Goal: Task Accomplishment & Management: Manage account settings

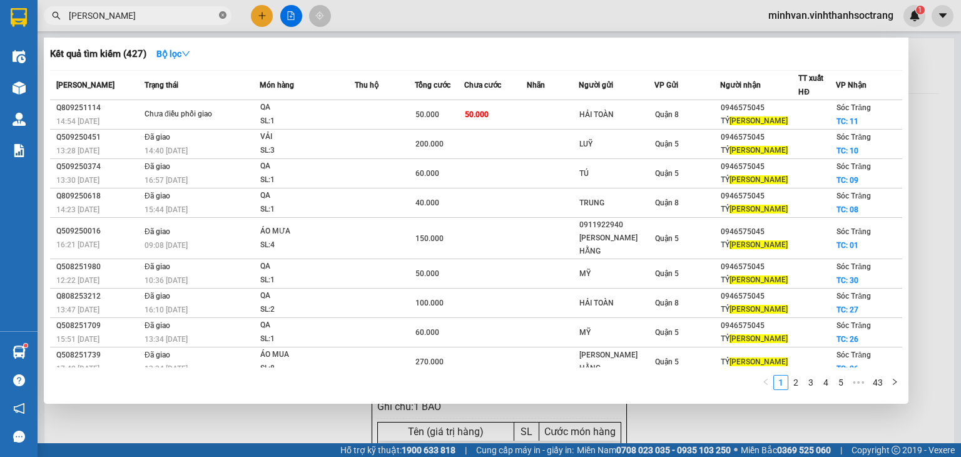
click at [222, 13] on icon "close-circle" at bounding box center [223, 15] width 8 height 8
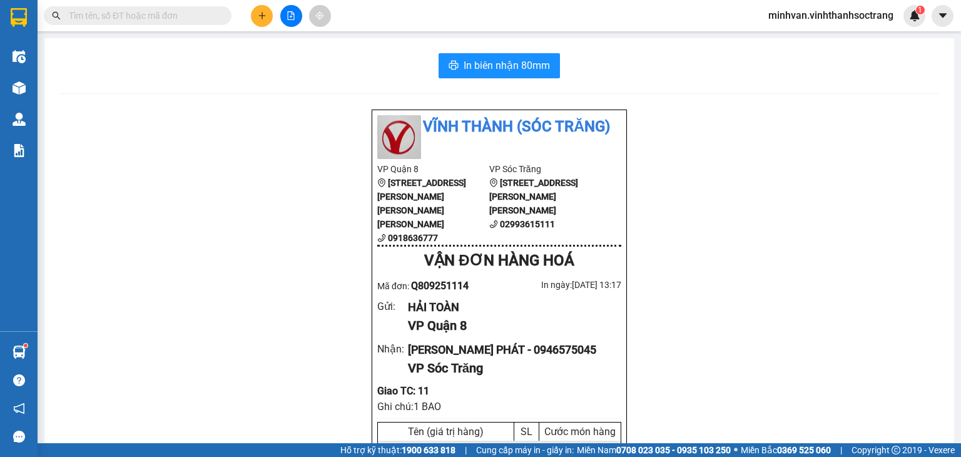
click at [150, 13] on input "text" at bounding box center [143, 16] width 148 height 14
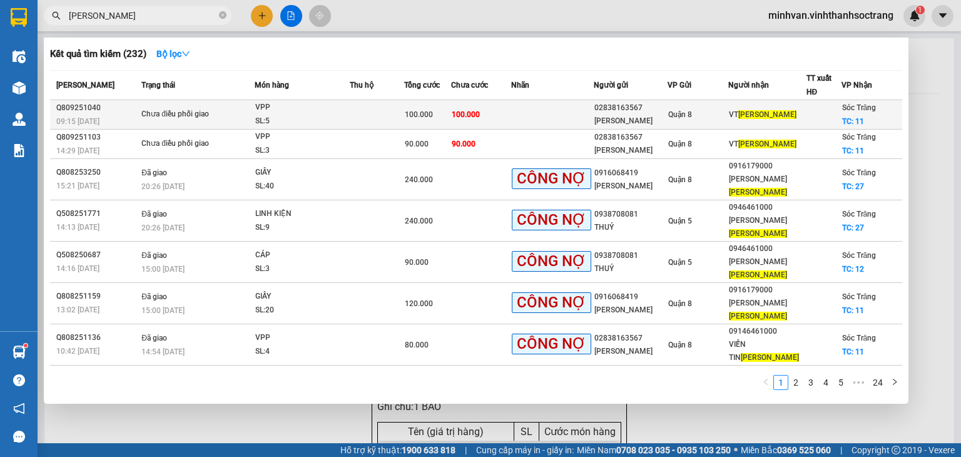
type input "[PERSON_NAME]"
click at [290, 109] on div "VPP" at bounding box center [302, 108] width 94 height 14
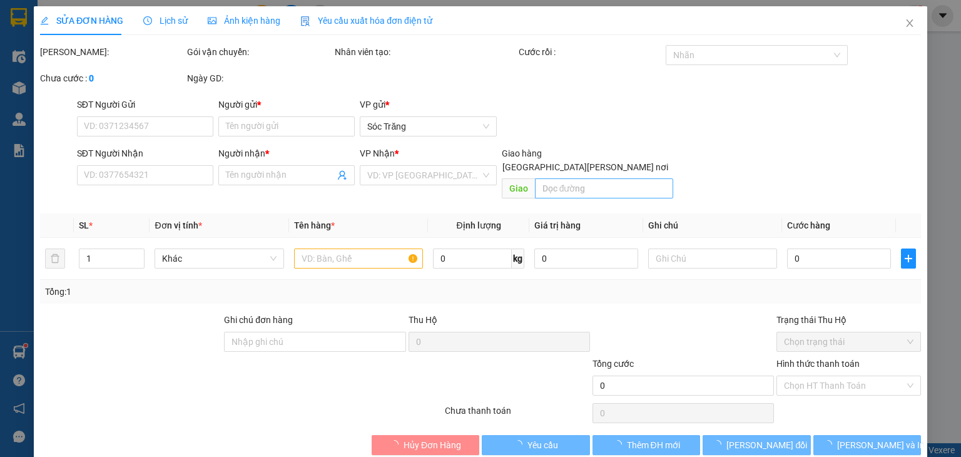
type input "02838163567"
type input "[PERSON_NAME]"
type input "VT [PERSON_NAME]"
checkbox input "true"
type input "11"
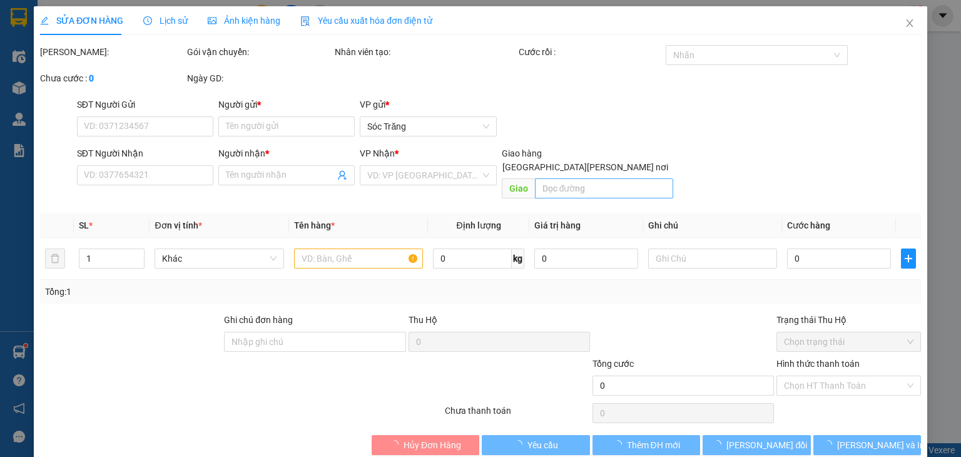
type input "100.000"
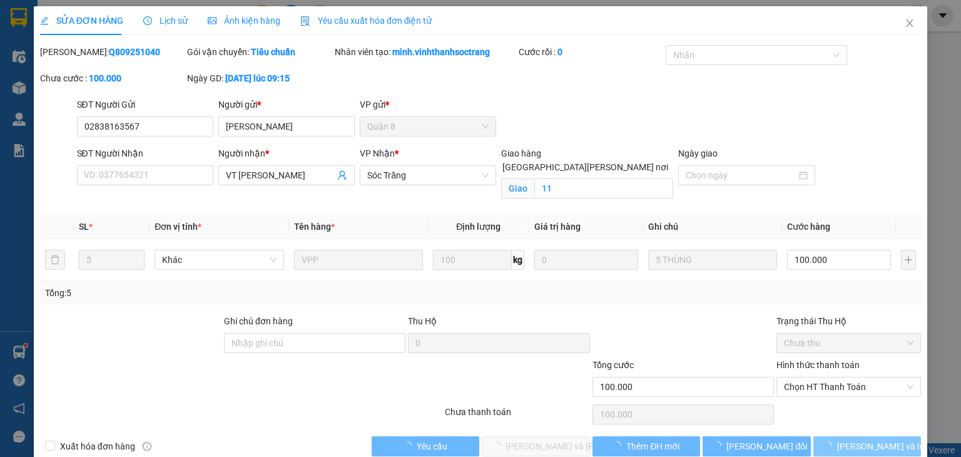
click at [834, 444] on icon "loading" at bounding box center [828, 445] width 13 height 13
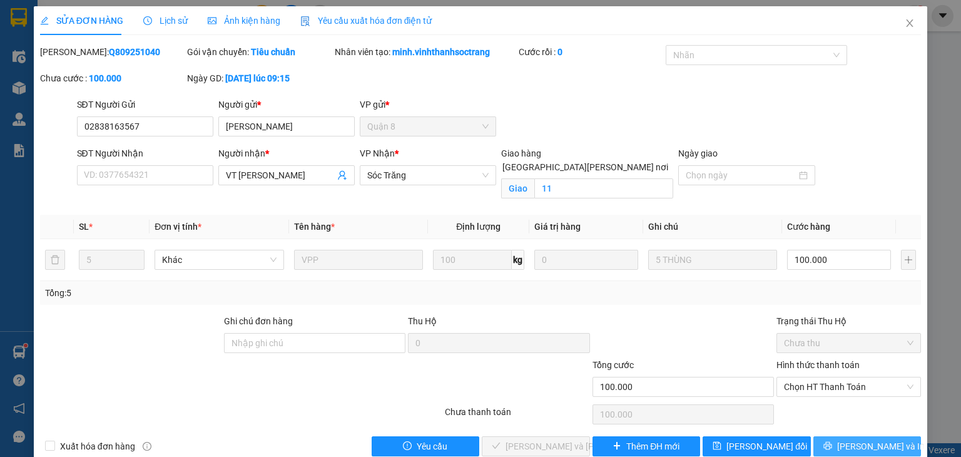
click at [834, 446] on button "[PERSON_NAME] và In" at bounding box center [868, 446] width 108 height 20
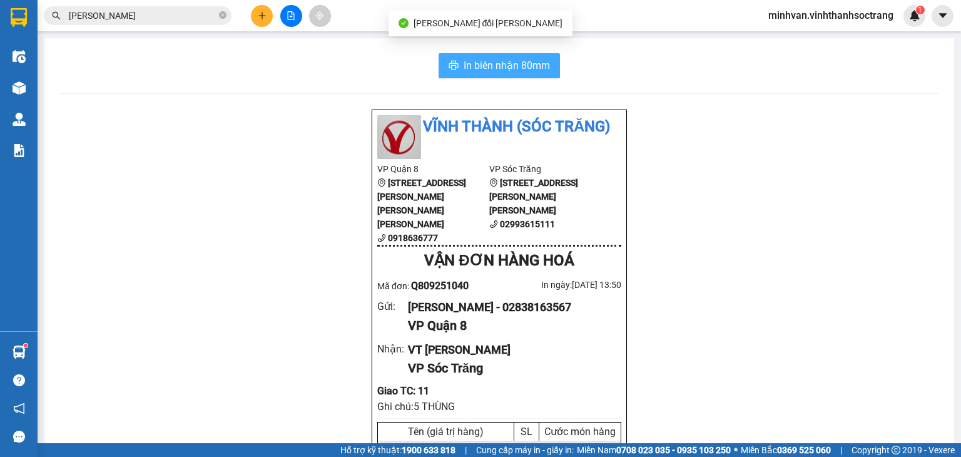
click at [531, 68] on span "In biên nhận 80mm" at bounding box center [507, 66] width 86 height 16
click at [143, 19] on input "[PERSON_NAME]" at bounding box center [143, 16] width 148 height 14
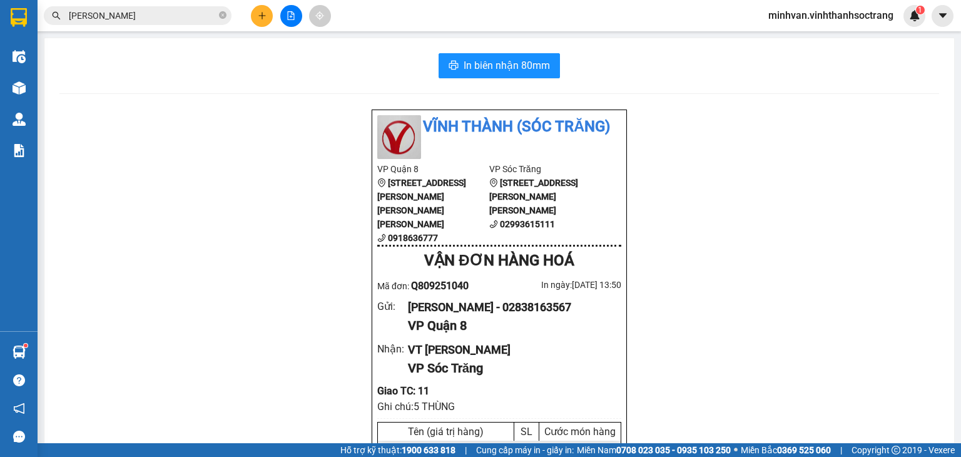
click at [143, 17] on input "[PERSON_NAME]" at bounding box center [143, 16] width 148 height 14
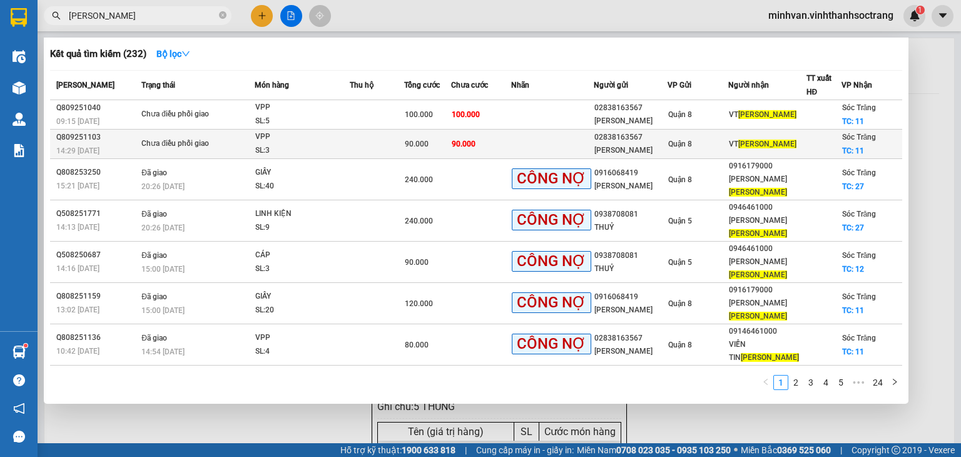
click at [345, 146] on td "VPP SL: 3" at bounding box center [302, 144] width 95 height 29
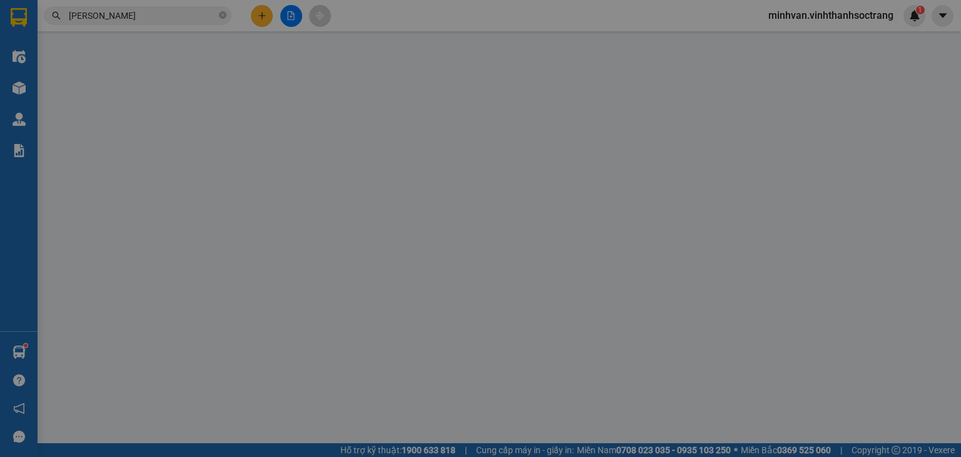
type input "02838163567"
type input "[PERSON_NAME]"
type input "VT [PERSON_NAME]"
checkbox input "true"
type input "11"
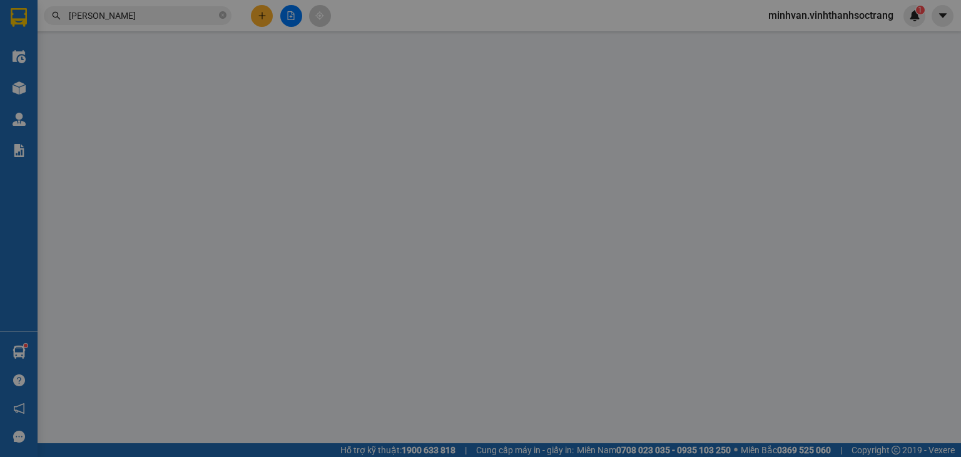
type input "90.000"
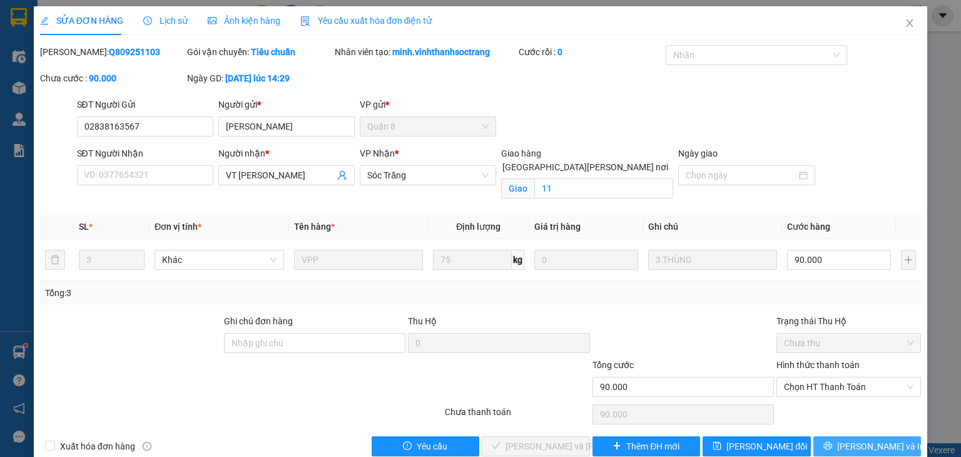
click at [824, 436] on button "[PERSON_NAME] và In" at bounding box center [868, 446] width 108 height 20
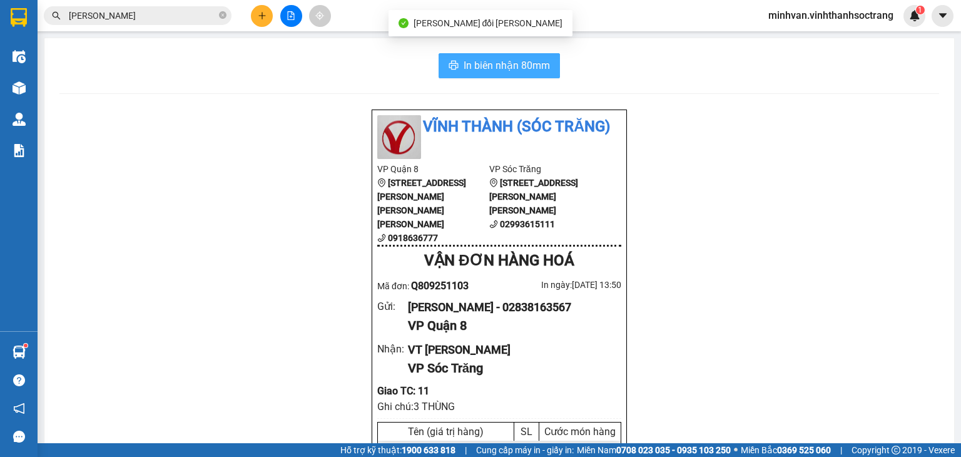
click at [536, 65] on span "In biên nhận 80mm" at bounding box center [507, 66] width 86 height 16
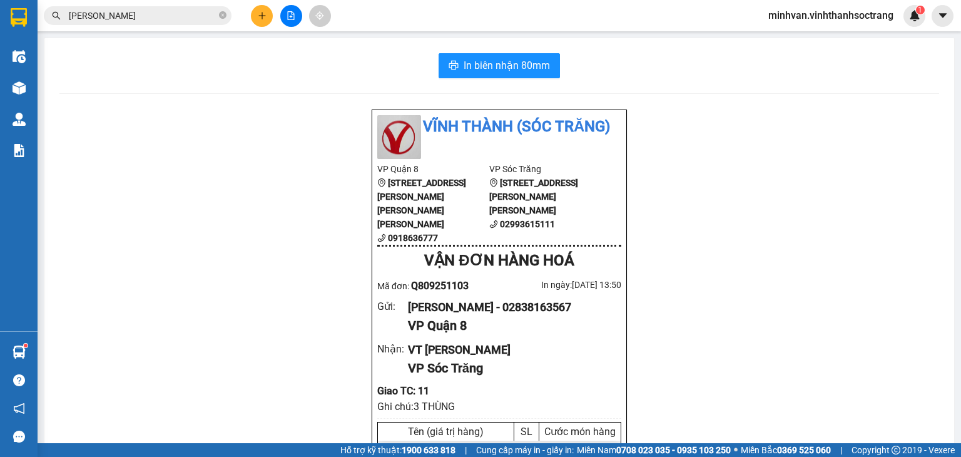
click at [220, 13] on icon "close-circle" at bounding box center [223, 15] width 8 height 8
click at [148, 15] on input "text" at bounding box center [143, 16] width 148 height 14
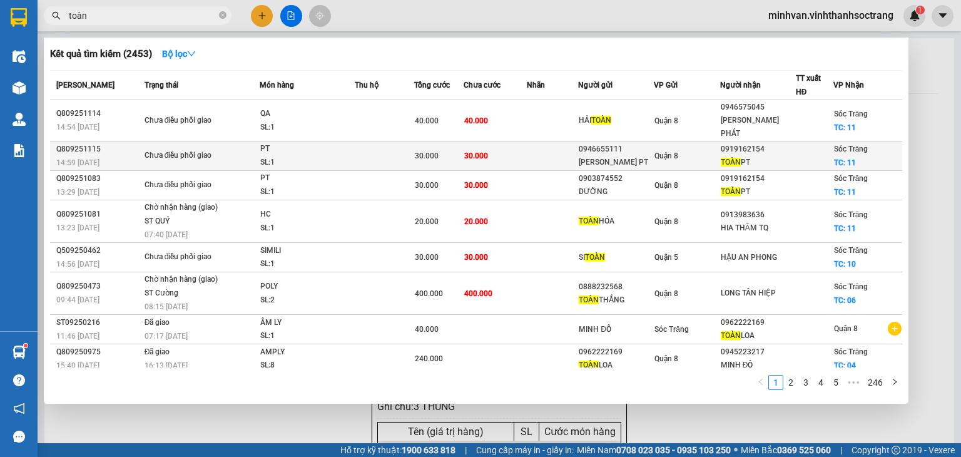
type input "toàn"
click at [318, 142] on div "PT" at bounding box center [307, 149] width 94 height 14
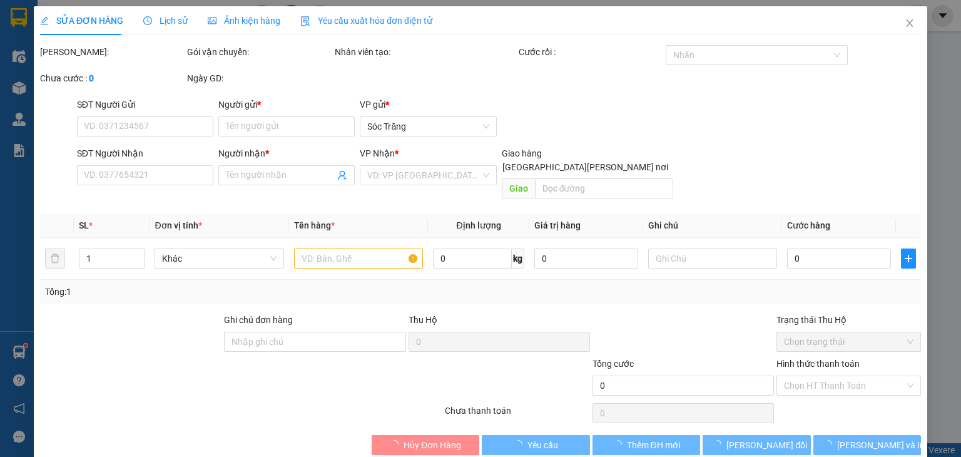
type input "0946655111"
type input "[PERSON_NAME] PT"
type input "0919162154"
type input "[PERSON_NAME] PT"
checkbox input "true"
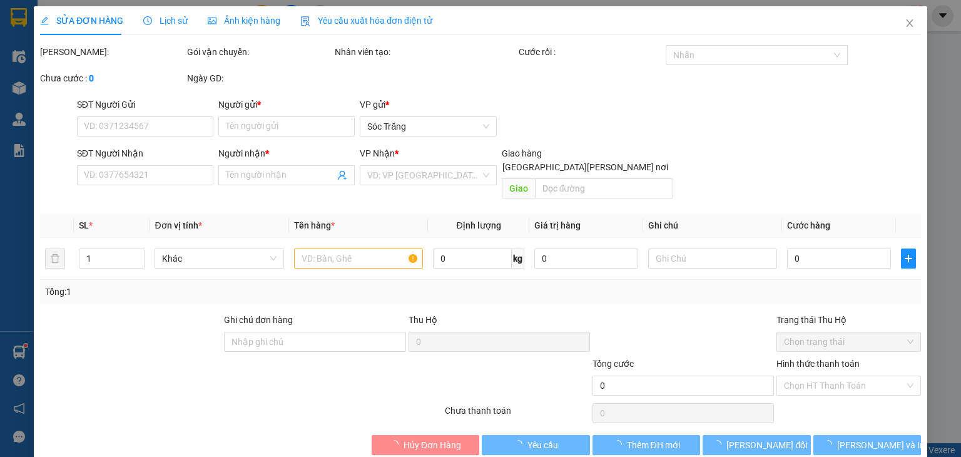
type input "11"
type input "30.000"
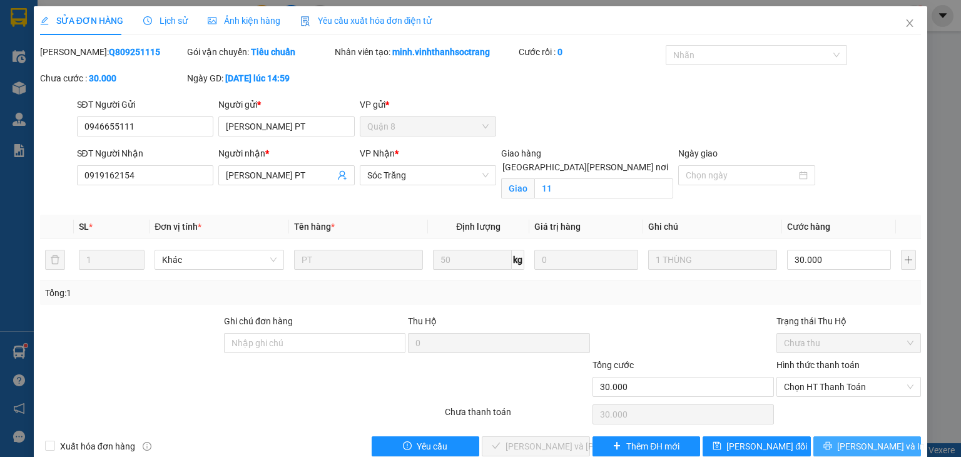
click at [827, 447] on button "[PERSON_NAME] và In" at bounding box center [868, 446] width 108 height 20
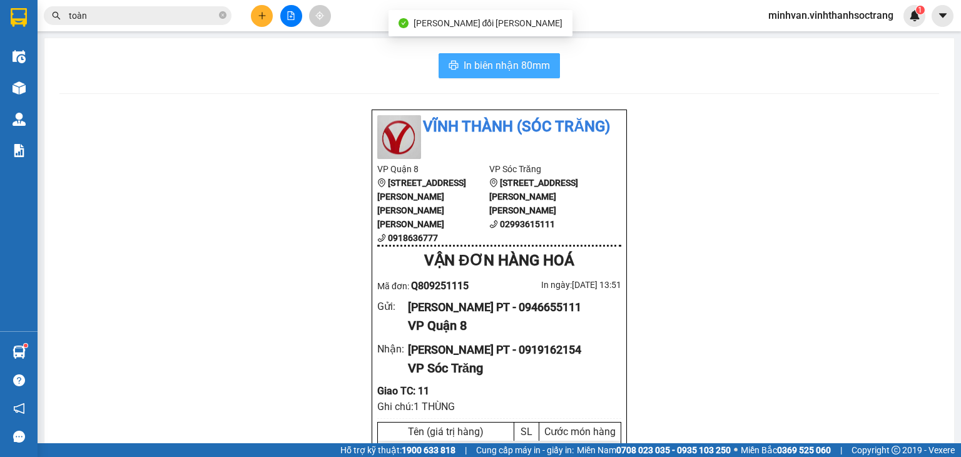
click at [531, 62] on span "In biên nhận 80mm" at bounding box center [507, 66] width 86 height 16
click at [136, 23] on span "toàn" at bounding box center [138, 15] width 188 height 19
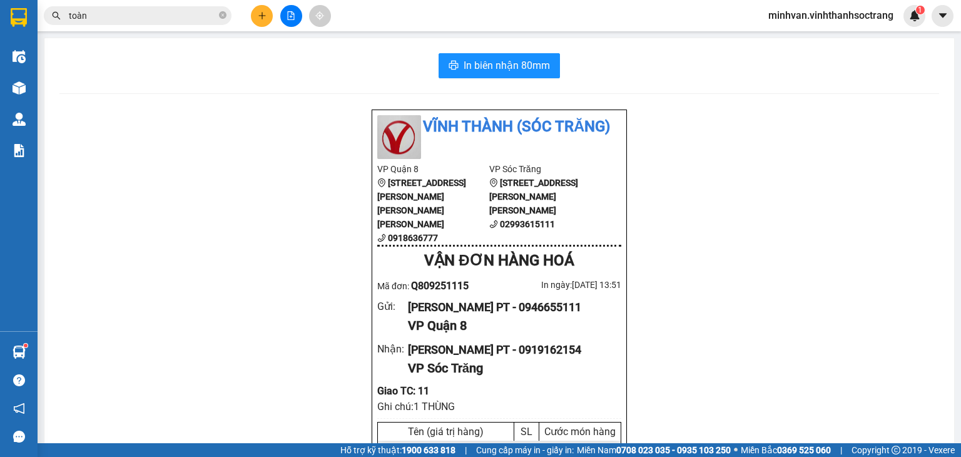
click at [135, 21] on input "toàn" at bounding box center [143, 16] width 148 height 14
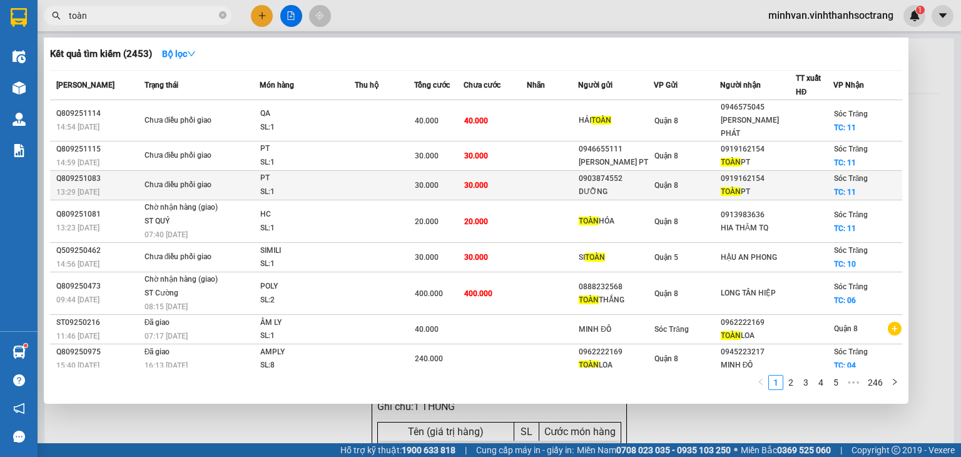
click at [392, 174] on td at bounding box center [384, 185] width 59 height 29
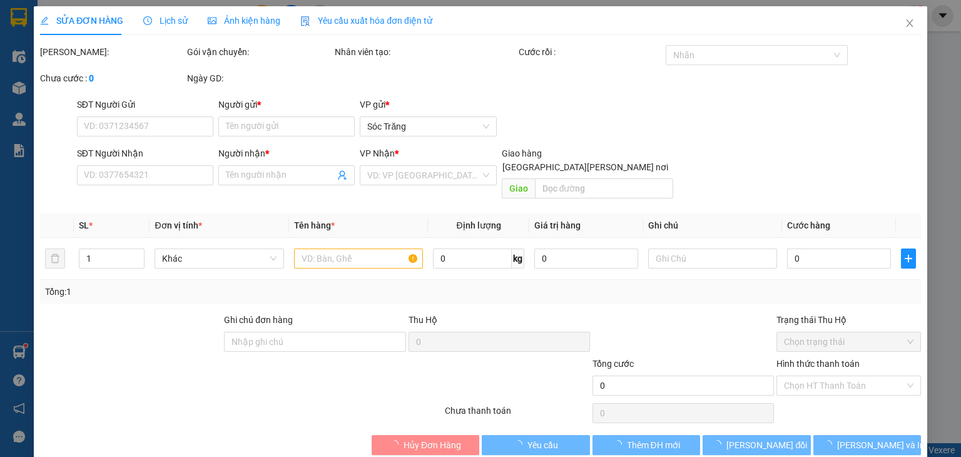
type input "0903874552"
type input "DƯỠNG"
type input "0919162154"
type input "[PERSON_NAME] PT"
checkbox input "true"
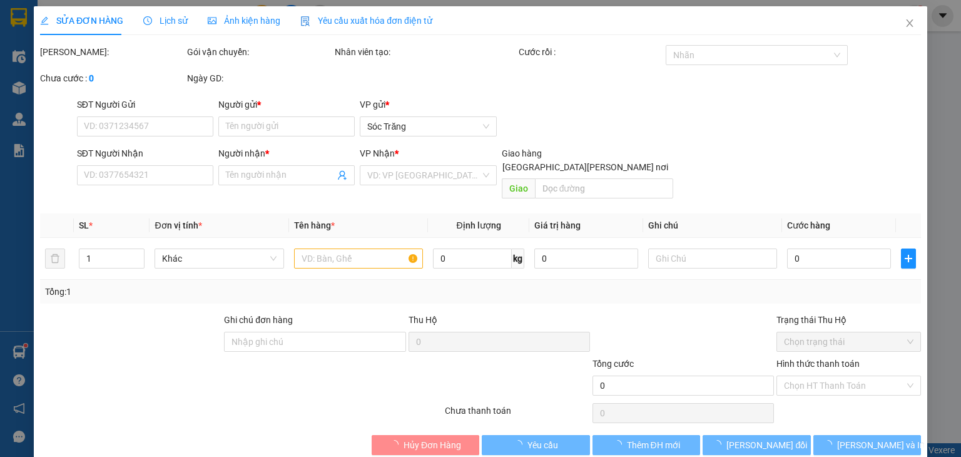
type input "11"
type input "30.000"
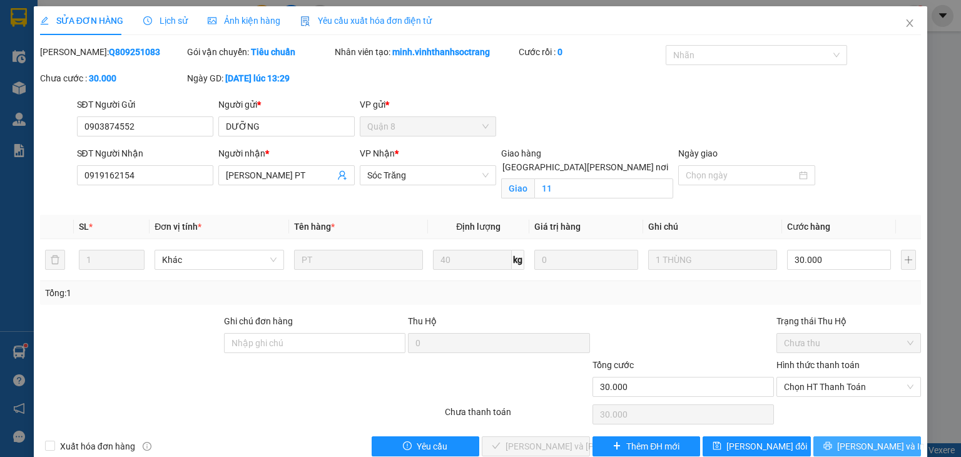
click at [814, 451] on button "[PERSON_NAME] và In" at bounding box center [868, 446] width 108 height 20
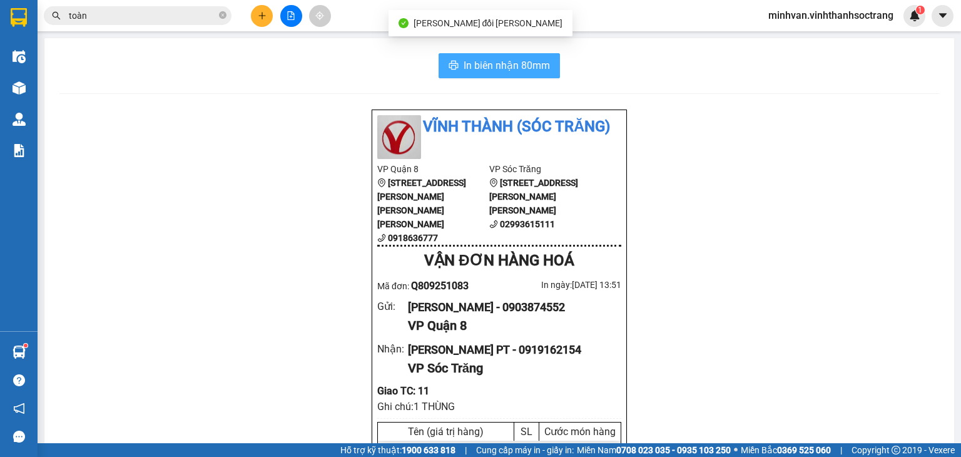
click at [499, 60] on span "In biên nhận 80mm" at bounding box center [507, 66] width 86 height 16
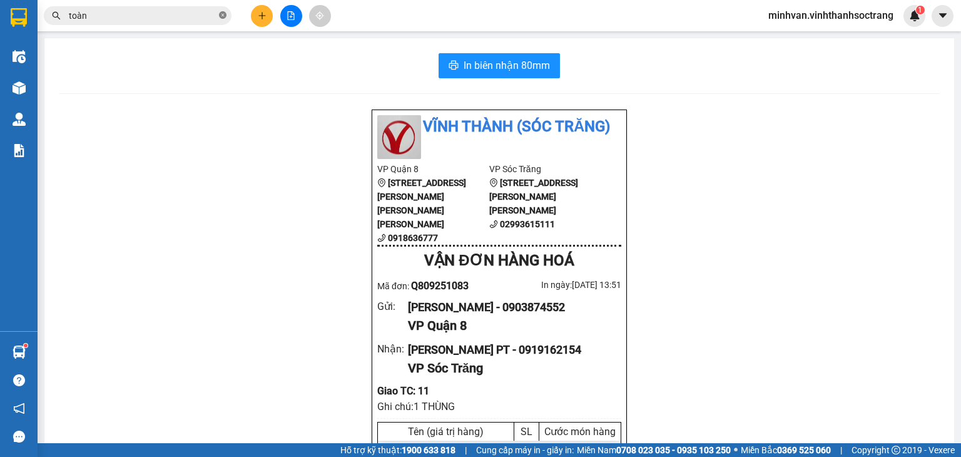
click at [225, 14] on icon "close-circle" at bounding box center [223, 15] width 8 height 8
click at [146, 18] on input "text" at bounding box center [143, 16] width 148 height 14
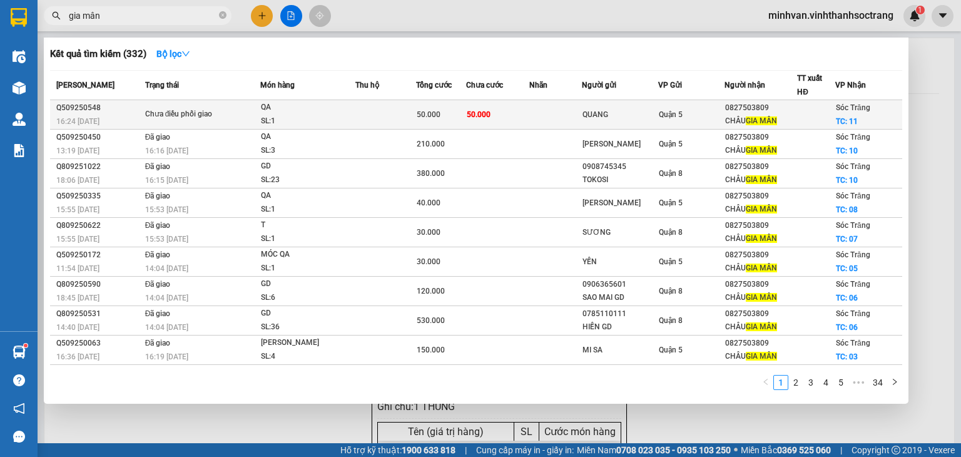
type input "gia mân"
click at [381, 112] on td at bounding box center [385, 114] width 61 height 29
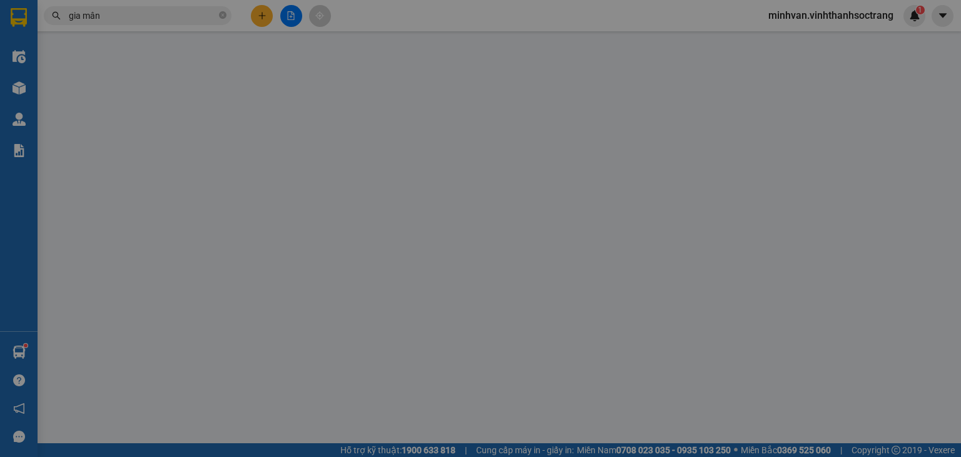
type input "QUANG"
type input "0827503809"
type input "[PERSON_NAME] MÂN"
checkbox input "true"
type input "11"
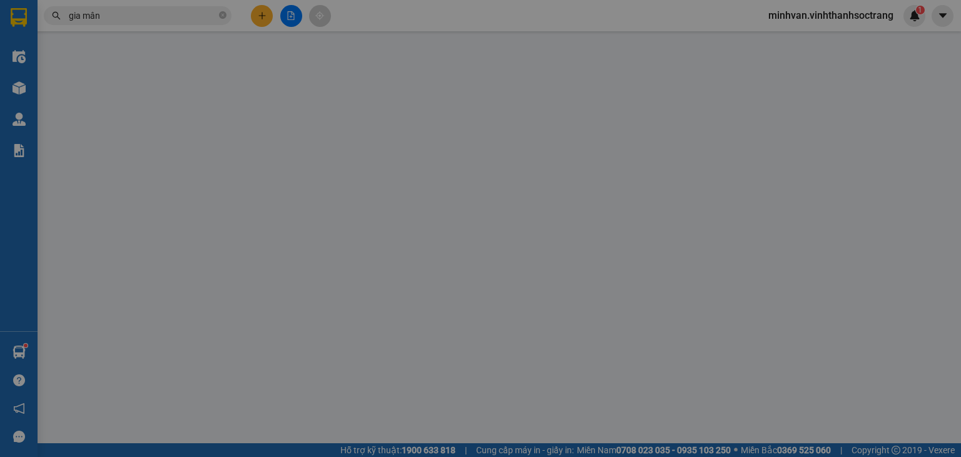
type input "50.000"
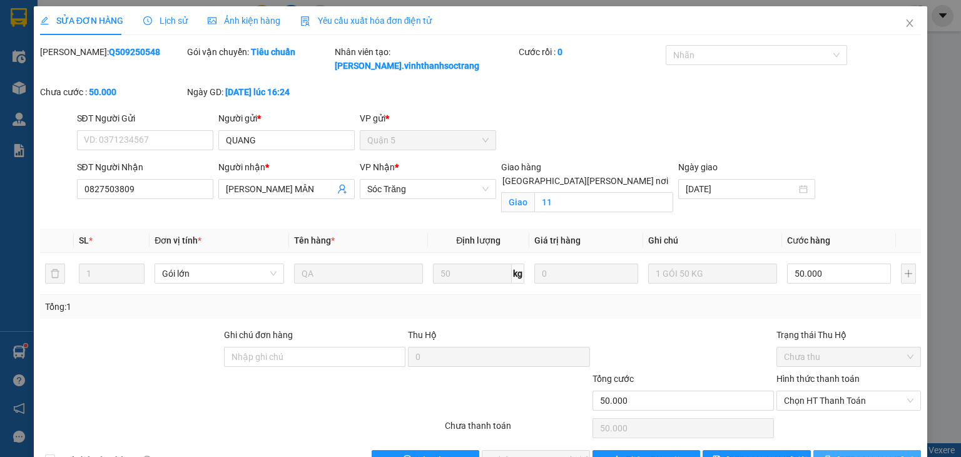
click at [846, 450] on button "[PERSON_NAME] và In" at bounding box center [868, 460] width 108 height 20
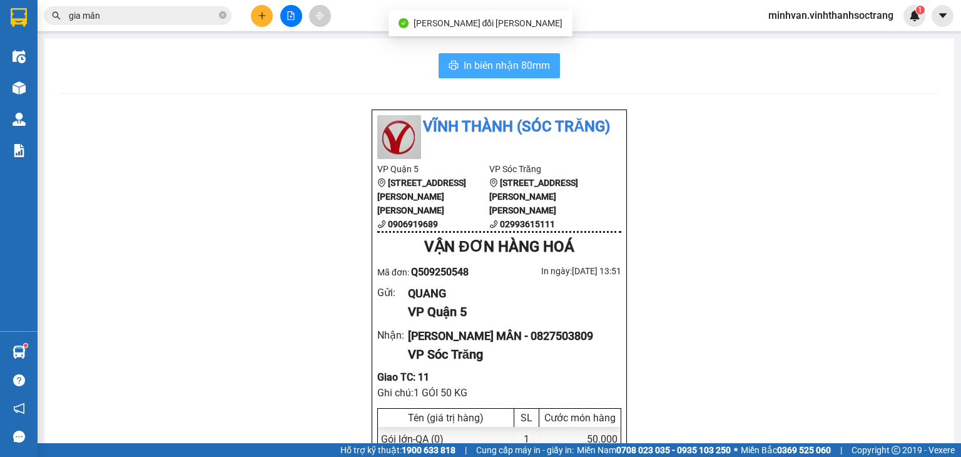
click at [536, 74] on button "In biên nhận 80mm" at bounding box center [499, 65] width 121 height 25
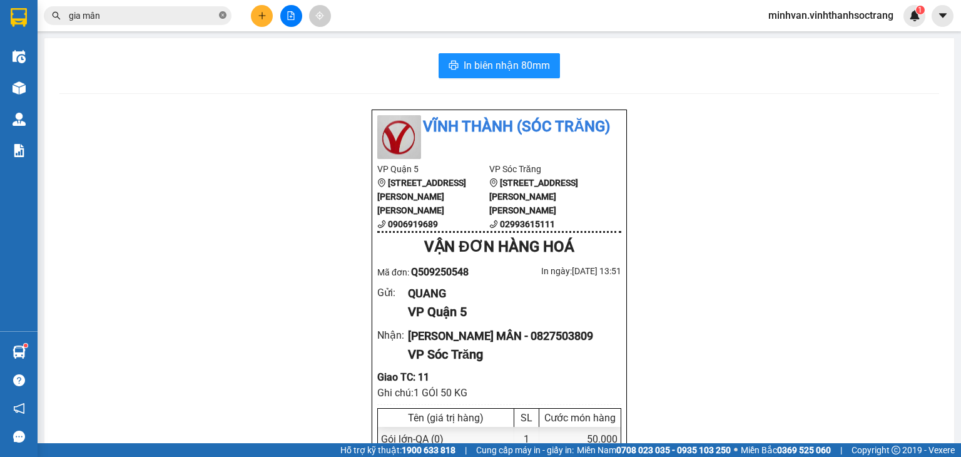
click at [222, 13] on icon "close-circle" at bounding box center [223, 15] width 8 height 8
click at [136, 16] on input "text" at bounding box center [143, 16] width 148 height 14
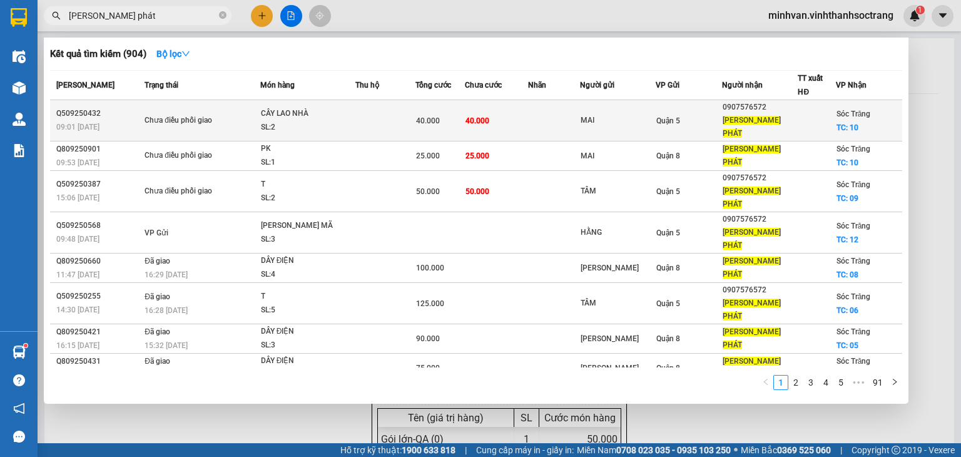
type input "[PERSON_NAME] phát"
click at [343, 121] on div "SL: 2" at bounding box center [308, 128] width 94 height 14
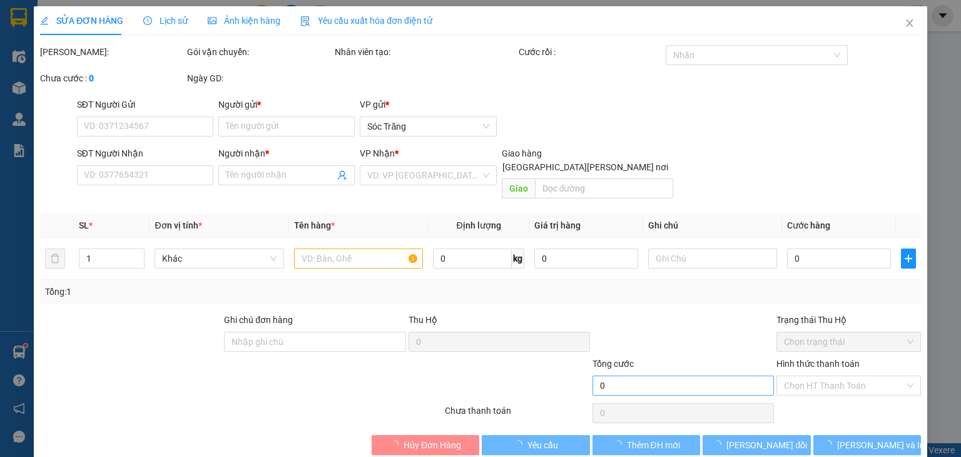
type input "MAI"
type input "0907576572"
type input "[PERSON_NAME] PHÁT"
checkbox input "true"
type input "10"
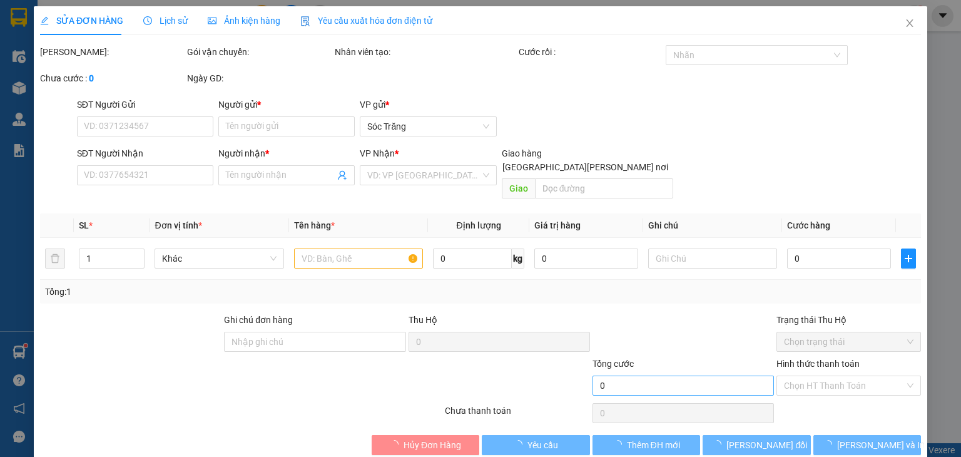
type input "40.000"
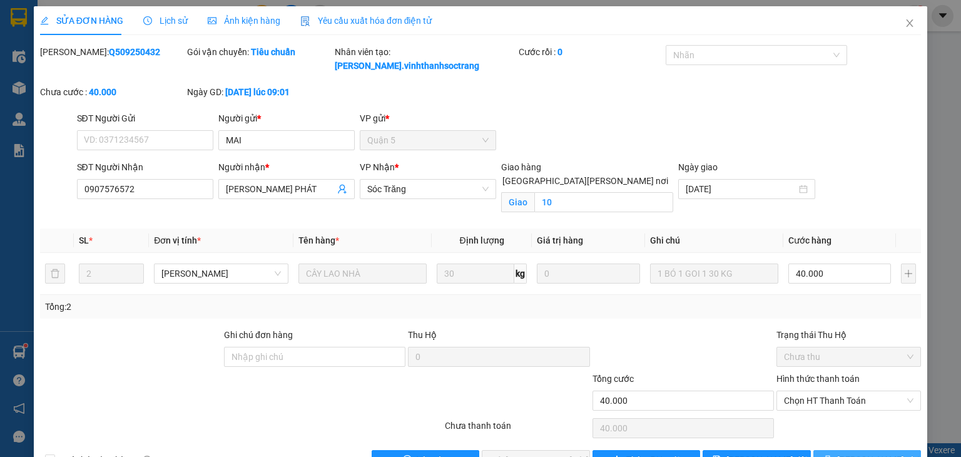
click at [834, 450] on button "[PERSON_NAME] và In" at bounding box center [868, 460] width 108 height 20
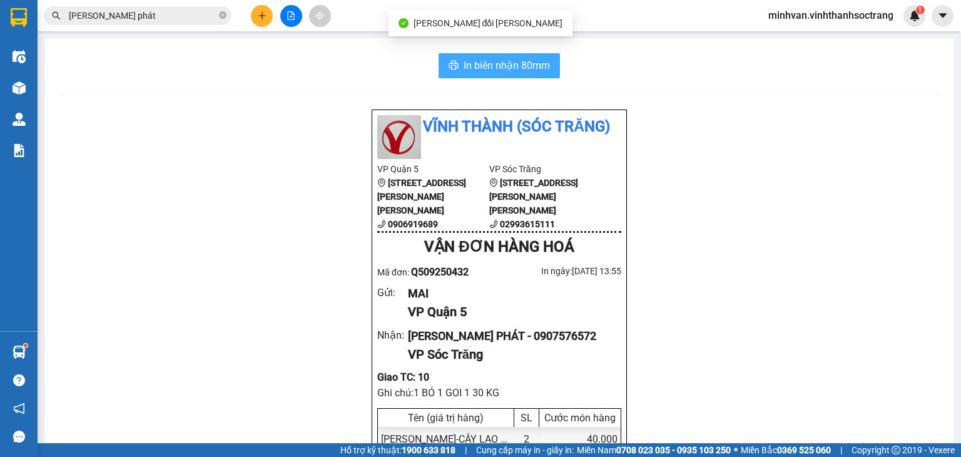
click at [491, 61] on span "In biên nhận 80mm" at bounding box center [507, 66] width 86 height 16
click at [153, 19] on input "[PERSON_NAME] phát" at bounding box center [143, 16] width 148 height 14
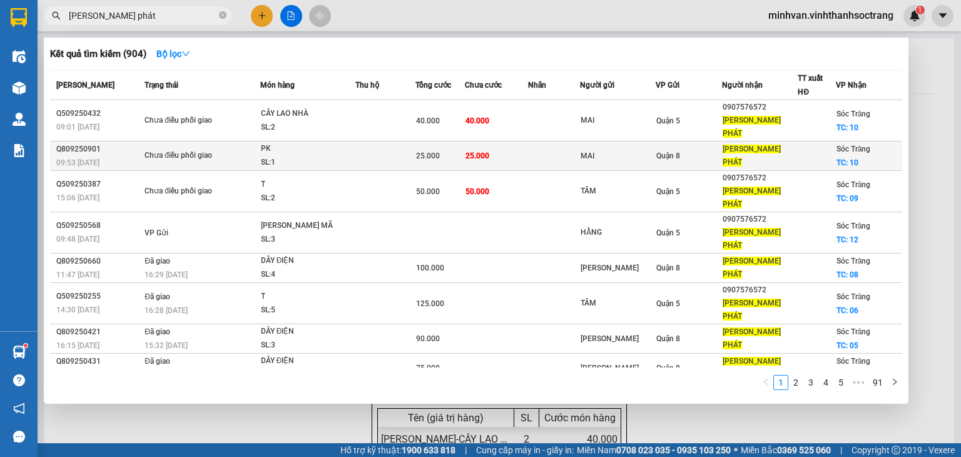
click at [327, 142] on div "PK" at bounding box center [308, 149] width 94 height 14
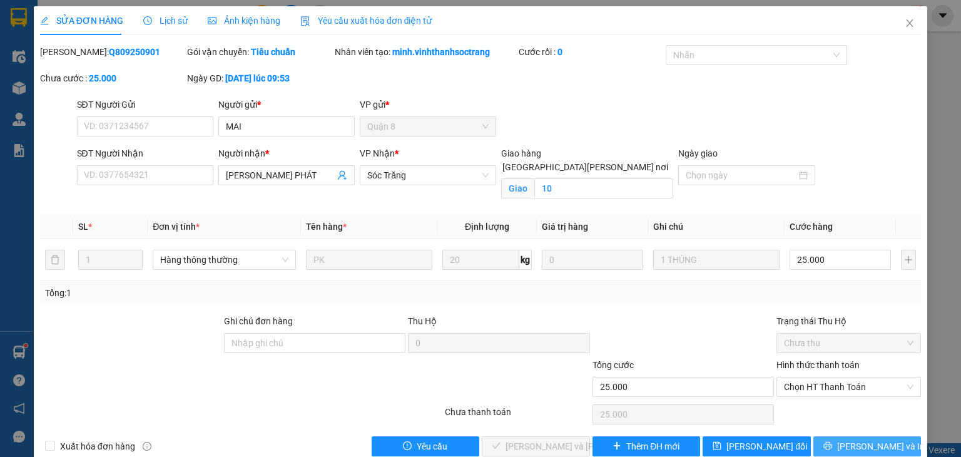
click at [821, 445] on button "[PERSON_NAME] và In" at bounding box center [868, 446] width 108 height 20
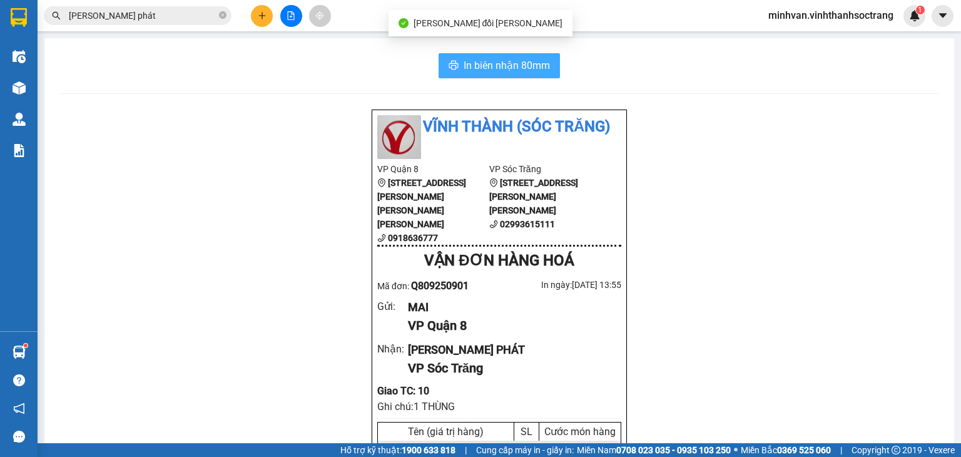
click at [484, 64] on span "In biên nhận 80mm" at bounding box center [507, 66] width 86 height 16
click at [160, 14] on input "[PERSON_NAME] phát" at bounding box center [143, 16] width 148 height 14
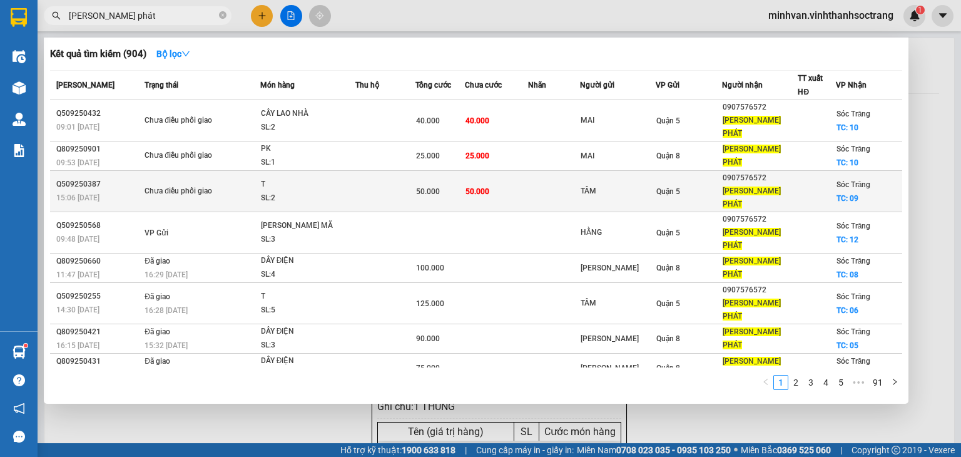
click at [375, 173] on td at bounding box center [385, 191] width 60 height 41
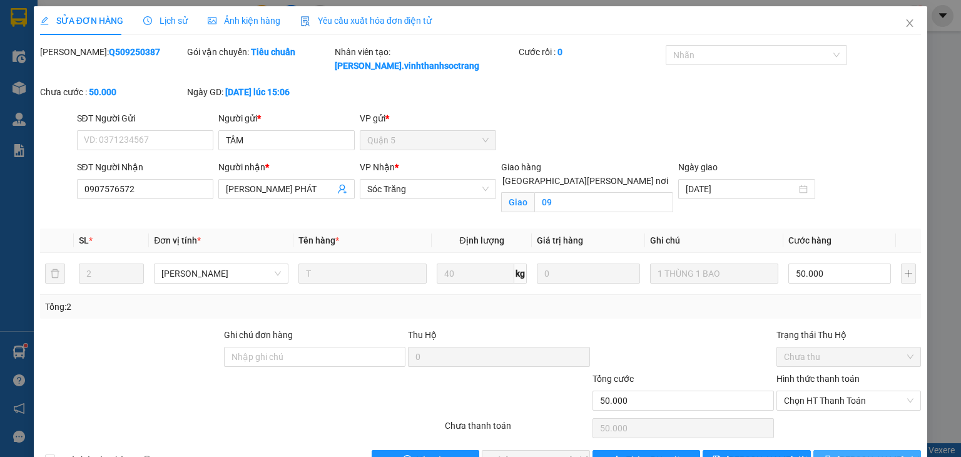
click at [821, 450] on button "[PERSON_NAME] và In" at bounding box center [868, 460] width 108 height 20
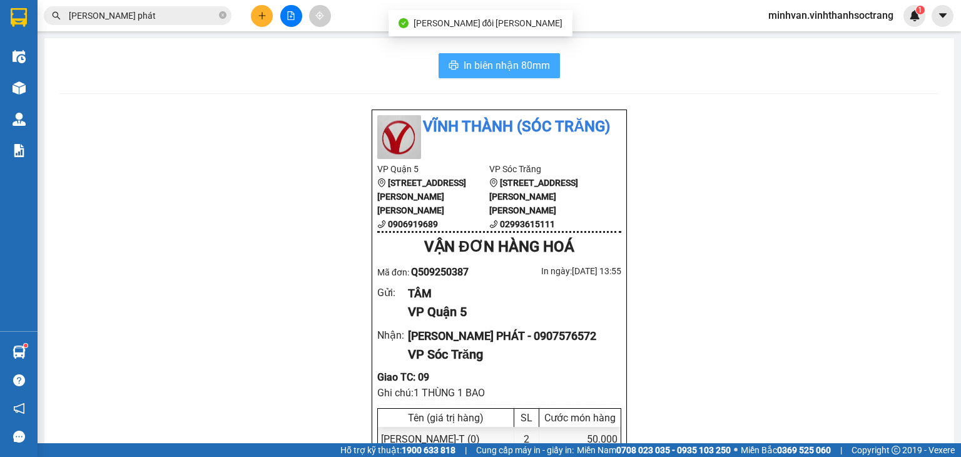
click at [519, 69] on span "In biên nhận 80mm" at bounding box center [507, 66] width 86 height 16
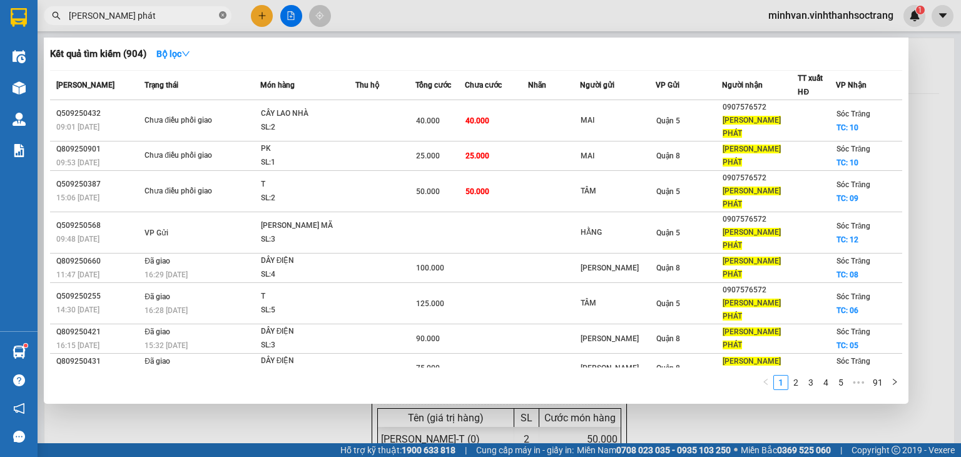
drag, startPoint x: 225, startPoint y: 18, endPoint x: 172, endPoint y: 17, distance: 53.2
click at [225, 18] on icon "close-circle" at bounding box center [223, 15] width 8 height 8
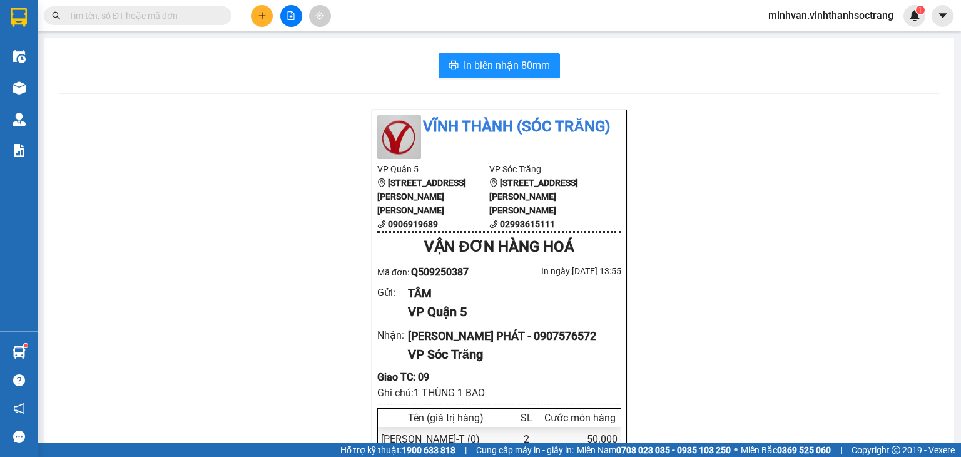
click at [169, 17] on input "text" at bounding box center [143, 16] width 148 height 14
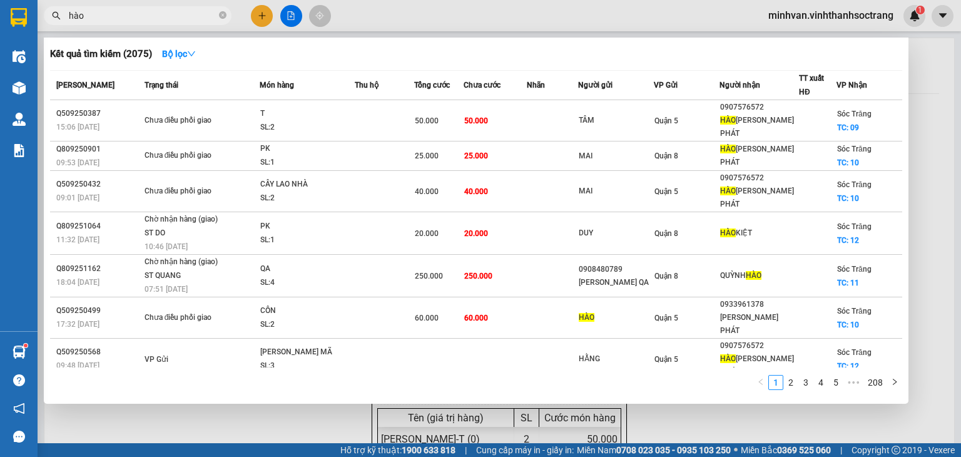
type input "hào"
click at [150, 404] on div at bounding box center [480, 228] width 961 height 457
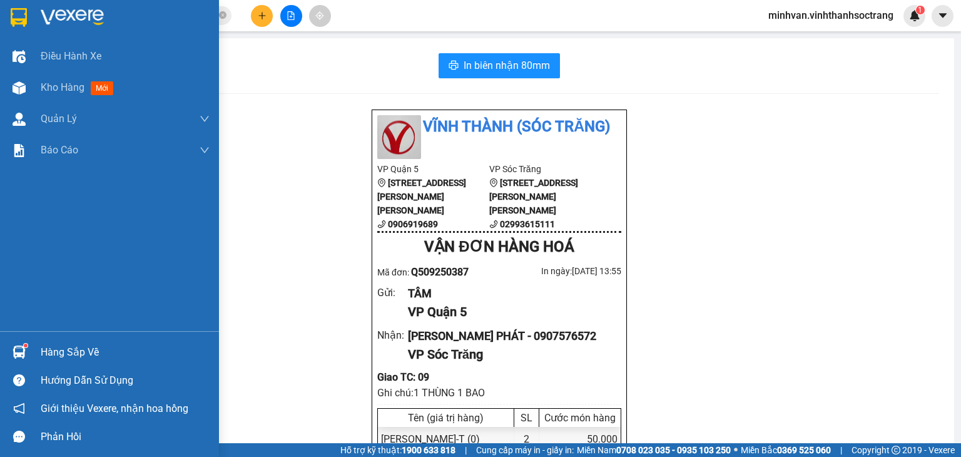
click at [41, 349] on div "Hàng sắp về" at bounding box center [125, 352] width 169 height 19
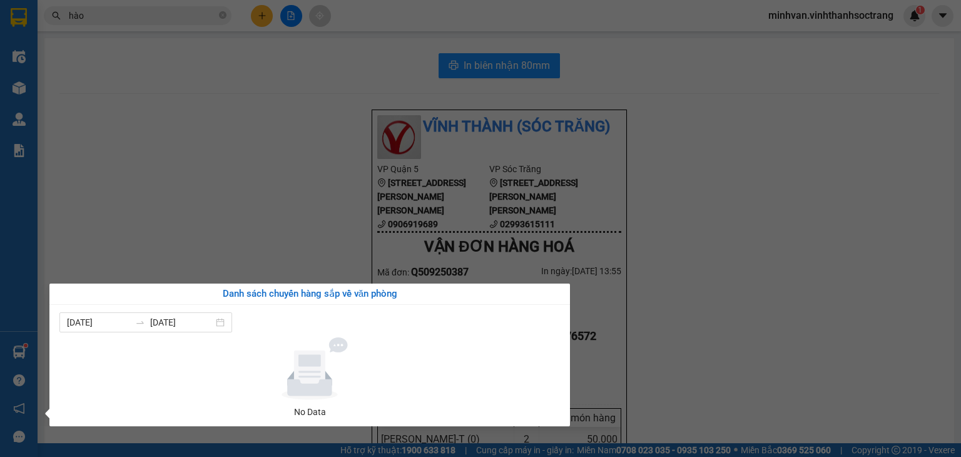
click at [128, 140] on section "Kết quả [PERSON_NAME] ( 2075 ) Bộ lọc Mã ĐH Trạng thái Món hàng Thu hộ Tổng [PE…" at bounding box center [480, 228] width 961 height 457
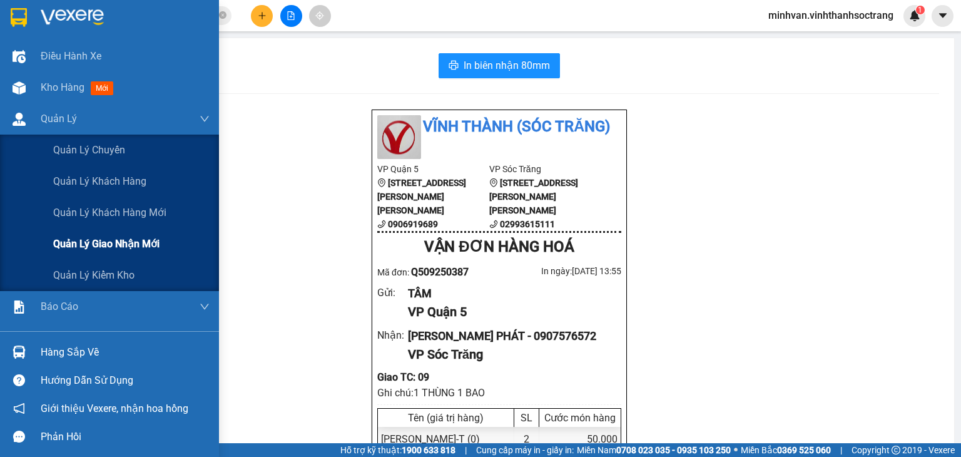
click at [98, 242] on span "Quản lý giao nhận mới" at bounding box center [106, 244] width 106 height 16
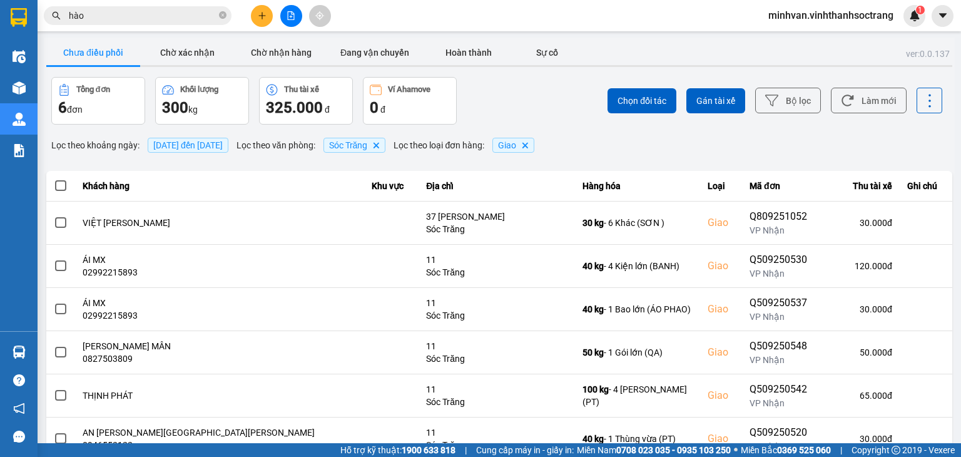
click at [223, 19] on span at bounding box center [223, 16] width 8 height 12
click at [161, 16] on input "text" at bounding box center [143, 16] width 148 height 14
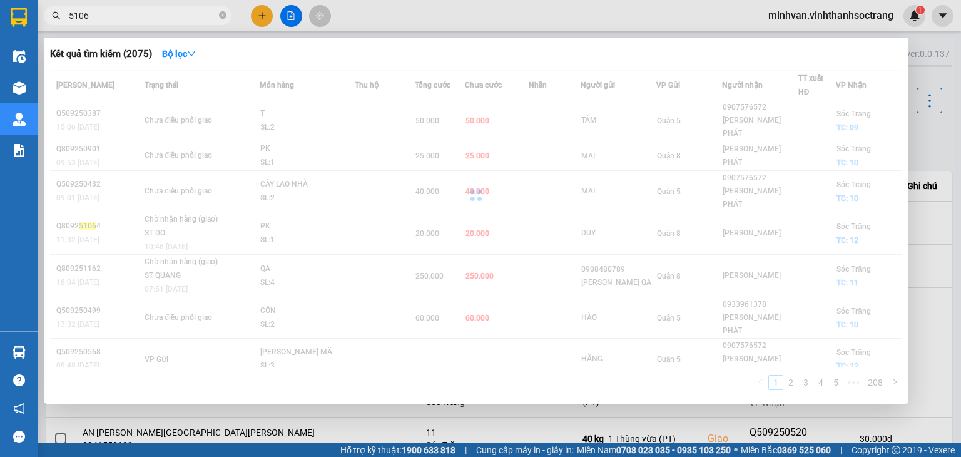
type input "51061"
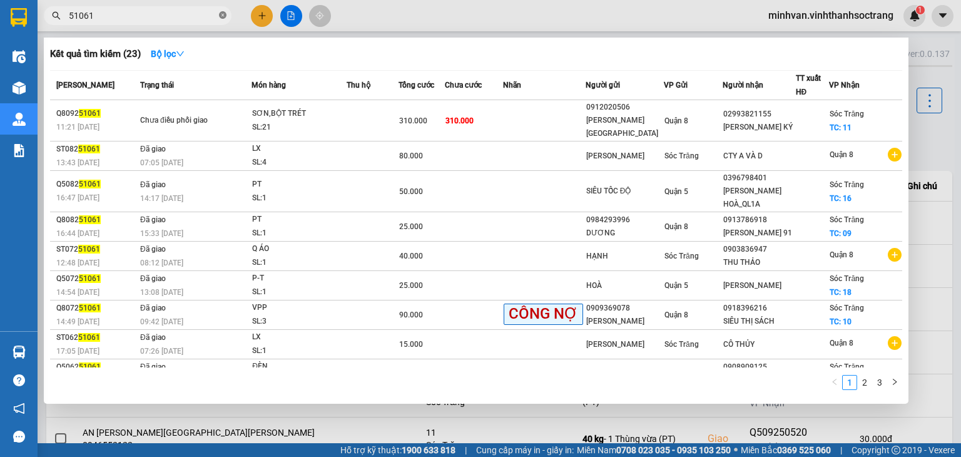
click at [225, 16] on icon "close-circle" at bounding box center [223, 15] width 8 height 8
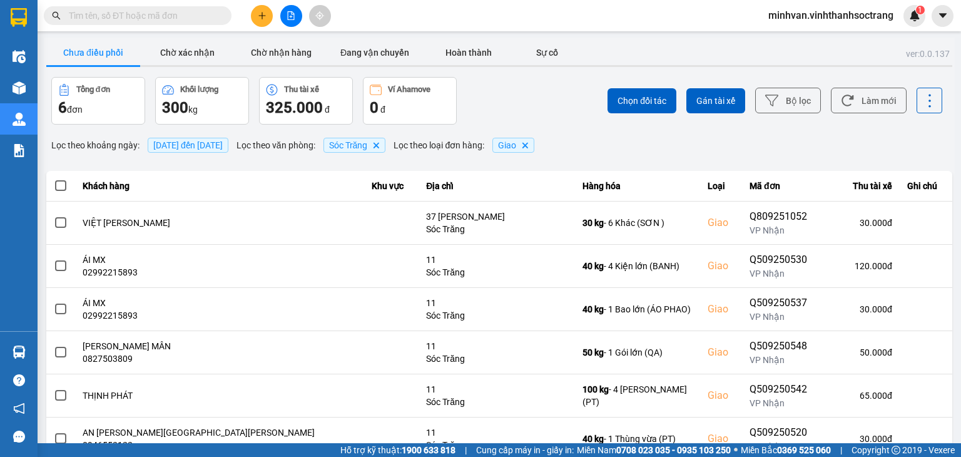
click at [137, 16] on input "text" at bounding box center [143, 16] width 148 height 14
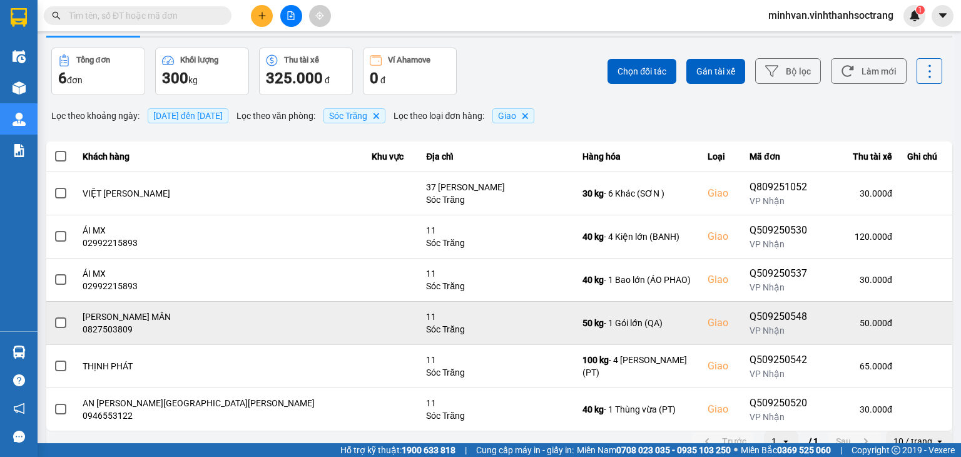
scroll to position [45, 0]
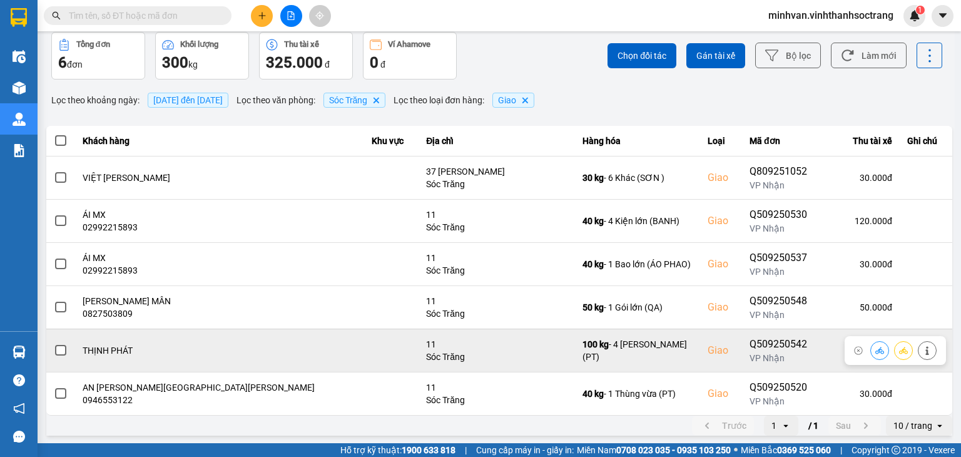
click at [64, 354] on span at bounding box center [60, 350] width 11 height 11
click at [54, 344] on input "checkbox" at bounding box center [54, 344] width 0 height 0
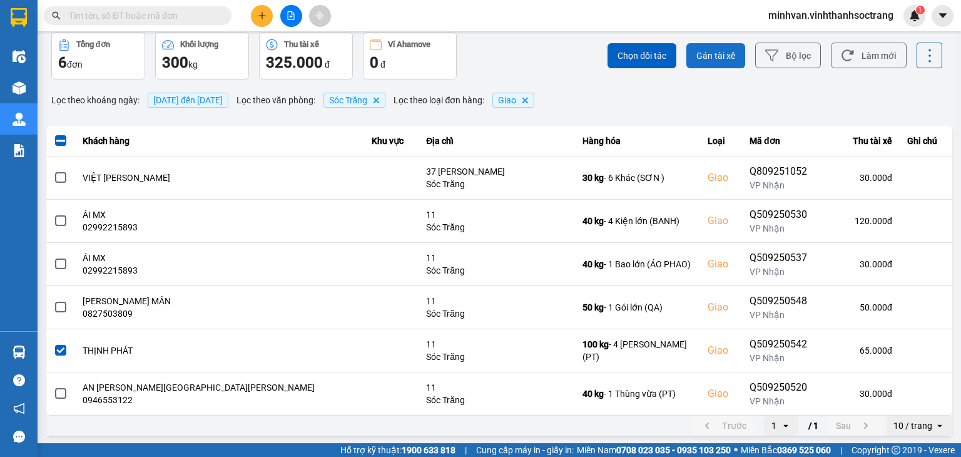
click at [701, 55] on span "Gán tài xế" at bounding box center [716, 55] width 39 height 13
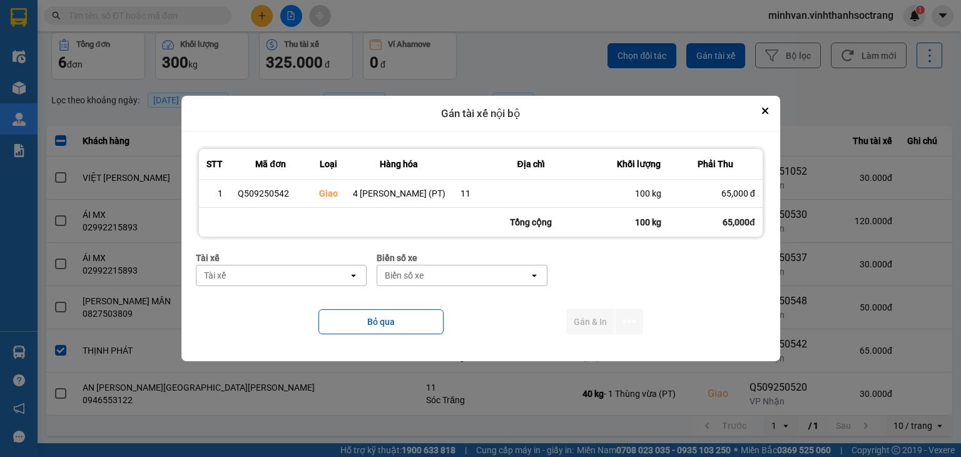
click at [315, 283] on div "Tài xế" at bounding box center [272, 275] width 152 height 20
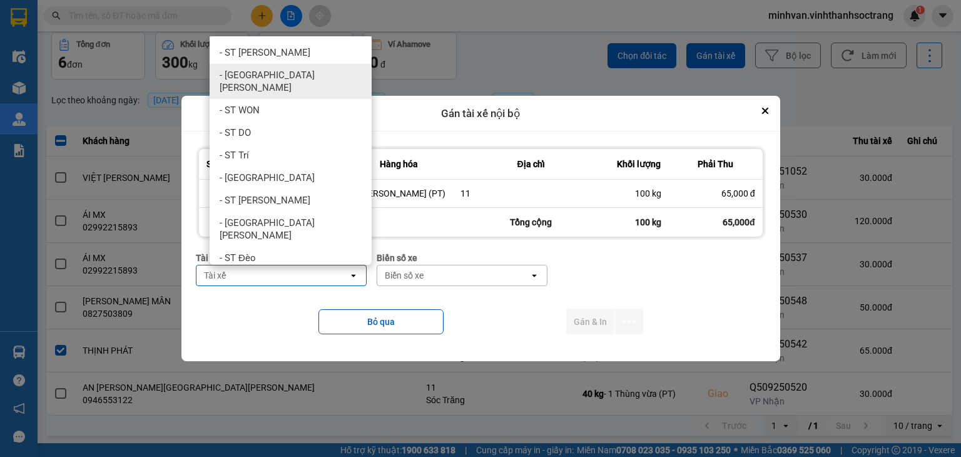
click at [255, 71] on span "- [GEOGRAPHIC_DATA][PERSON_NAME]" at bounding box center [293, 81] width 147 height 25
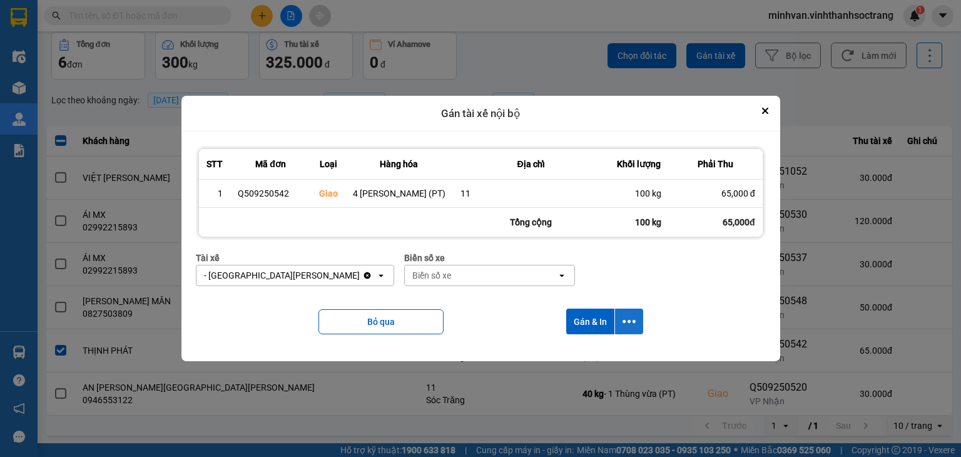
click at [623, 316] on icon "dialog" at bounding box center [629, 321] width 13 height 13
click at [601, 356] on div "Chỉ gán tài" at bounding box center [591, 355] width 74 height 13
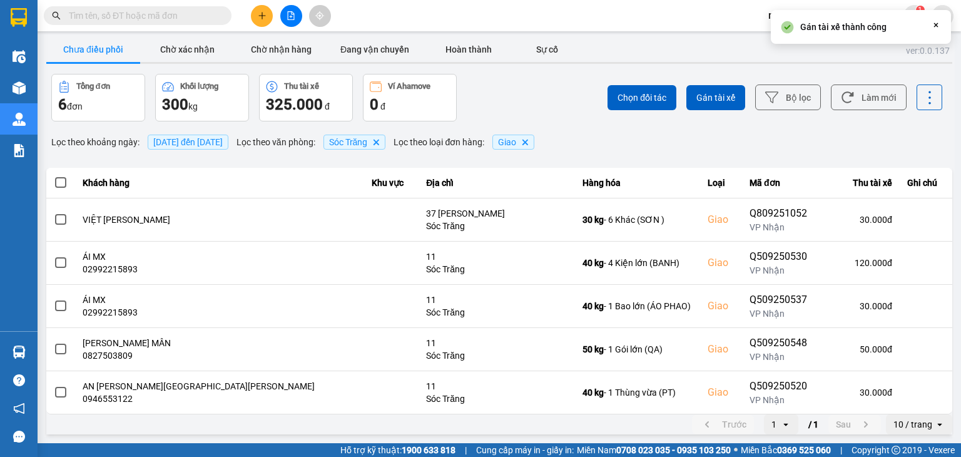
scroll to position [0, 0]
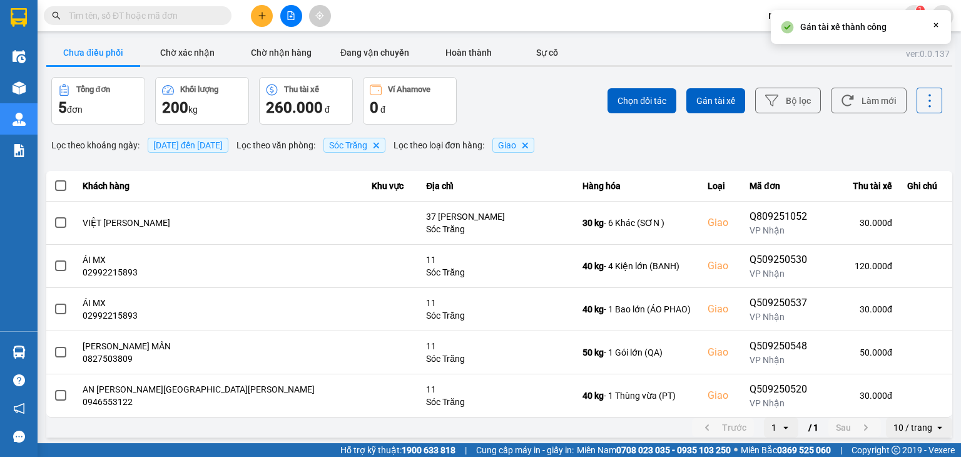
click at [210, 146] on span "[DATE] đến [DATE]" at bounding box center [187, 145] width 69 height 10
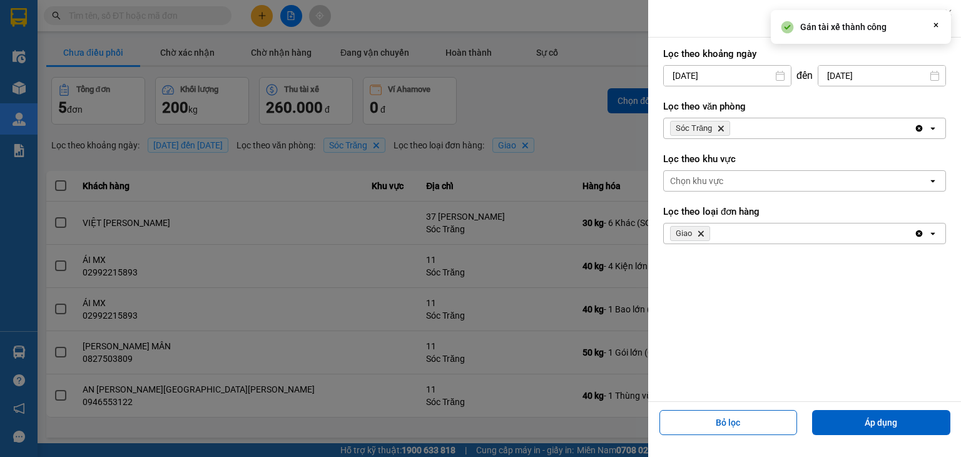
click at [748, 73] on input "[DATE]" at bounding box center [727, 76] width 127 height 20
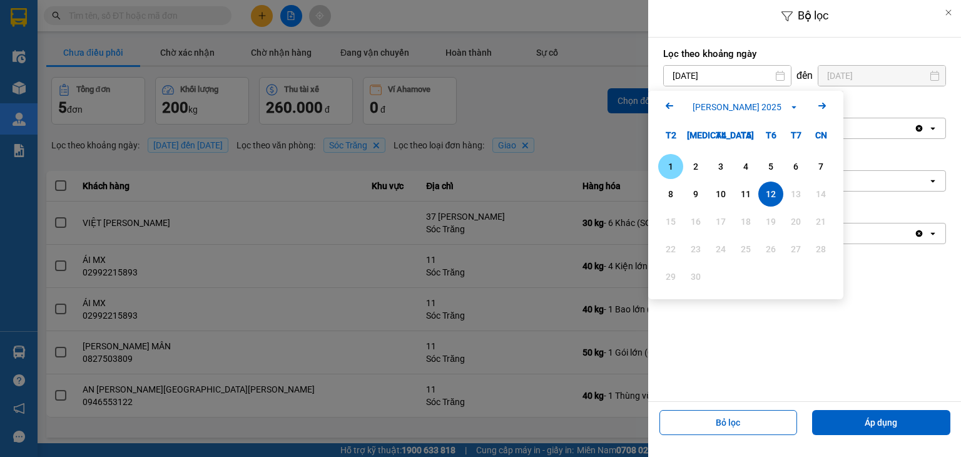
click at [666, 166] on div "1" at bounding box center [671, 166] width 18 height 15
type input "[DATE]"
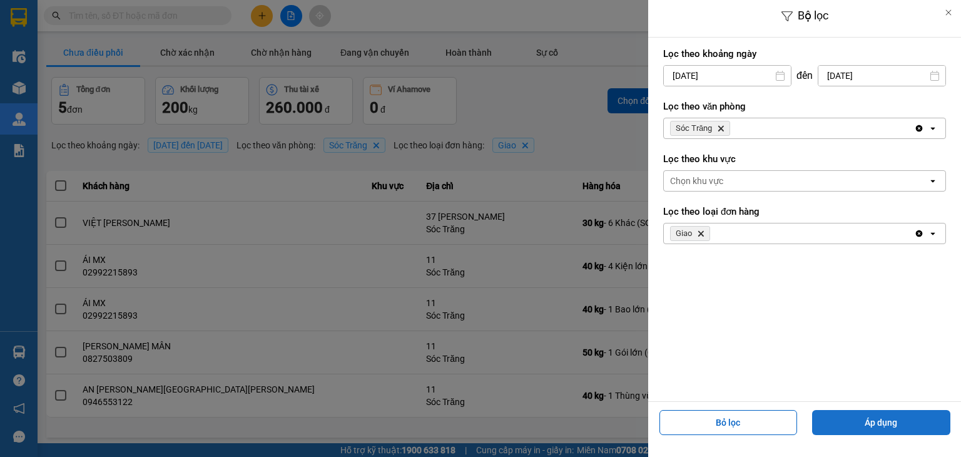
click at [871, 421] on button "Áp dụng" at bounding box center [881, 422] width 138 height 25
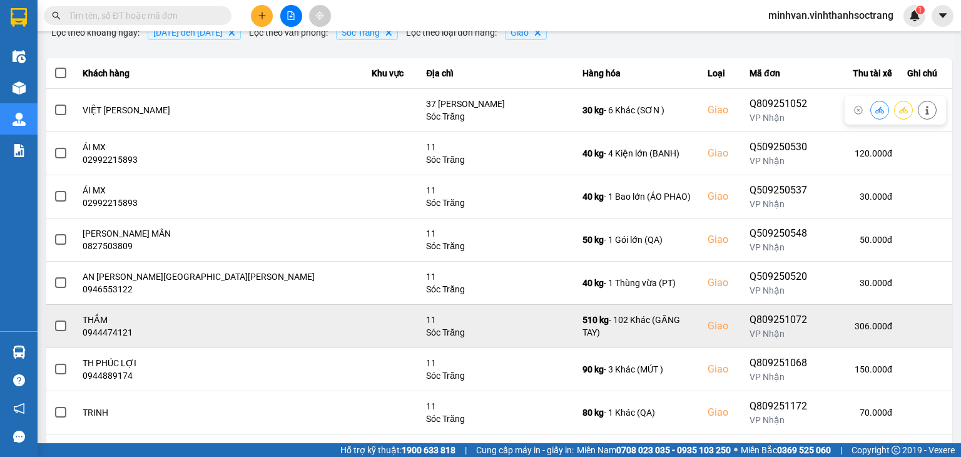
scroll to position [218, 0]
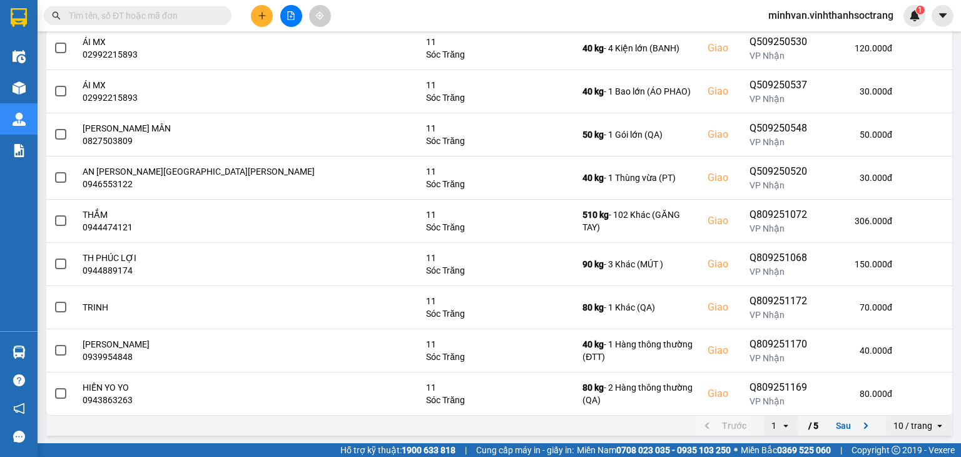
click at [770, 425] on div "1" at bounding box center [772, 426] width 17 height 20
click at [772, 398] on div "5" at bounding box center [772, 397] width 14 height 13
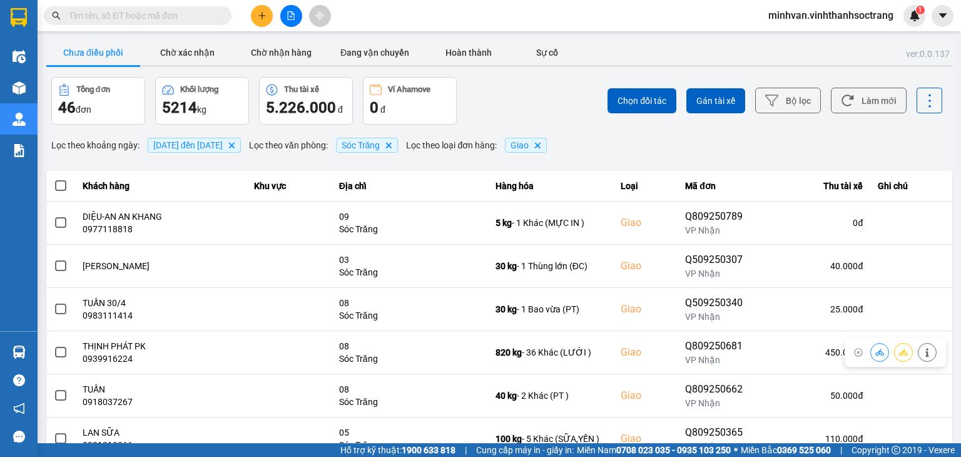
scroll to position [45, 0]
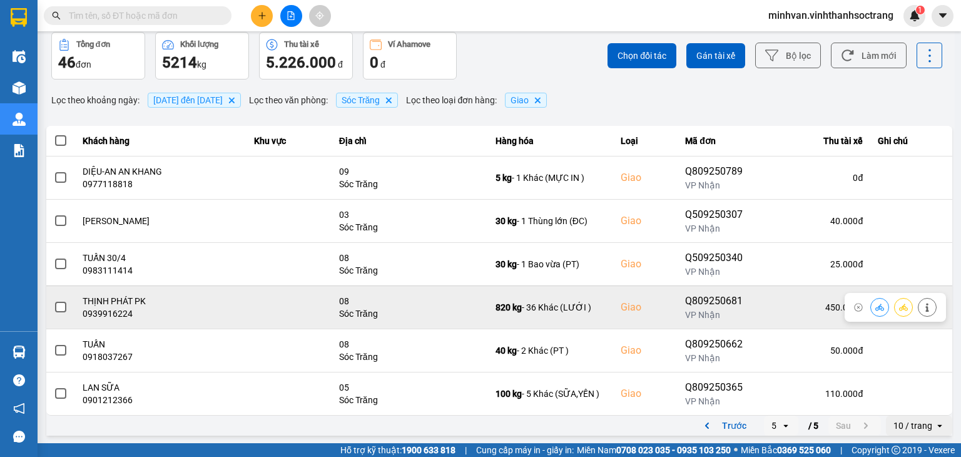
click at [58, 305] on span at bounding box center [60, 307] width 11 height 11
click at [54, 300] on input "checkbox" at bounding box center [54, 300] width 0 height 0
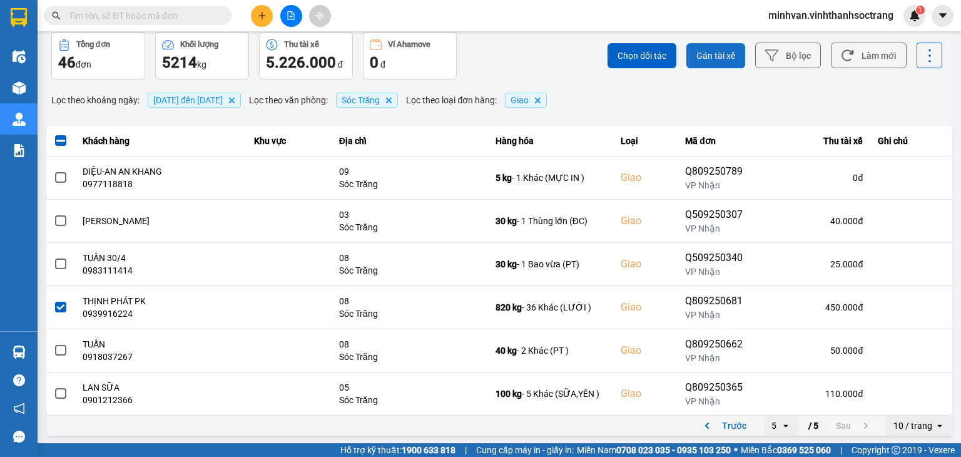
click at [703, 66] on button "Gán tài xế" at bounding box center [715, 55] width 59 height 25
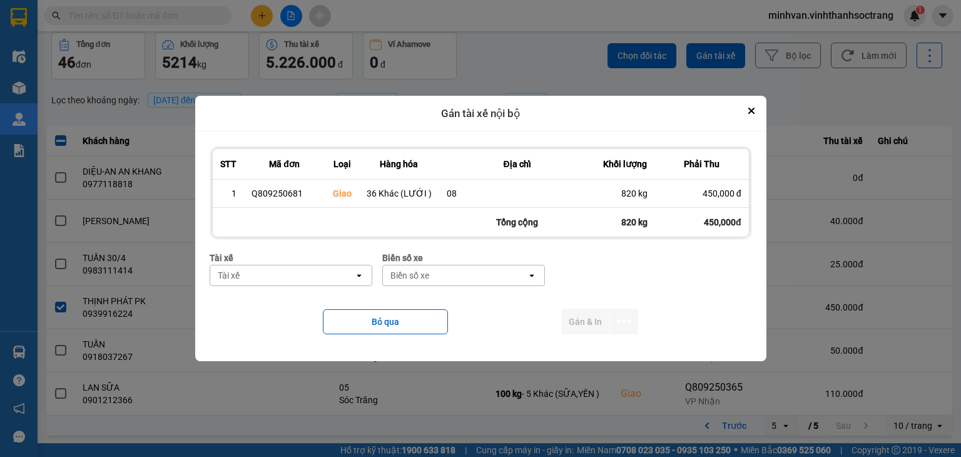
click at [287, 285] on div "Tài xế" at bounding box center [282, 275] width 144 height 20
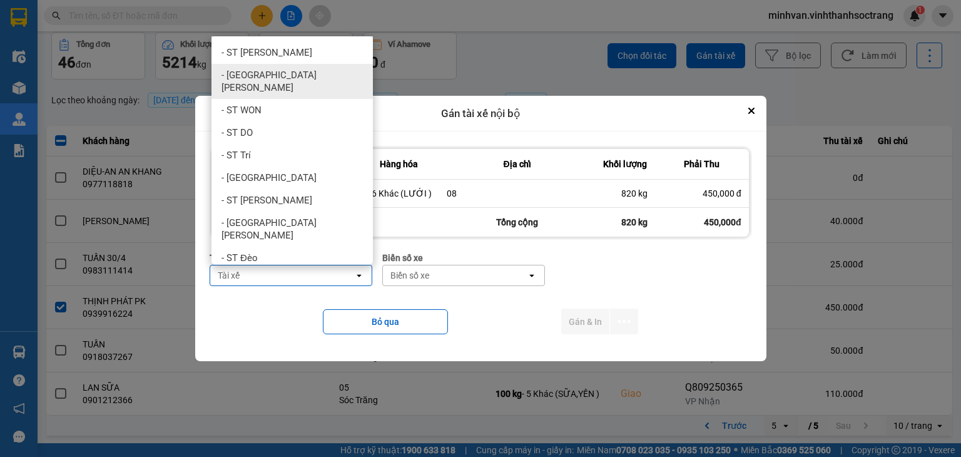
click at [247, 71] on span "- [GEOGRAPHIC_DATA][PERSON_NAME]" at bounding box center [295, 81] width 146 height 25
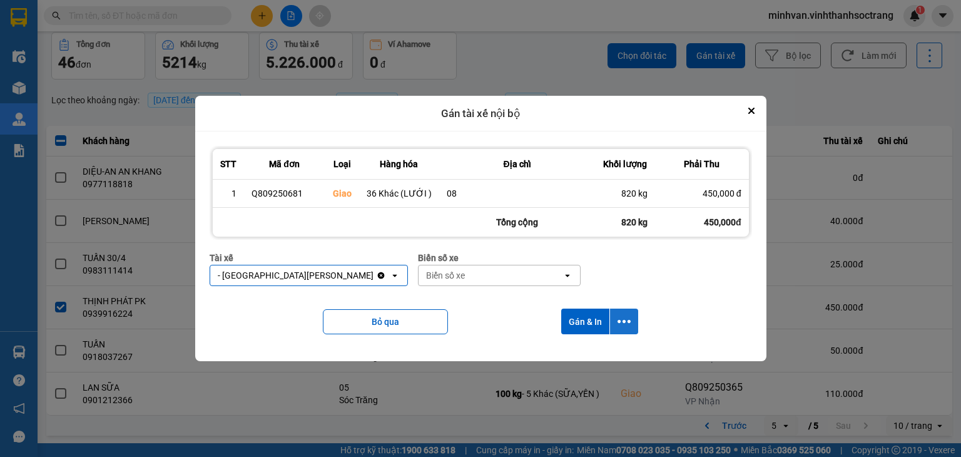
click at [624, 319] on icon "dialog" at bounding box center [624, 321] width 13 height 13
click at [597, 356] on div "Chỉ gán tài" at bounding box center [590, 355] width 74 height 13
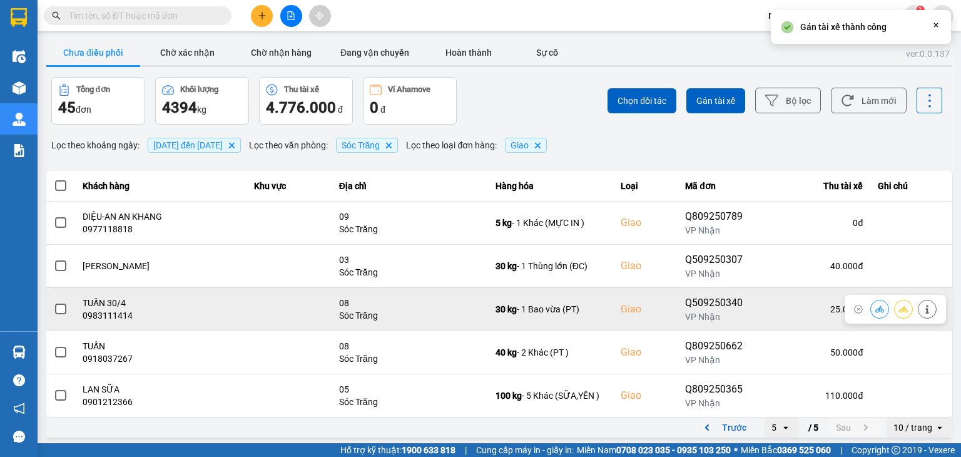
scroll to position [3, 0]
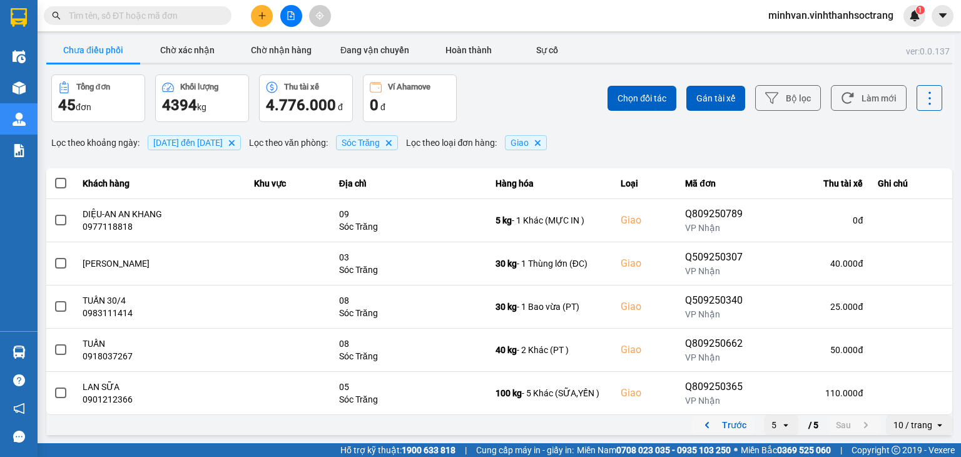
click at [732, 426] on button "Trước" at bounding box center [723, 425] width 62 height 19
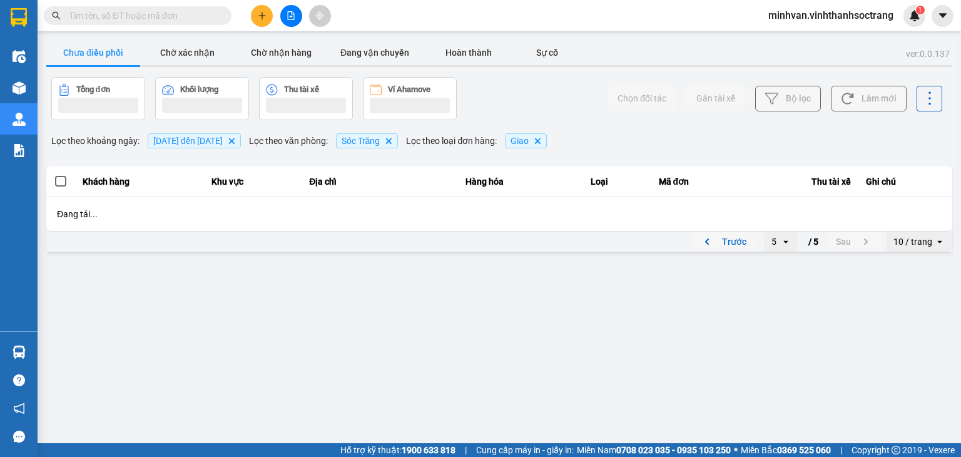
scroll to position [0, 0]
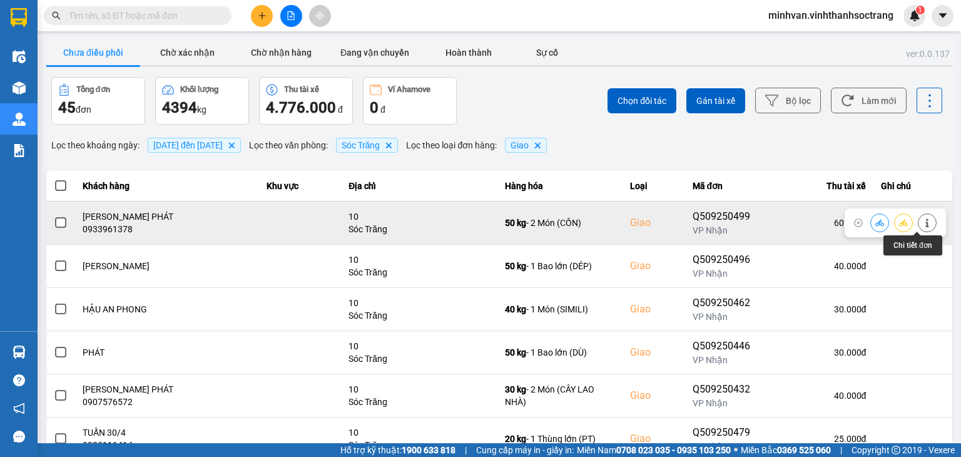
click at [923, 223] on icon at bounding box center [927, 222] width 9 height 9
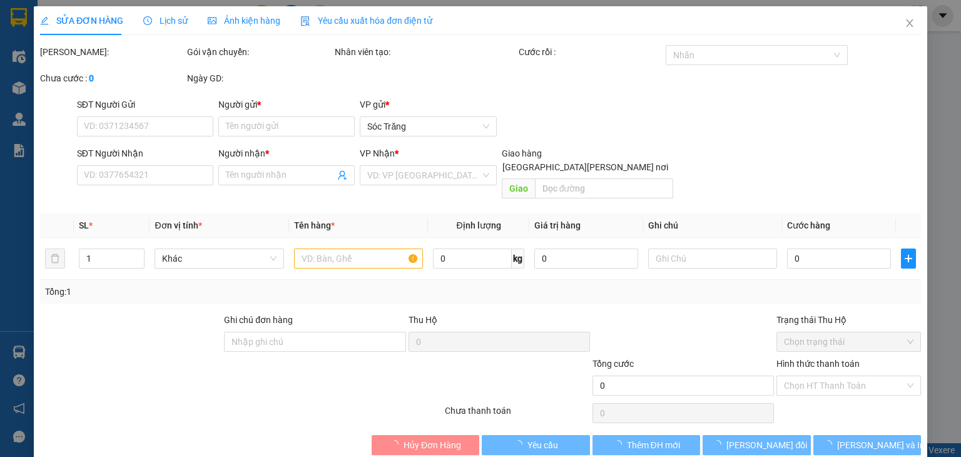
type input "HÀO"
type input "0933961378"
type input "[PERSON_NAME] PHÁT"
checkbox input "true"
type input "10"
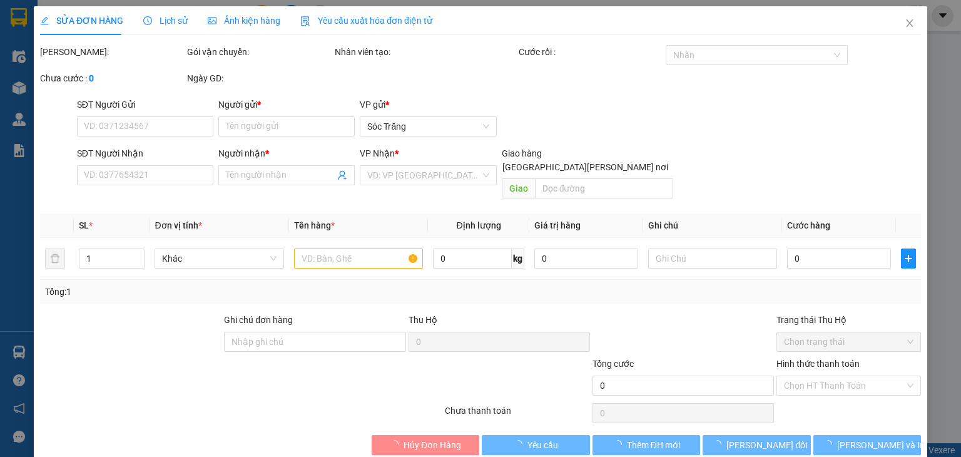
type input "60.000"
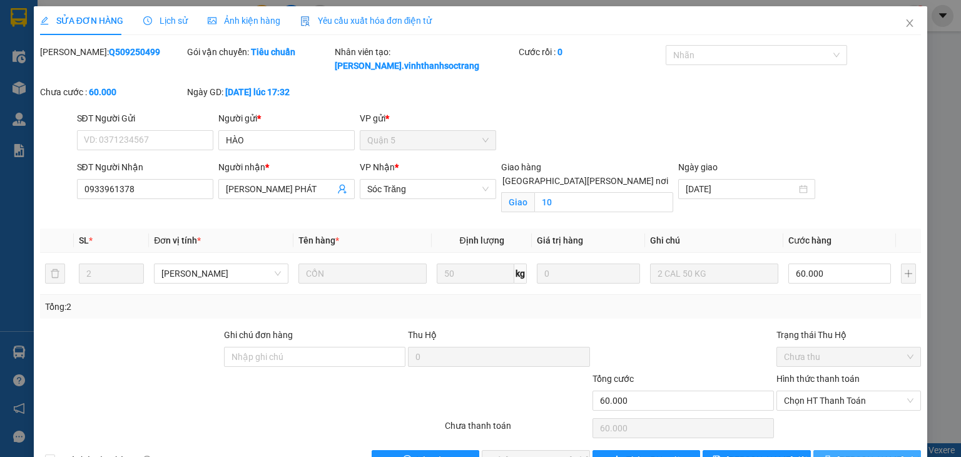
click at [852, 453] on span "[PERSON_NAME] và In" at bounding box center [881, 460] width 88 height 14
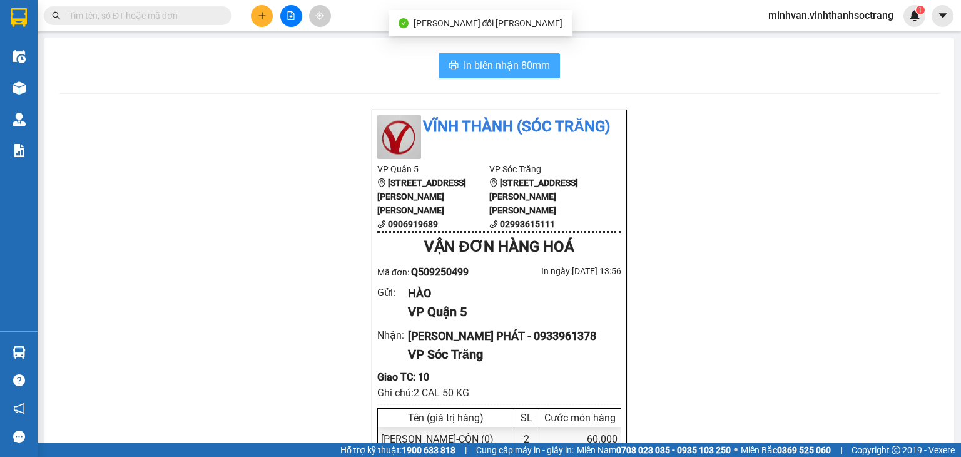
click at [485, 64] on span "In biên nhận 80mm" at bounding box center [507, 66] width 86 height 16
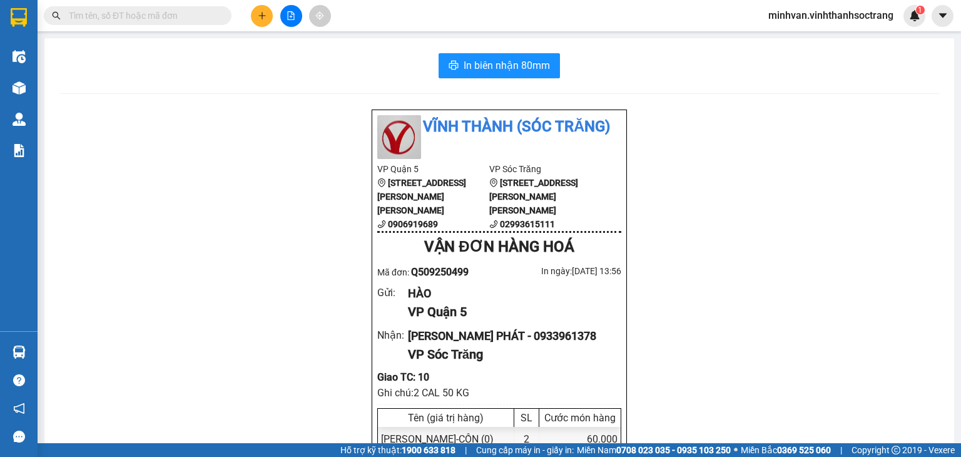
click at [210, 6] on span at bounding box center [138, 15] width 188 height 19
click at [200, 12] on input "text" at bounding box center [143, 16] width 148 height 14
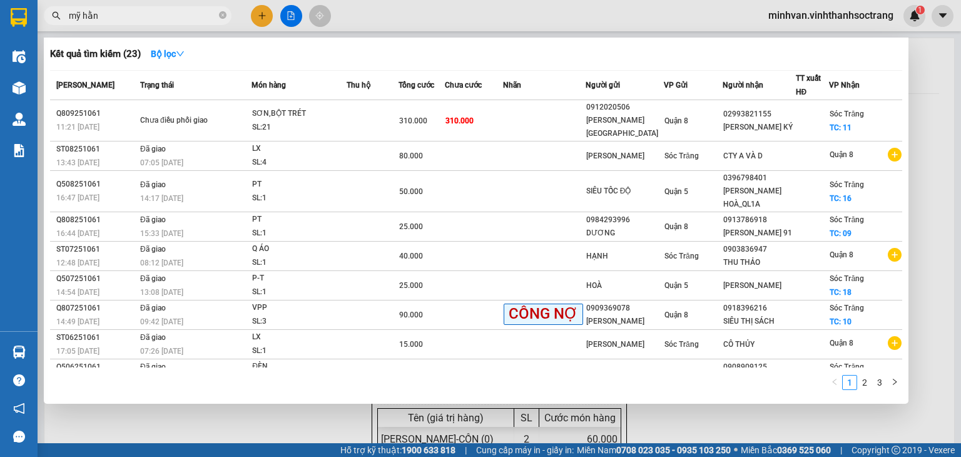
type input "[PERSON_NAME]"
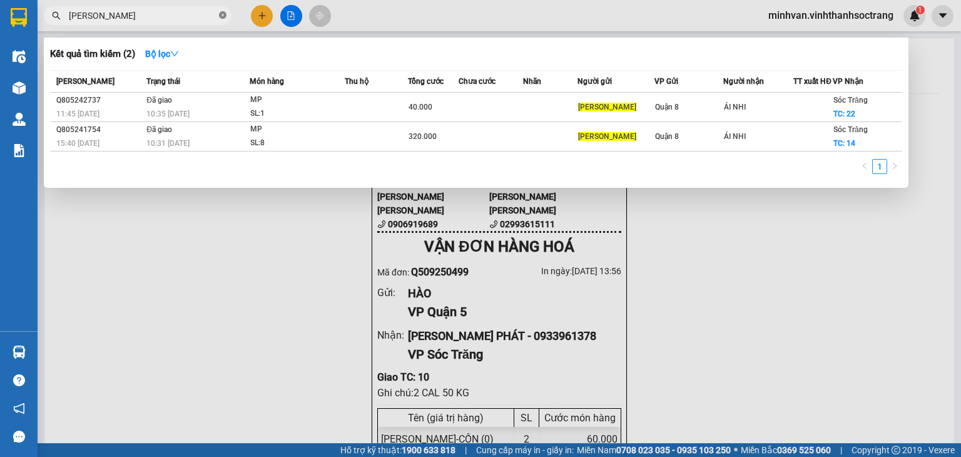
click at [223, 12] on icon "close-circle" at bounding box center [223, 15] width 8 height 8
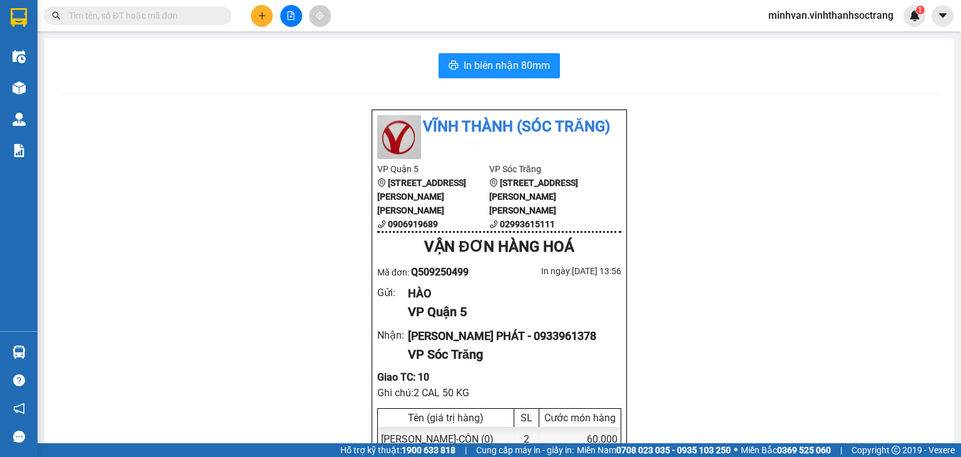
click at [184, 21] on input "text" at bounding box center [143, 16] width 148 height 14
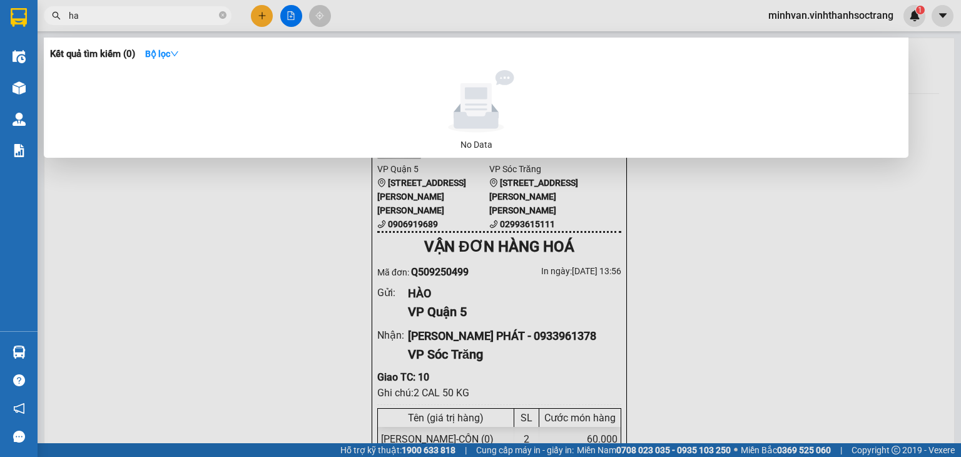
type input "h"
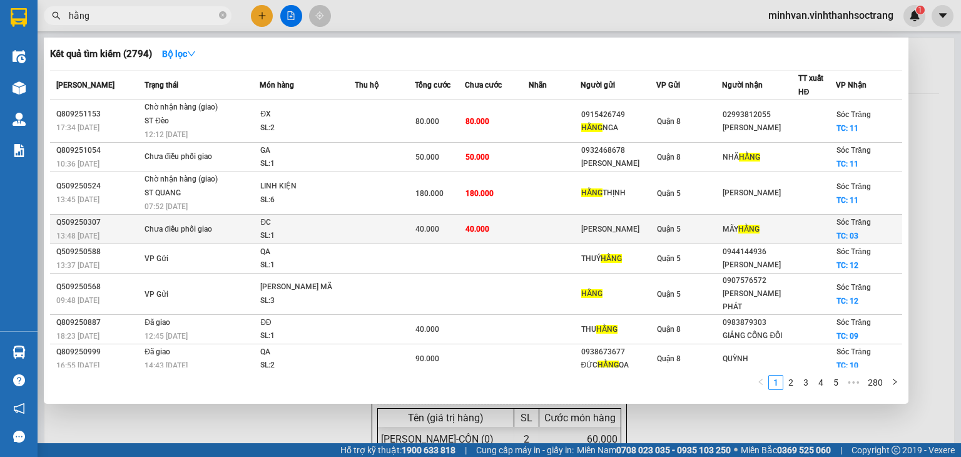
type input "hằng"
click at [368, 218] on td at bounding box center [385, 229] width 60 height 29
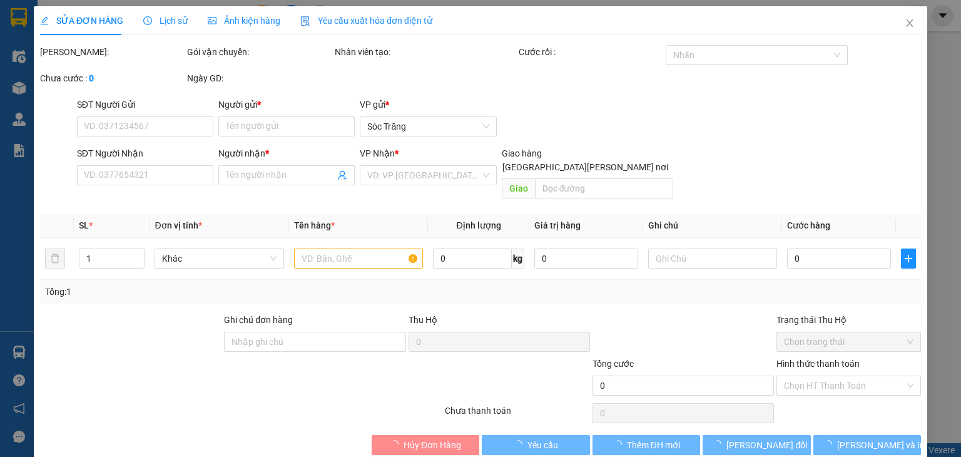
type input "[PERSON_NAME]"
checkbox input "true"
type input "03"
type input "40.000"
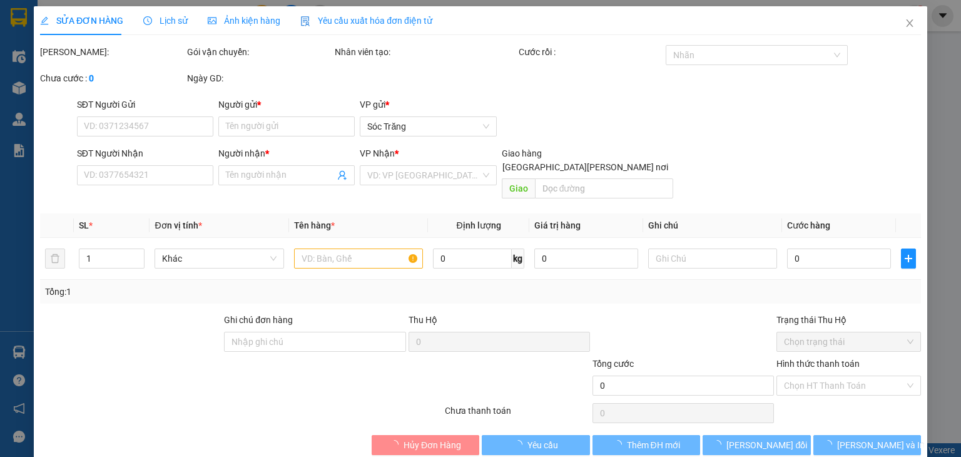
type input "40.000"
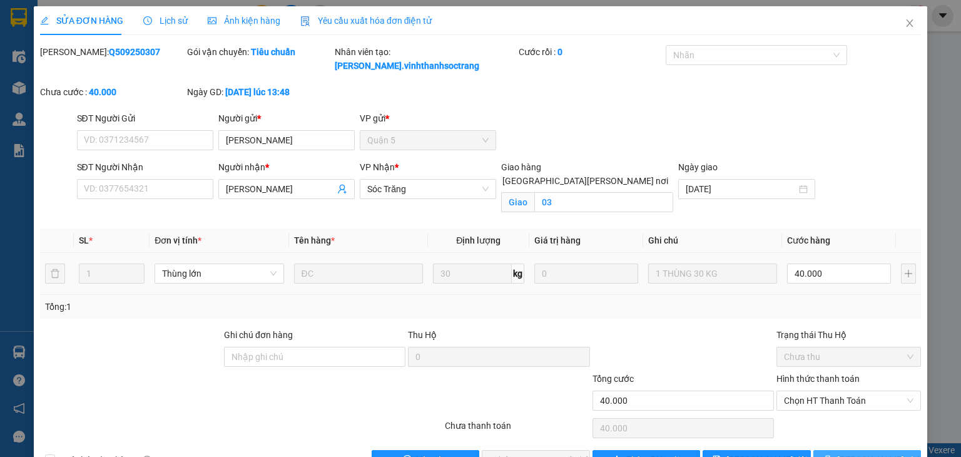
click at [824, 450] on button "[PERSON_NAME] và In" at bounding box center [868, 460] width 108 height 20
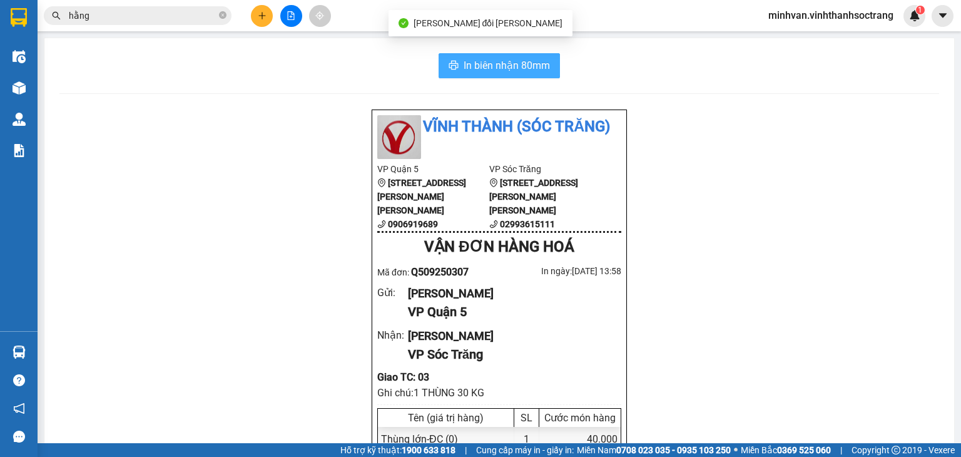
click at [508, 61] on span "In biên nhận 80mm" at bounding box center [507, 66] width 86 height 16
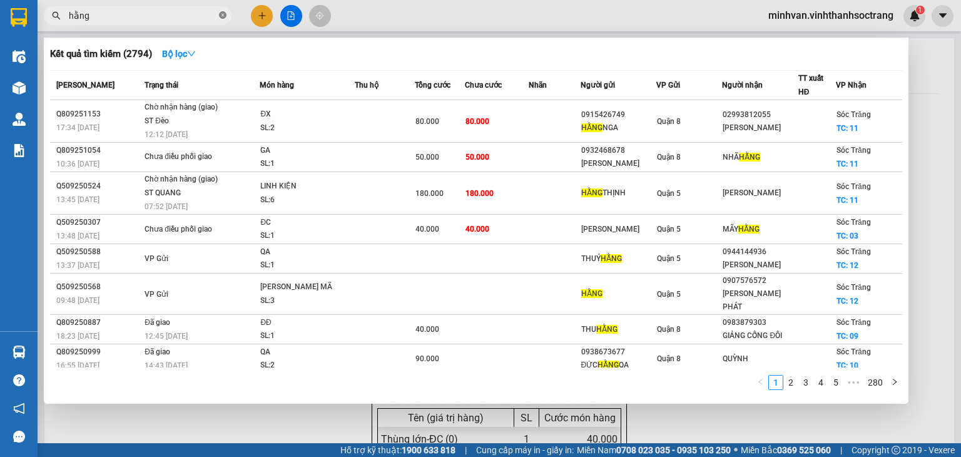
click at [220, 13] on icon "close-circle" at bounding box center [223, 15] width 8 height 8
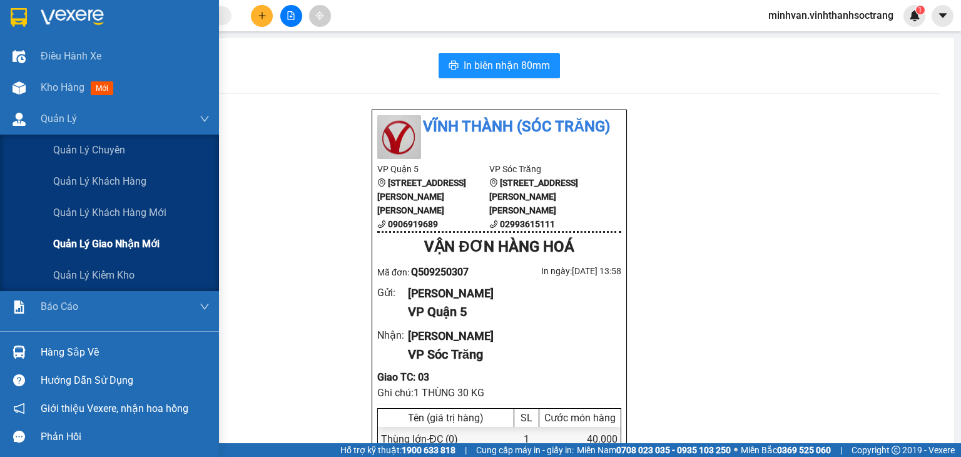
click at [103, 245] on span "Quản lý giao nhận mới" at bounding box center [106, 244] width 106 height 16
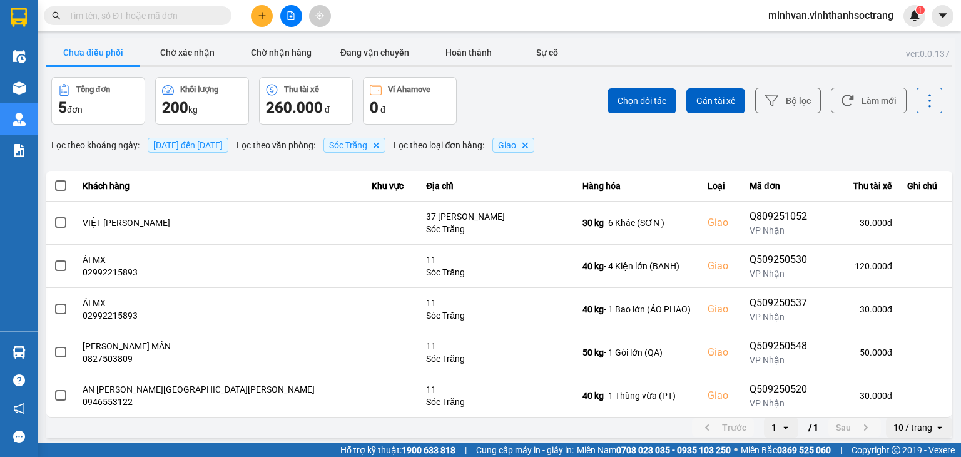
click at [198, 146] on span "[DATE] đến [DATE]" at bounding box center [187, 145] width 69 height 10
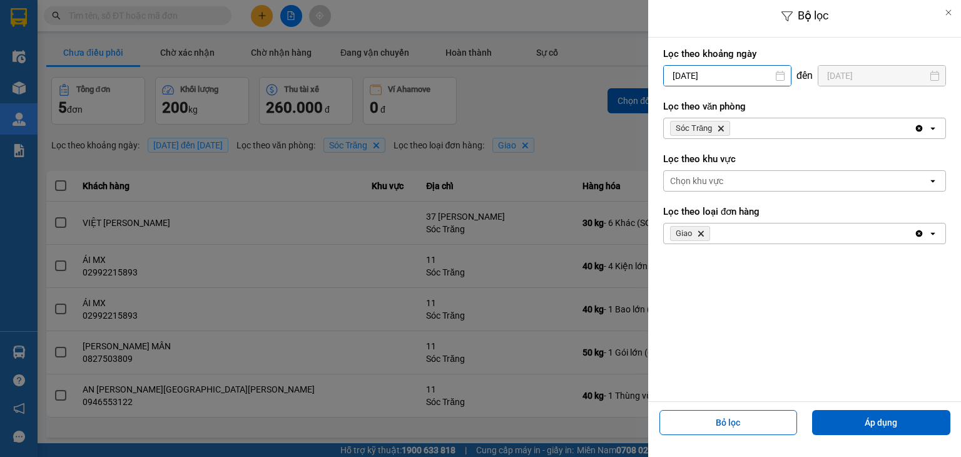
click at [728, 440] on div "Bộ lọc Lọc [PERSON_NAME] ngày [DATE] Press the down arrow key to interact with …" at bounding box center [499, 440] width 911 height 0
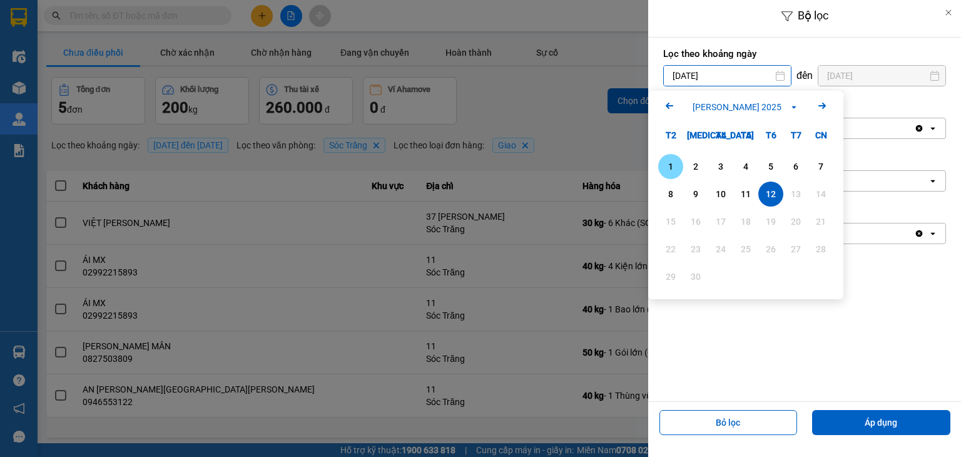
click at [672, 162] on div "1" at bounding box center [671, 166] width 18 height 15
type input "[DATE]"
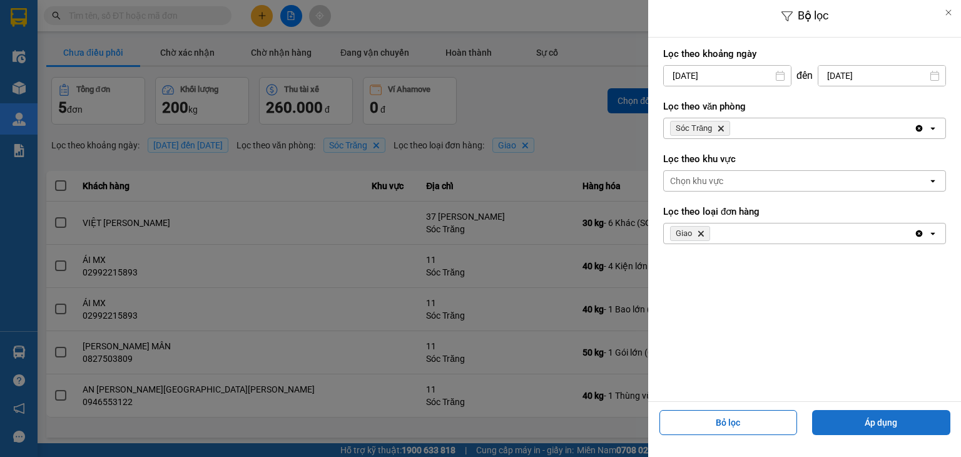
click at [857, 421] on button "Áp dụng" at bounding box center [881, 422] width 138 height 25
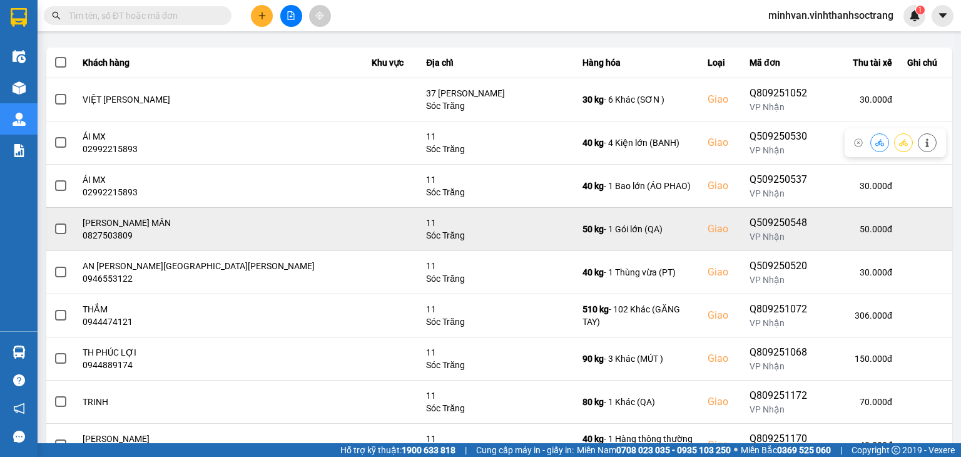
scroll to position [125, 0]
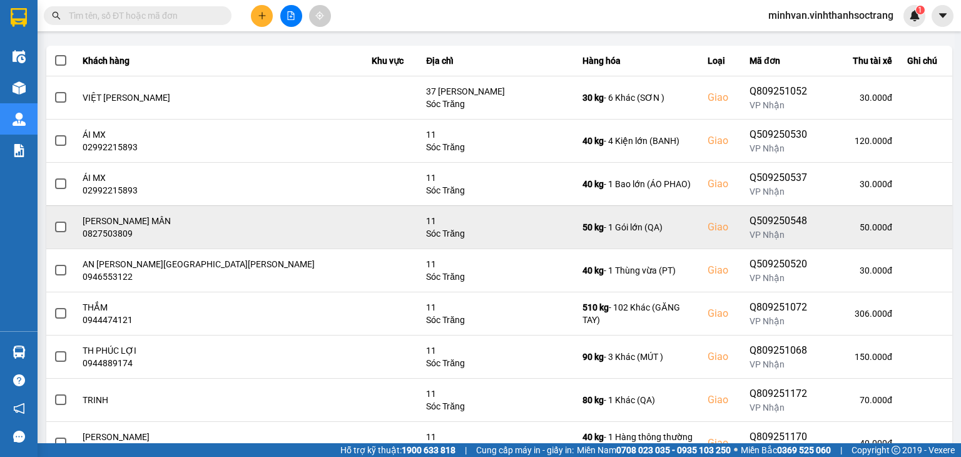
click at [58, 230] on span at bounding box center [60, 227] width 11 height 11
click at [54, 220] on input "checkbox" at bounding box center [54, 220] width 0 height 0
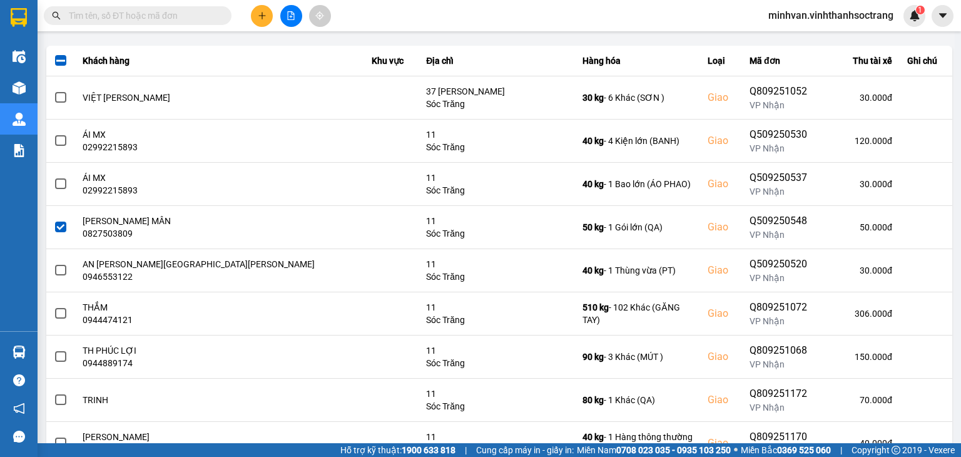
scroll to position [0, 0]
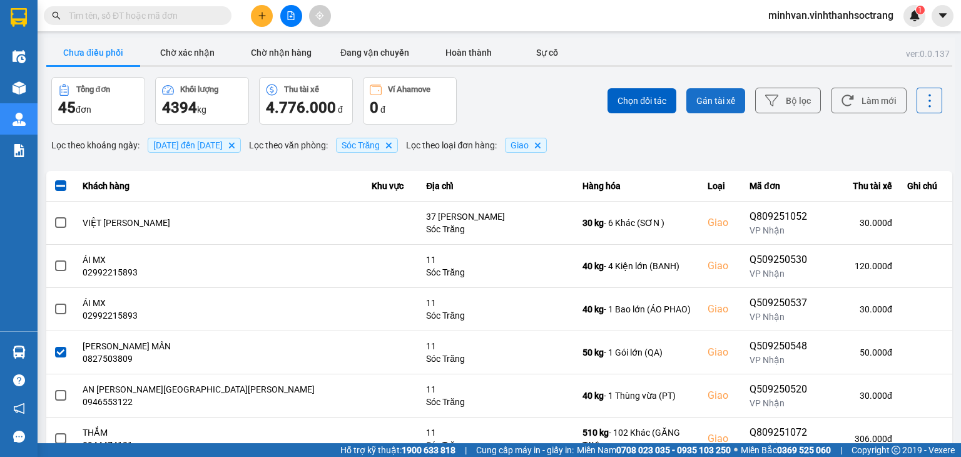
click at [697, 100] on span "Gán tài xế" at bounding box center [716, 100] width 39 height 13
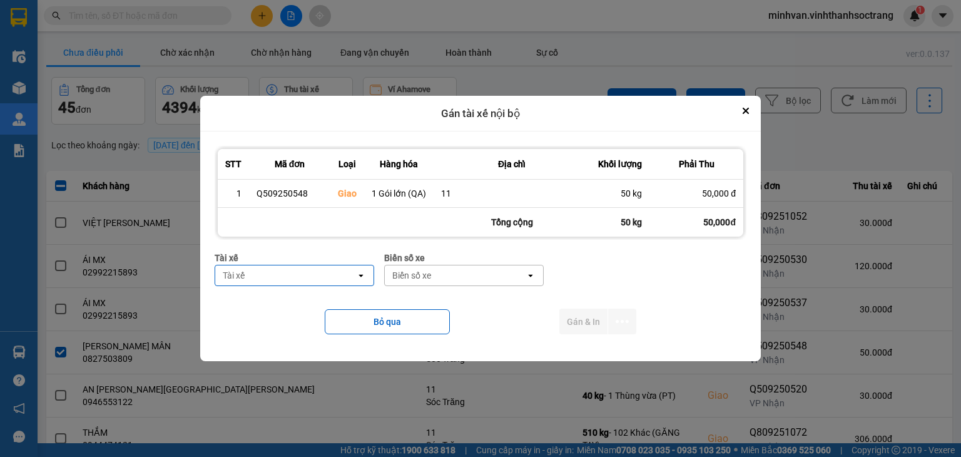
click at [277, 276] on div "Tài xế" at bounding box center [285, 275] width 141 height 20
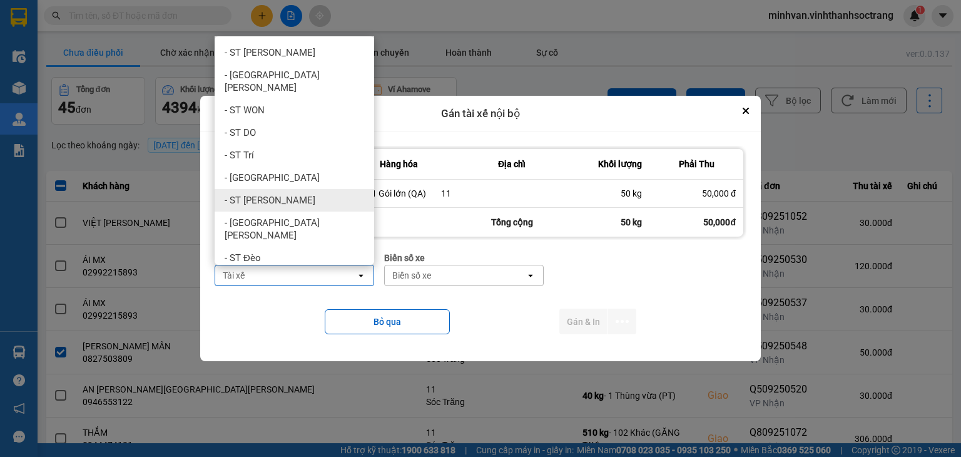
click at [263, 194] on span "- ST [PERSON_NAME]" at bounding box center [270, 200] width 91 height 13
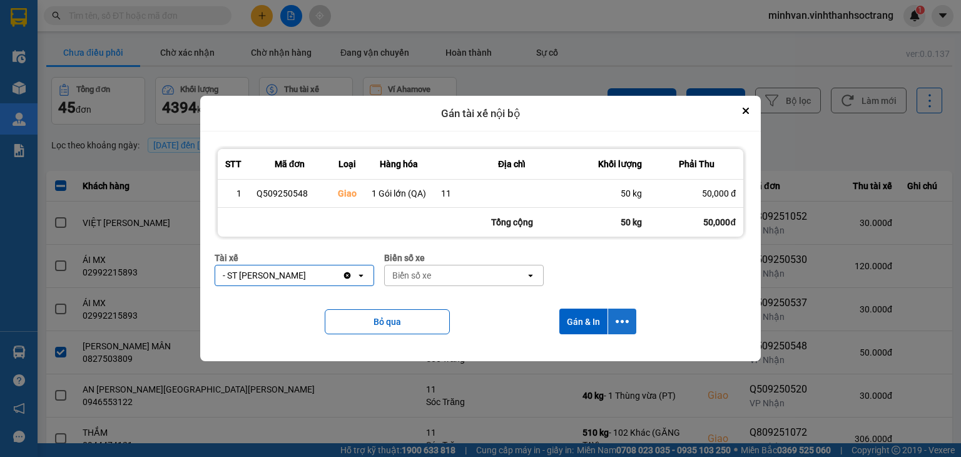
click at [616, 324] on icon "dialog" at bounding box center [622, 321] width 13 height 13
click at [583, 357] on span "Chỉ gán tài" at bounding box center [573, 355] width 41 height 13
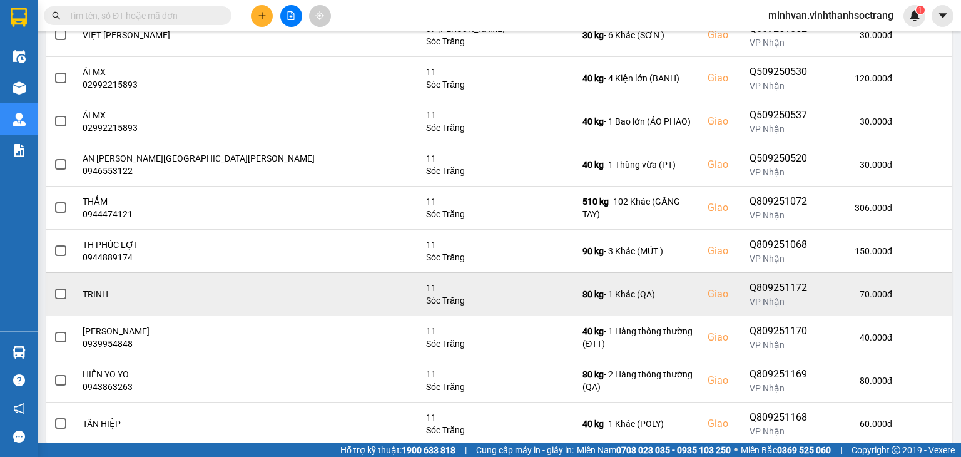
scroll to position [218, 0]
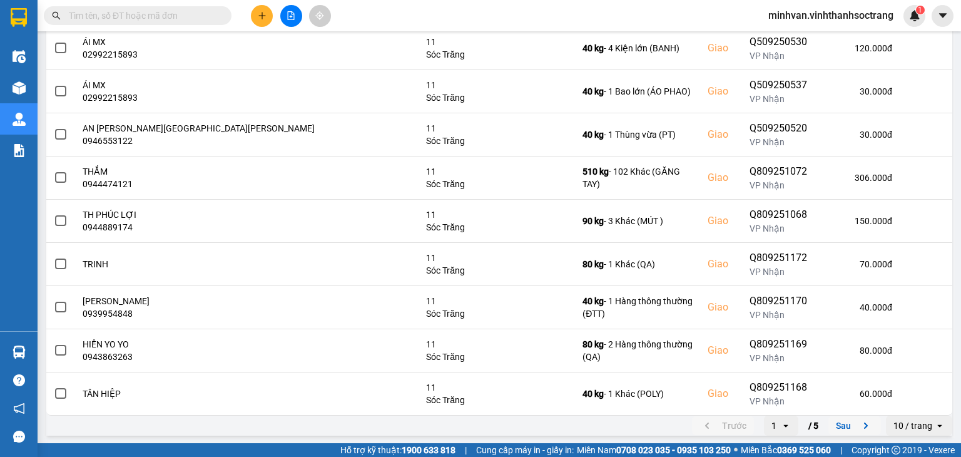
click at [835, 426] on button "Sau" at bounding box center [855, 425] width 53 height 19
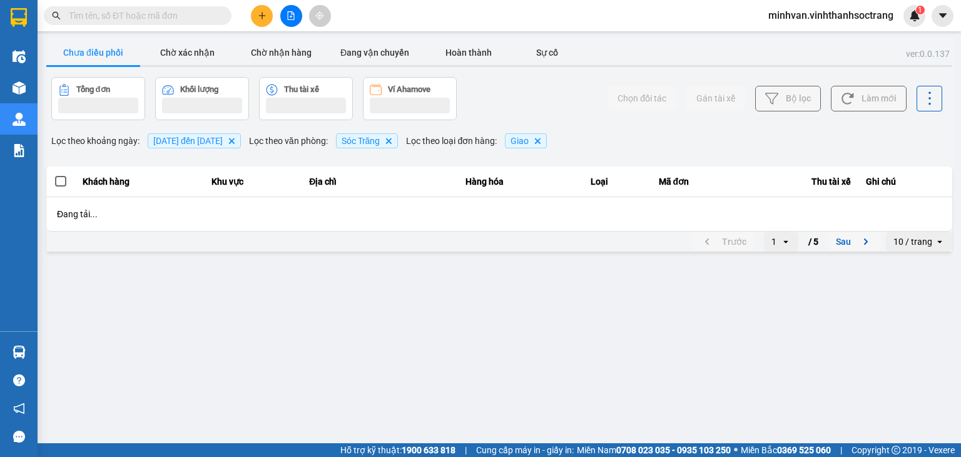
scroll to position [0, 0]
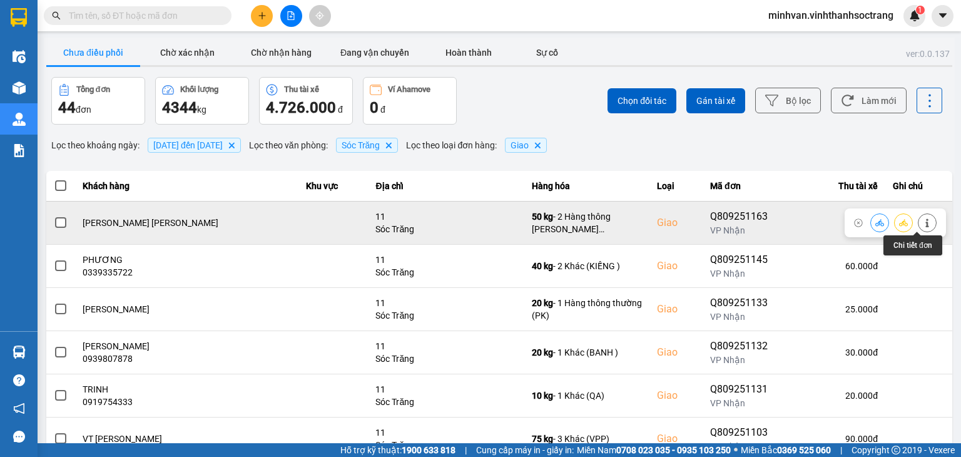
click at [923, 223] on icon at bounding box center [927, 222] width 9 height 9
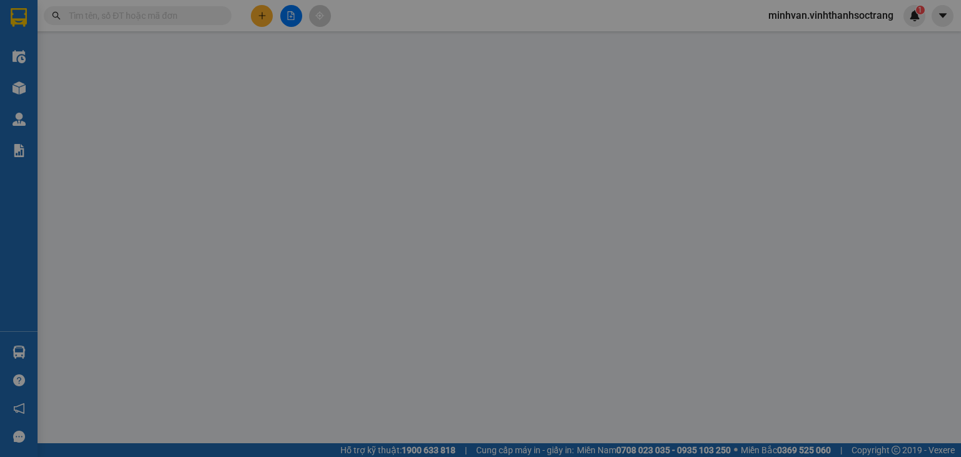
type input "02822429183"
type input "ĐỊNH [PERSON_NAME] MỚI"
type input "[PERSON_NAME] [PERSON_NAME]"
checkbox input "true"
type input "11"
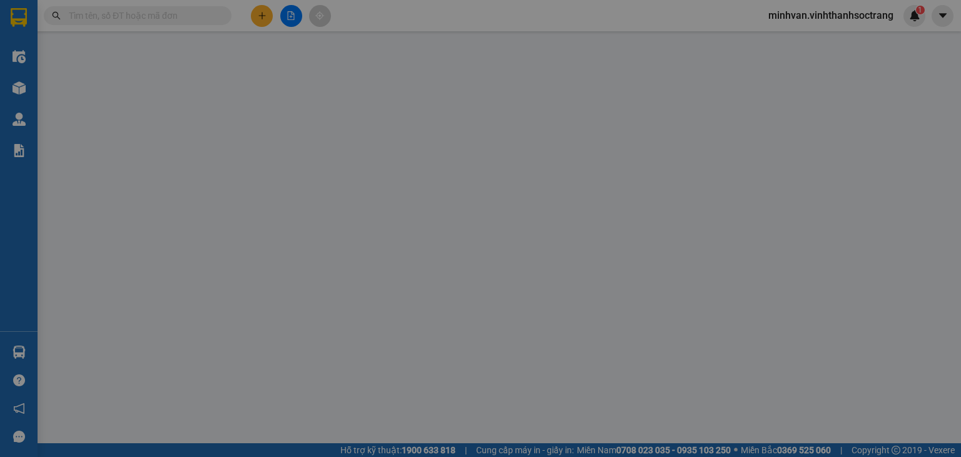
type input "60.000"
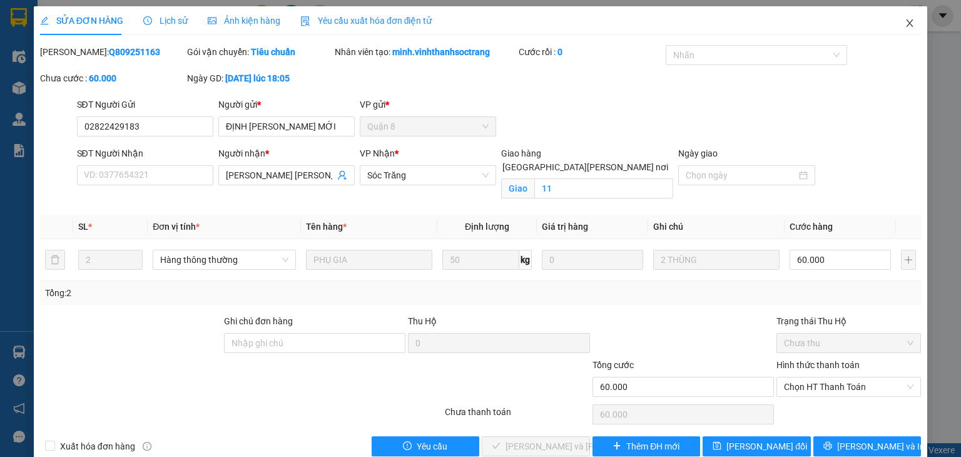
click at [905, 24] on icon "close" at bounding box center [910, 23] width 10 height 10
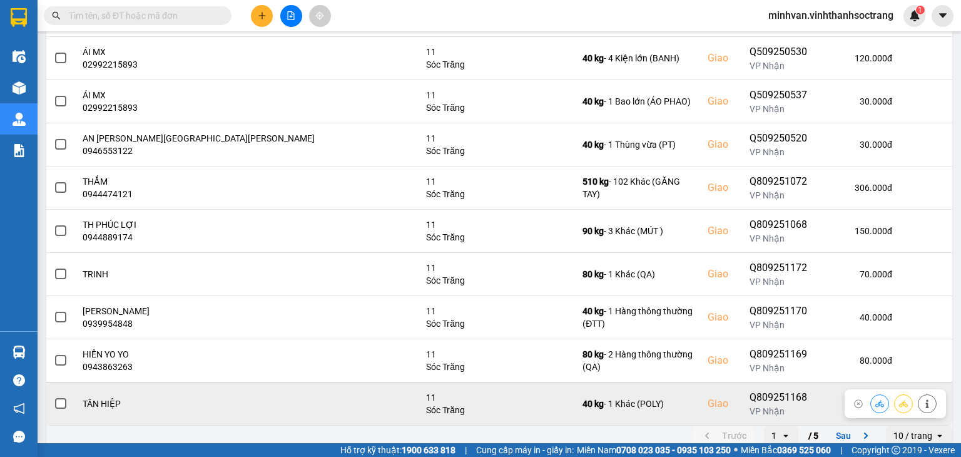
scroll to position [218, 0]
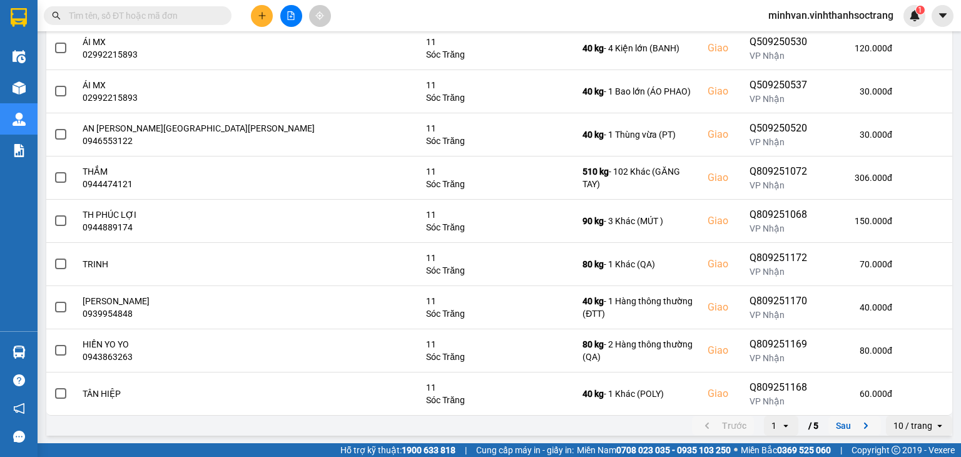
click at [830, 423] on button "Sau" at bounding box center [855, 425] width 53 height 19
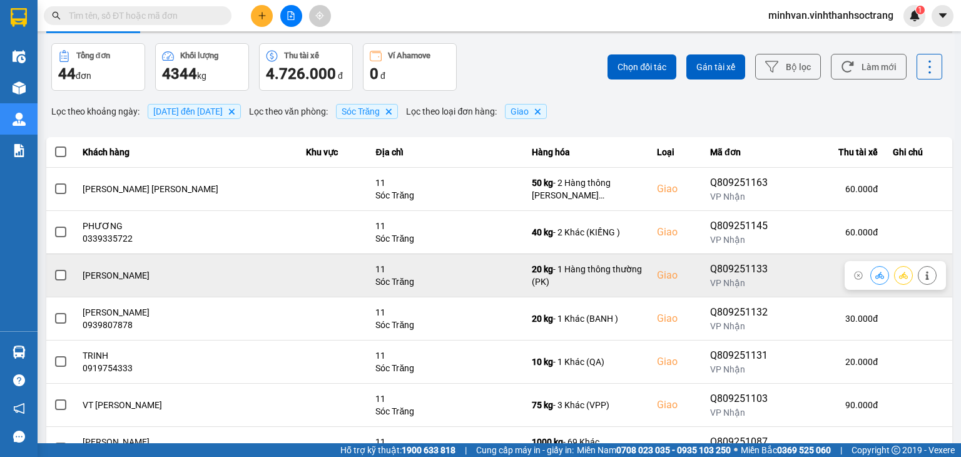
scroll to position [63, 0]
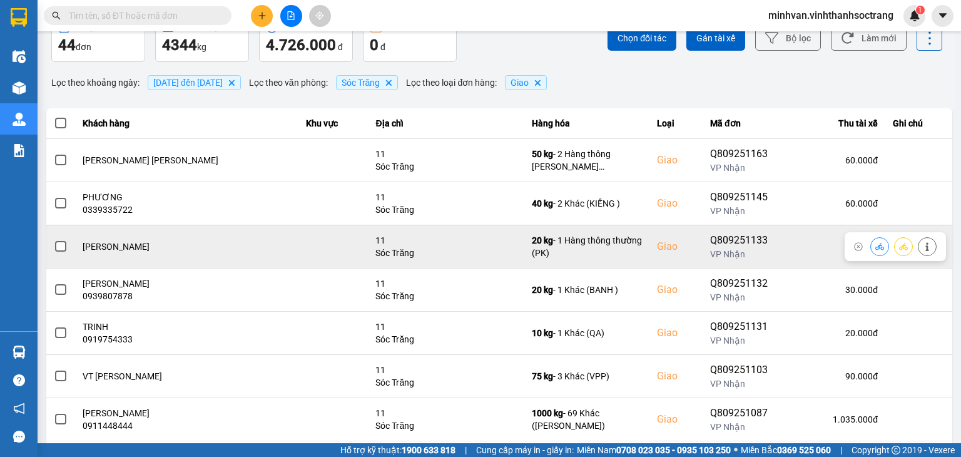
click at [63, 247] on span at bounding box center [60, 246] width 11 height 11
click at [54, 240] on input "checkbox" at bounding box center [54, 240] width 0 height 0
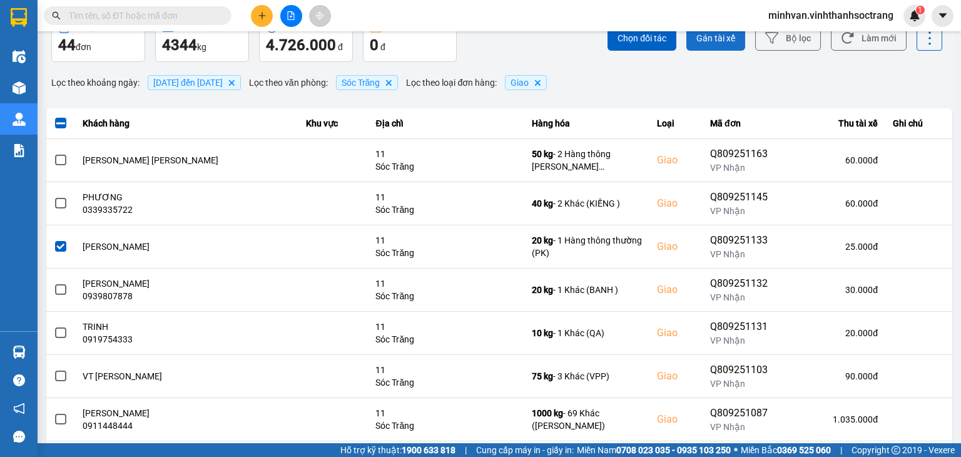
click at [697, 41] on span "Gán tài xế" at bounding box center [716, 38] width 39 height 13
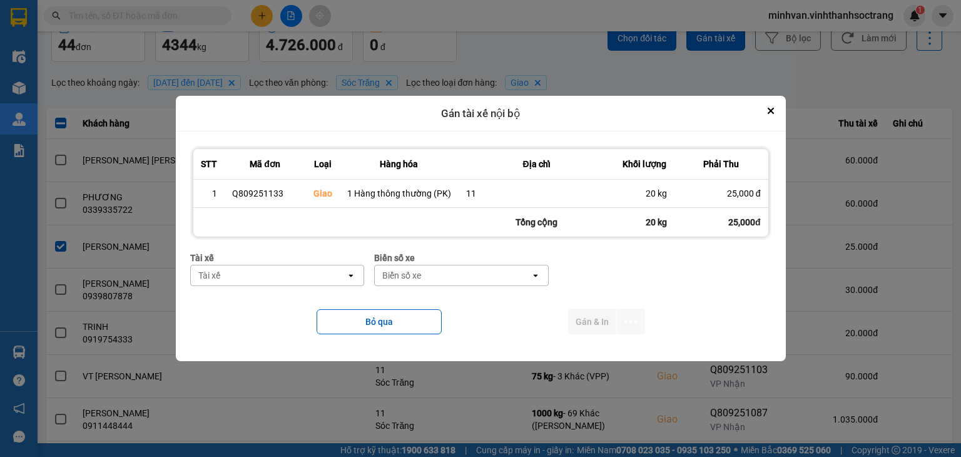
click at [265, 272] on div "Tài xế" at bounding box center [269, 275] width 156 height 20
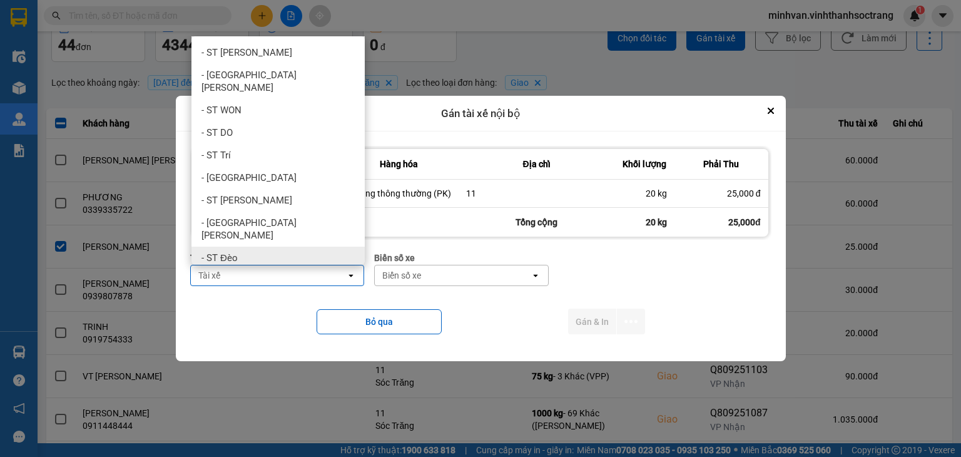
click at [235, 252] on span "- ST Đèo" at bounding box center [220, 258] width 36 height 13
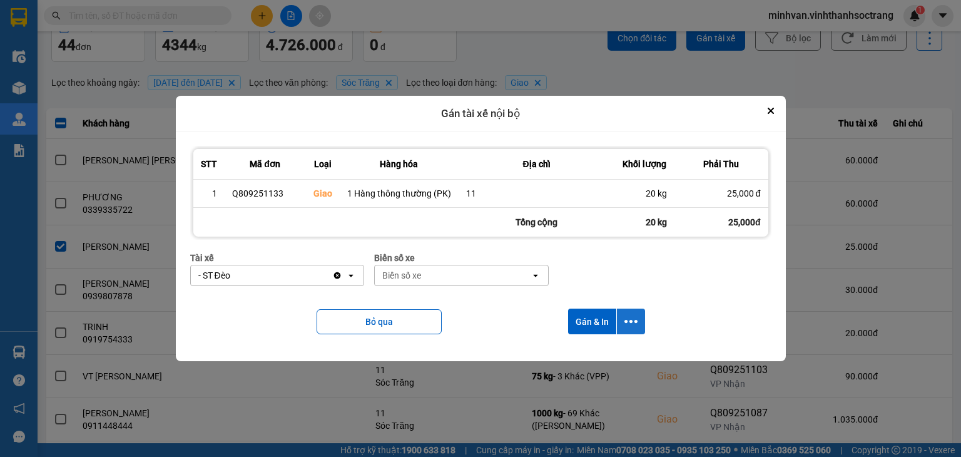
click at [628, 326] on icon "dialog" at bounding box center [631, 321] width 13 height 13
click at [586, 354] on span "Chỉ gán tài" at bounding box center [580, 355] width 41 height 13
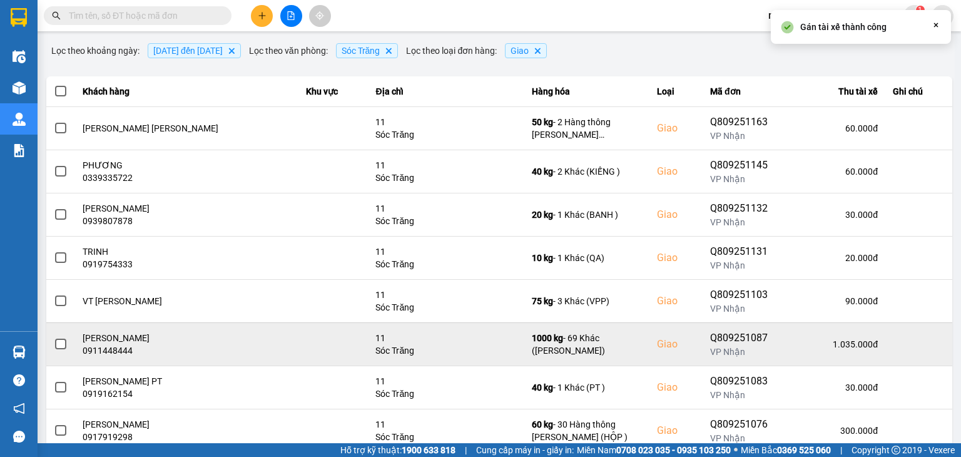
scroll to position [125, 0]
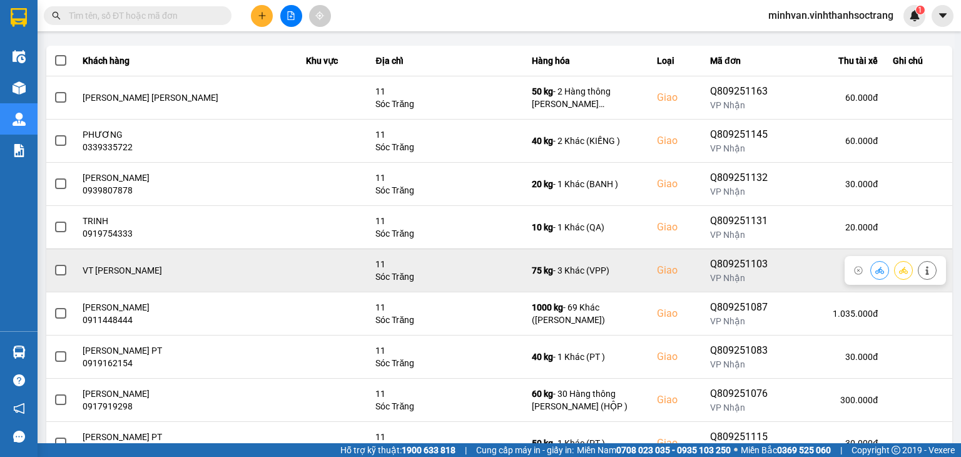
click at [56, 270] on span at bounding box center [60, 270] width 11 height 11
click at [54, 263] on input "checkbox" at bounding box center [54, 263] width 0 height 0
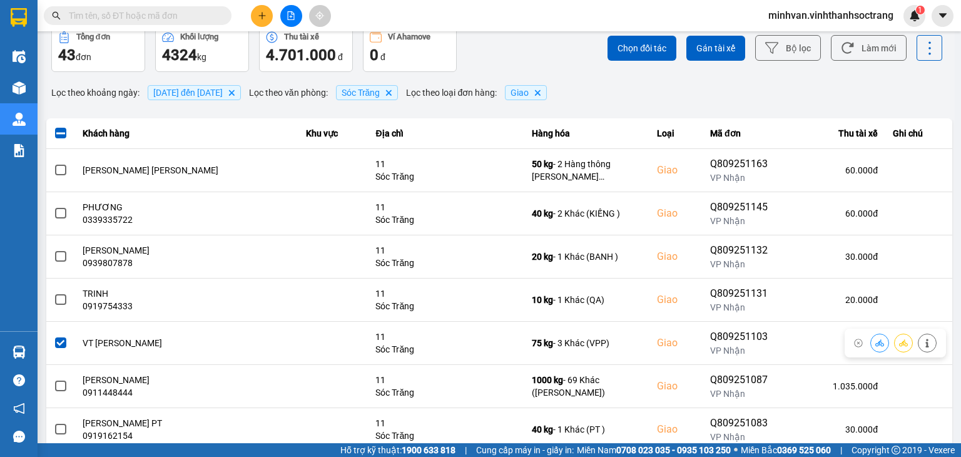
scroll to position [0, 0]
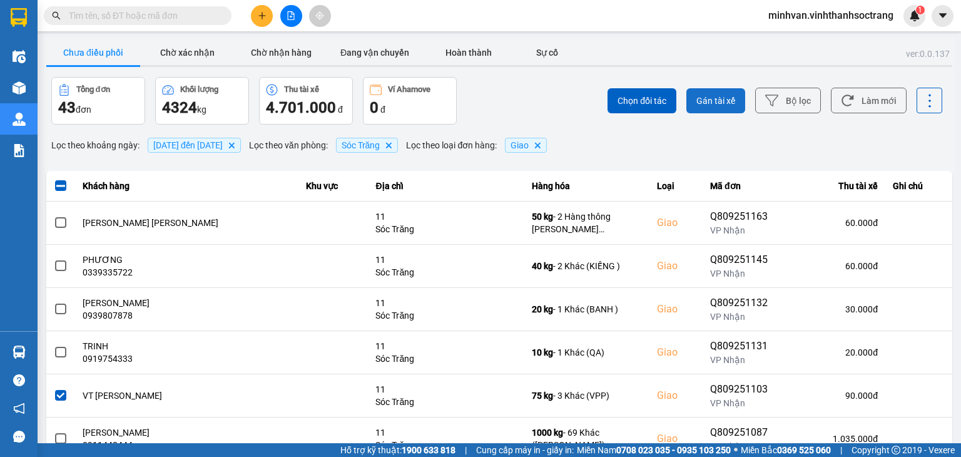
click at [721, 91] on button "Gán tài xế" at bounding box center [715, 100] width 59 height 25
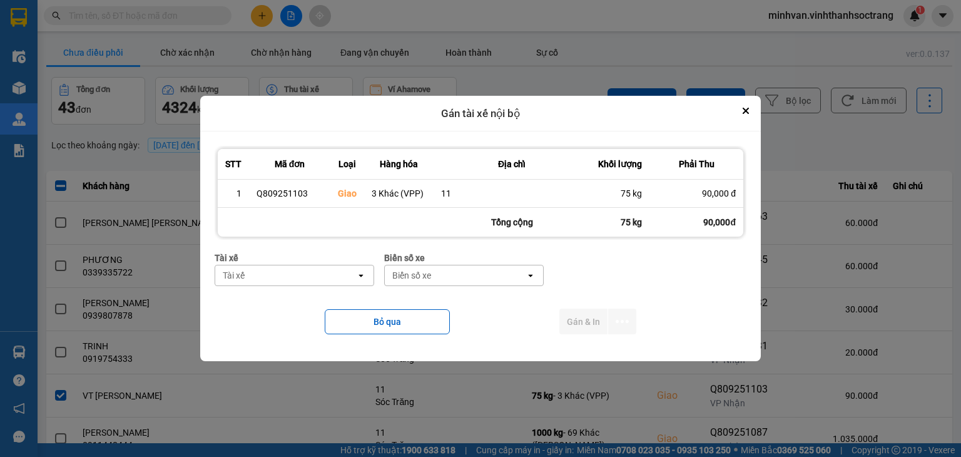
click at [303, 276] on div "Tài xế" at bounding box center [285, 275] width 141 height 20
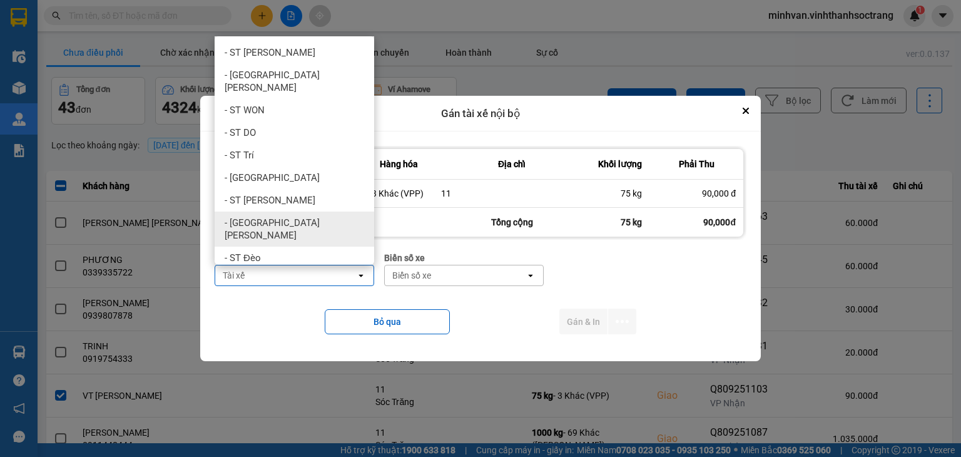
click at [253, 217] on span "- [GEOGRAPHIC_DATA][PERSON_NAME]" at bounding box center [297, 229] width 145 height 25
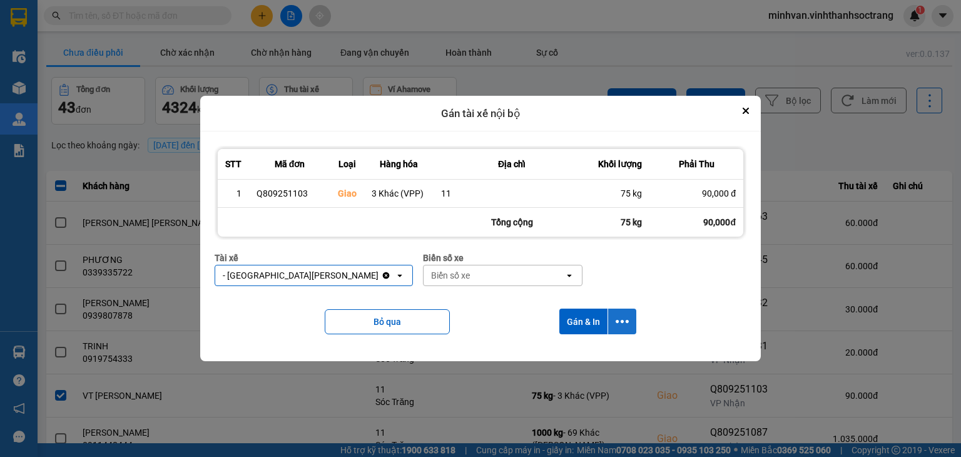
click at [626, 321] on icon "dialog" at bounding box center [622, 321] width 13 height 3
click at [578, 356] on span "Chỉ gán tài" at bounding box center [573, 355] width 41 height 13
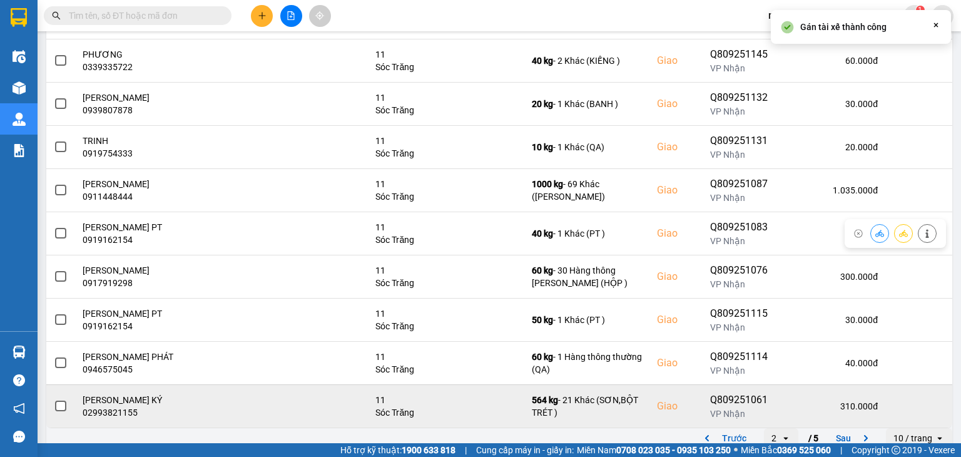
scroll to position [218, 0]
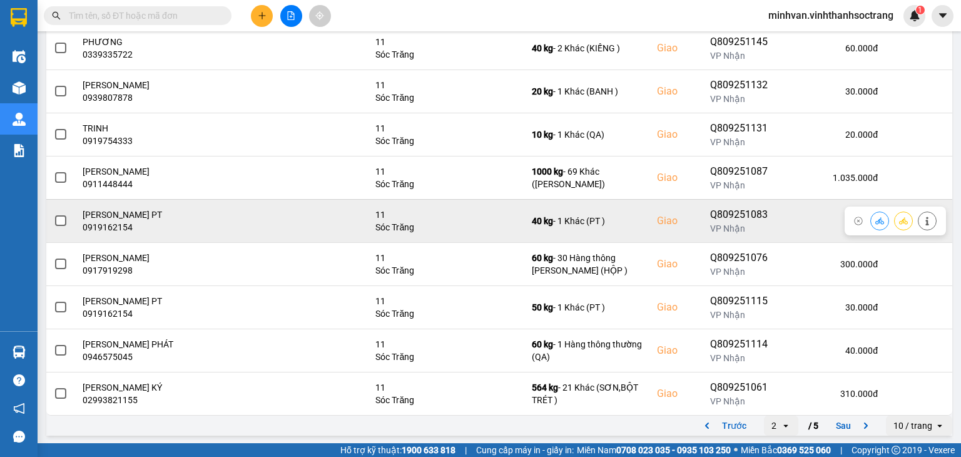
click at [58, 218] on span at bounding box center [60, 220] width 11 height 11
click at [54, 214] on input "checkbox" at bounding box center [54, 214] width 0 height 0
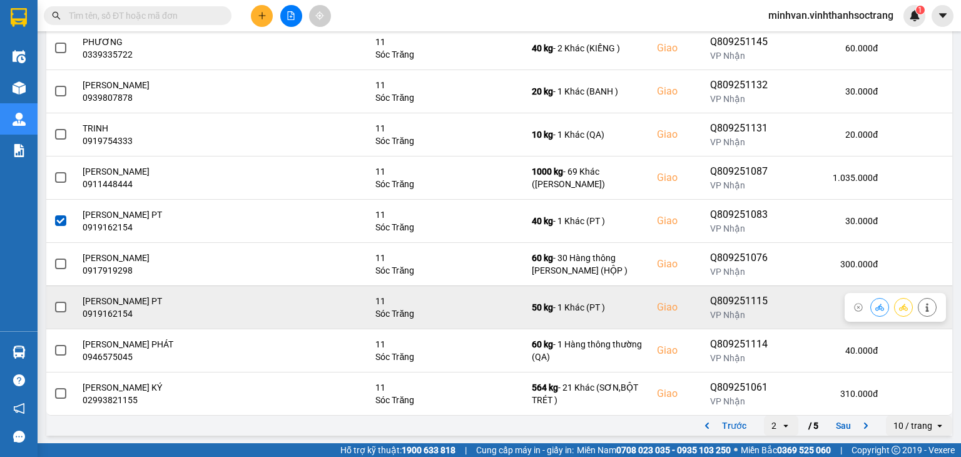
click at [57, 305] on span at bounding box center [60, 307] width 11 height 11
click at [54, 300] on input "checkbox" at bounding box center [54, 300] width 0 height 0
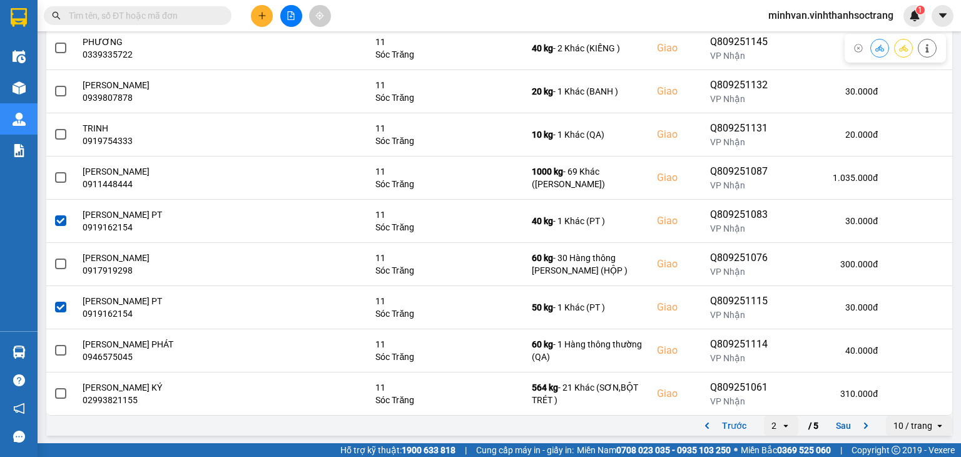
scroll to position [30, 0]
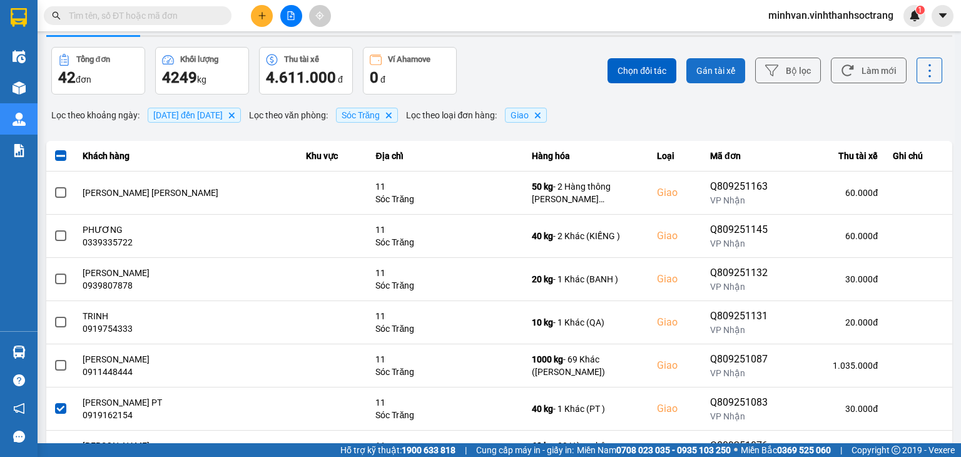
click at [708, 72] on span "Gán tài xế" at bounding box center [716, 70] width 39 height 13
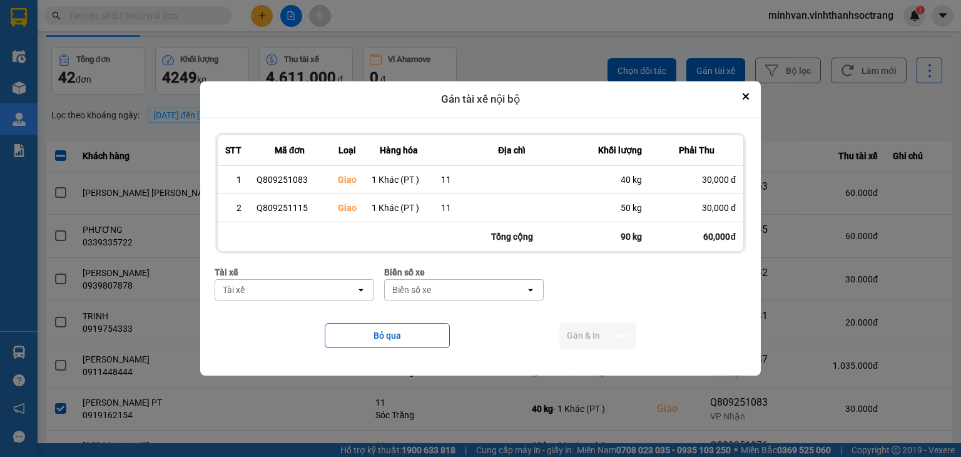
click at [282, 287] on div "Tài xế" at bounding box center [285, 290] width 141 height 20
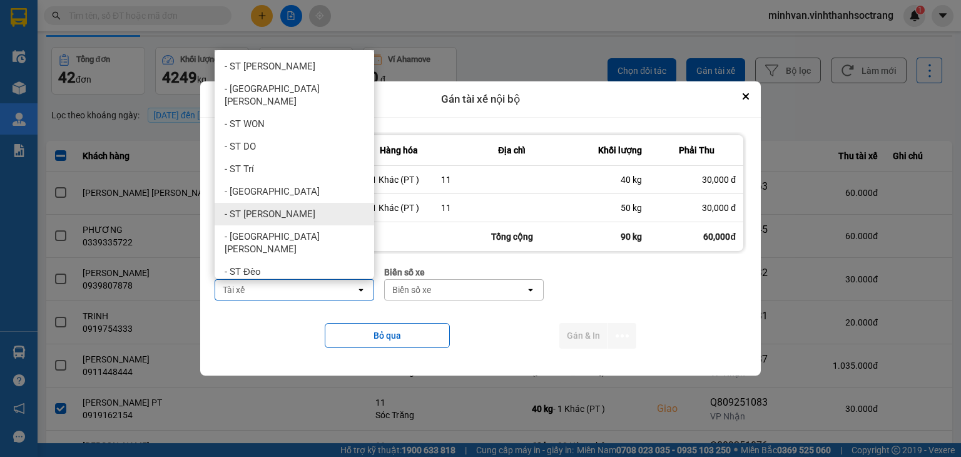
click at [272, 203] on div "- ST [PERSON_NAME]" at bounding box center [295, 214] width 160 height 23
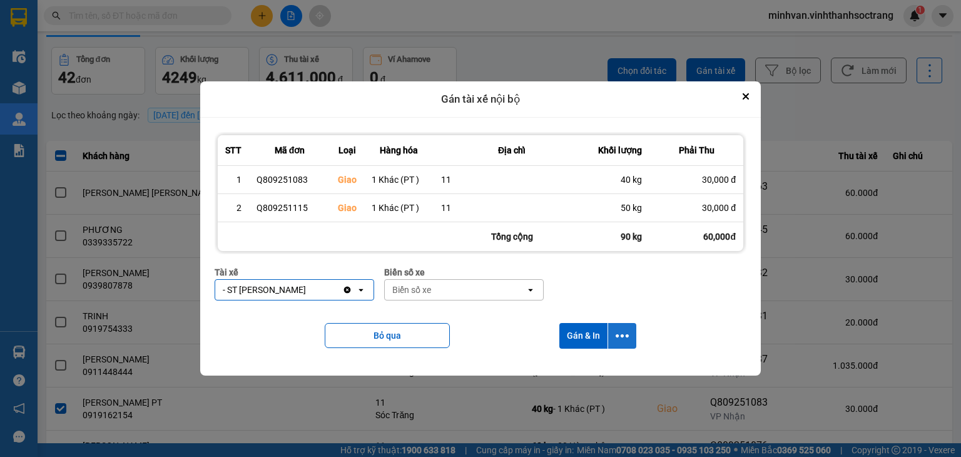
click at [632, 330] on button "dialog" at bounding box center [622, 336] width 28 height 26
click at [603, 365] on div "Chỉ gán tài" at bounding box center [590, 369] width 74 height 13
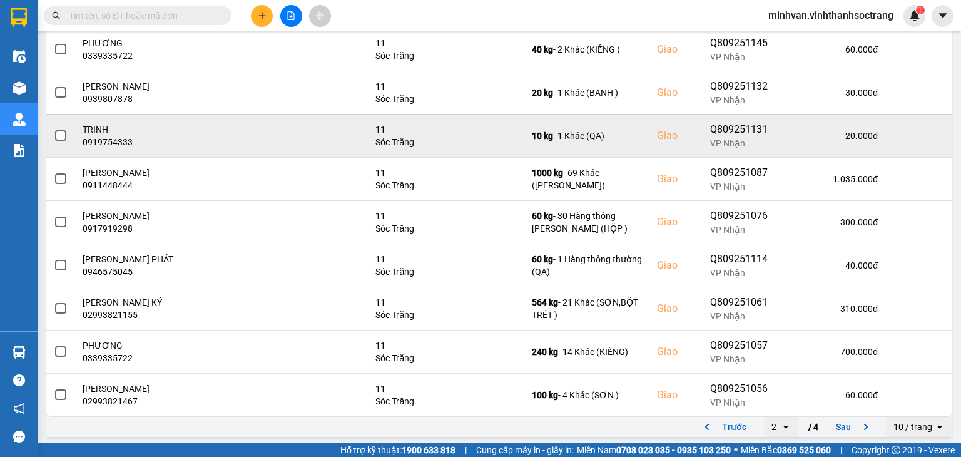
scroll to position [218, 0]
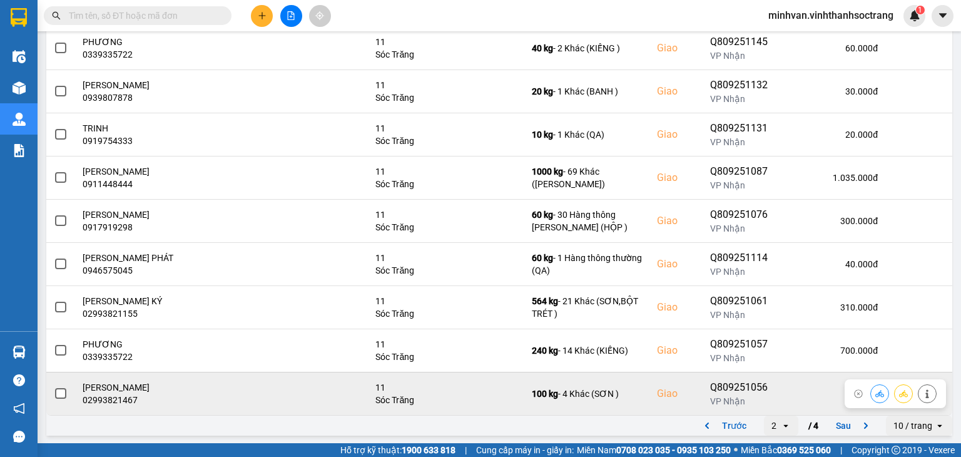
click at [63, 396] on span at bounding box center [60, 393] width 11 height 11
click at [54, 387] on input "checkbox" at bounding box center [54, 387] width 0 height 0
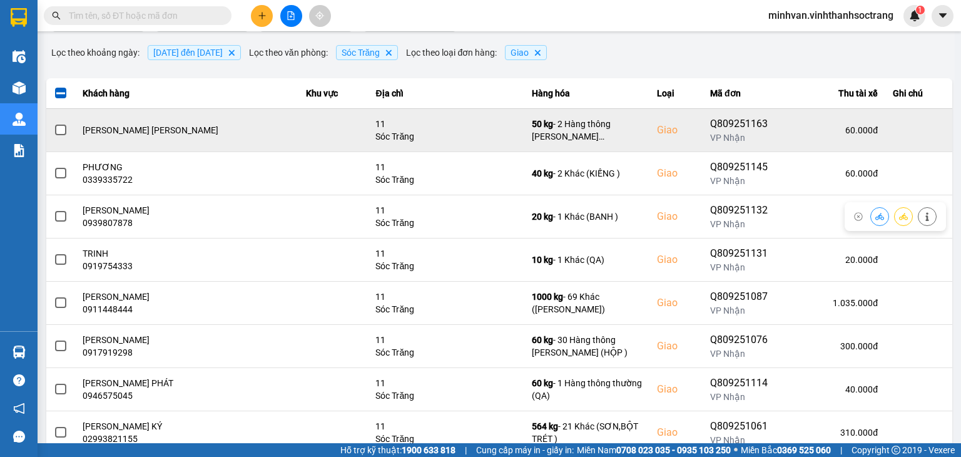
scroll to position [0, 0]
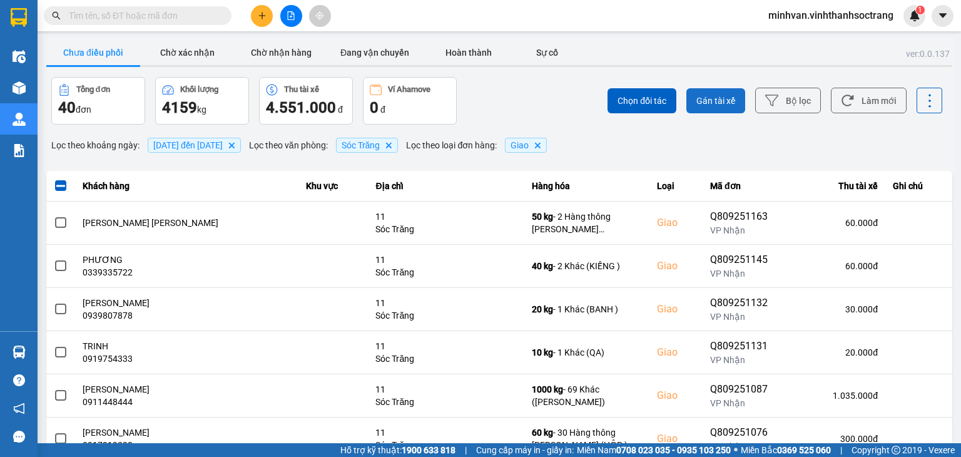
click at [706, 91] on button "Gán tài xế" at bounding box center [715, 100] width 59 height 25
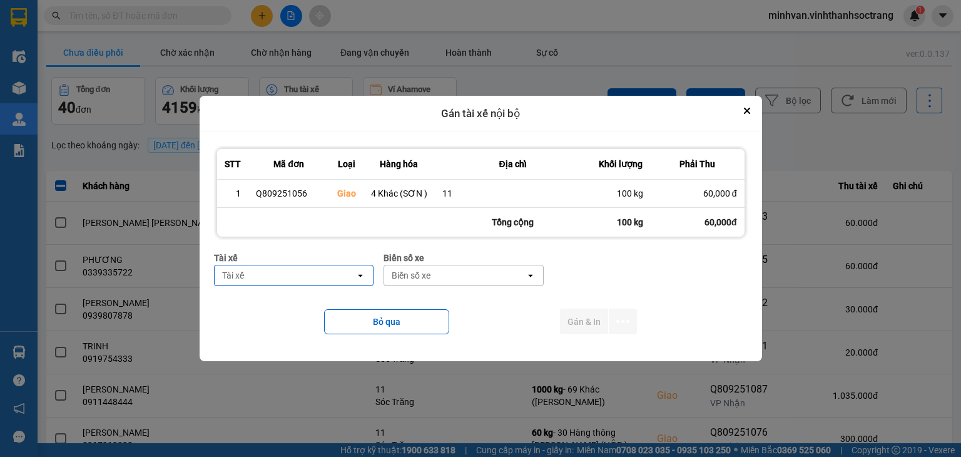
click at [241, 277] on div "Tài xế" at bounding box center [233, 275] width 22 height 13
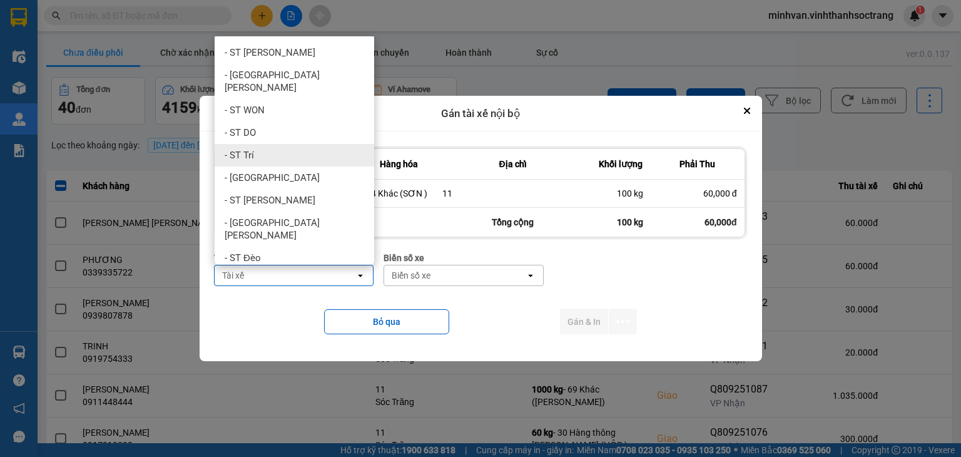
click at [257, 144] on div "- ST Trí" at bounding box center [295, 155] width 160 height 23
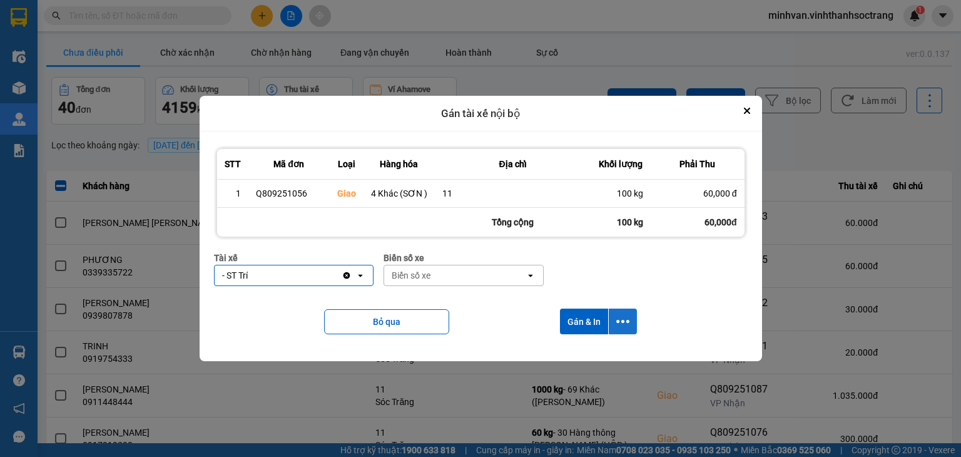
click at [621, 317] on icon "dialog" at bounding box center [622, 321] width 13 height 13
click at [588, 362] on li "Chỉ gán tài" at bounding box center [590, 355] width 94 height 23
click at [632, 325] on button "dialog" at bounding box center [623, 322] width 28 height 26
click at [604, 350] on div "Chỉ gán tài" at bounding box center [590, 355] width 74 height 13
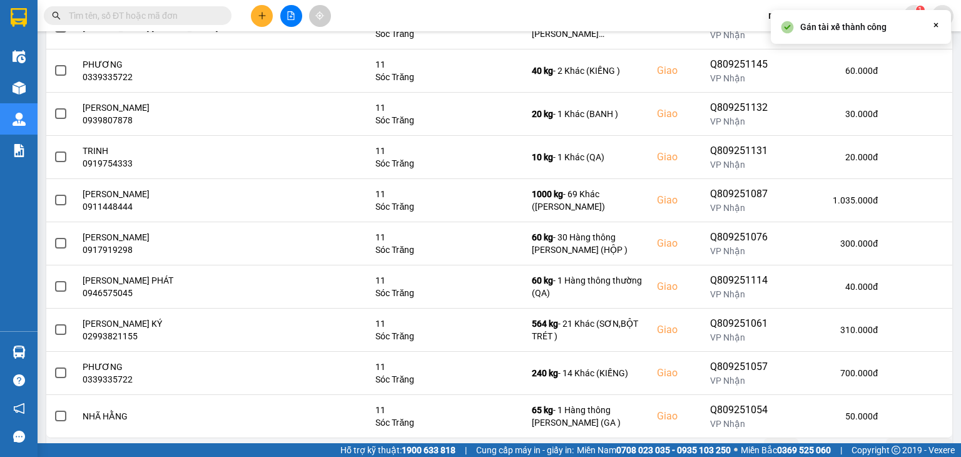
scroll to position [218, 0]
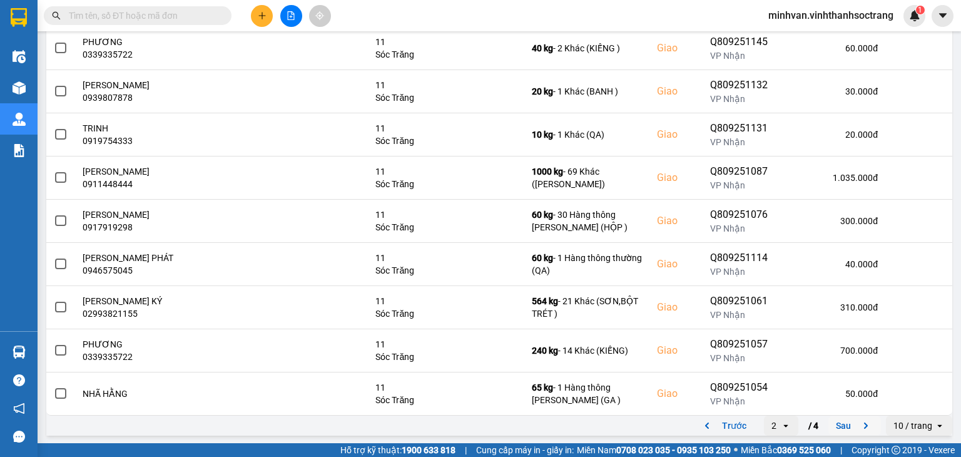
click at [830, 422] on button "Sau" at bounding box center [855, 425] width 53 height 19
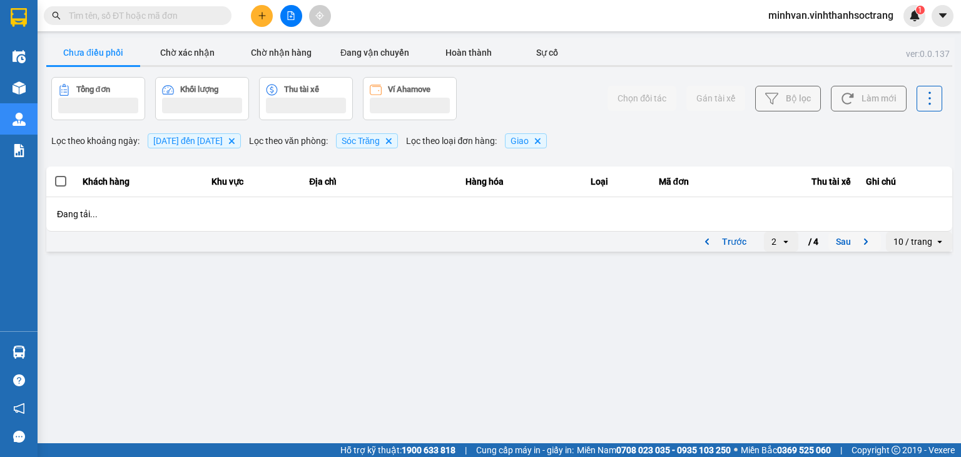
scroll to position [0, 0]
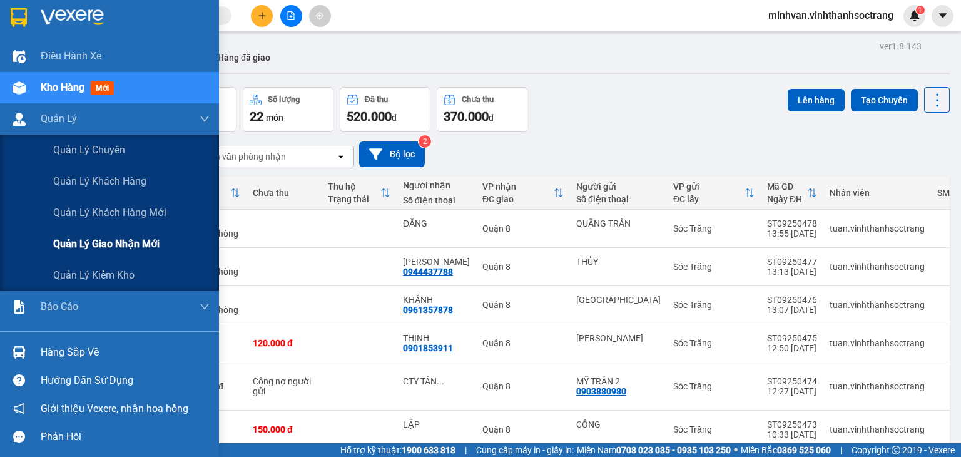
click at [113, 245] on span "Quản lý giao nhận mới" at bounding box center [106, 244] width 106 height 16
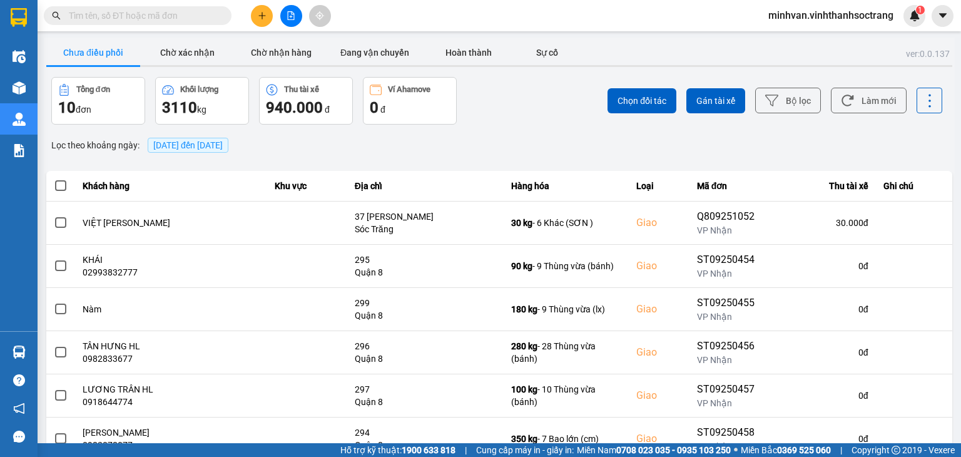
click at [180, 146] on span "[DATE] đến [DATE]" at bounding box center [187, 145] width 69 height 10
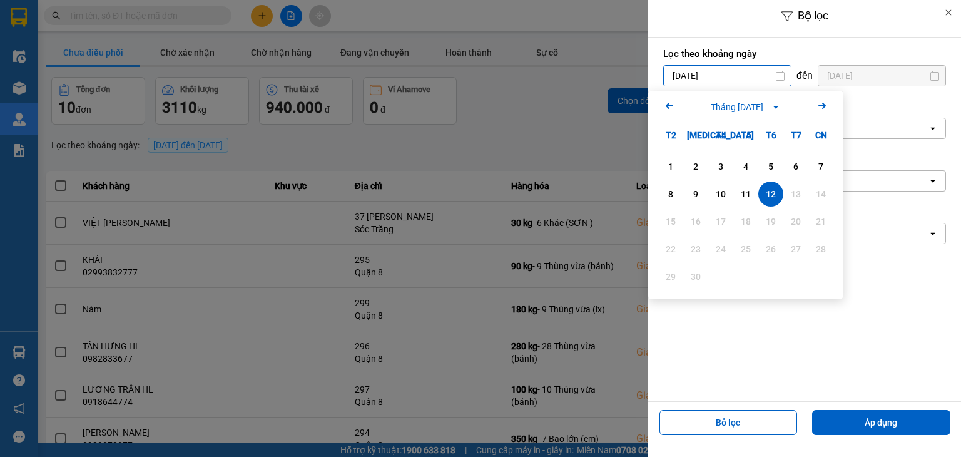
click at [739, 74] on input "[DATE]" at bounding box center [727, 76] width 127 height 20
click at [674, 162] on div "1" at bounding box center [671, 166] width 18 height 15
type input "[DATE]"
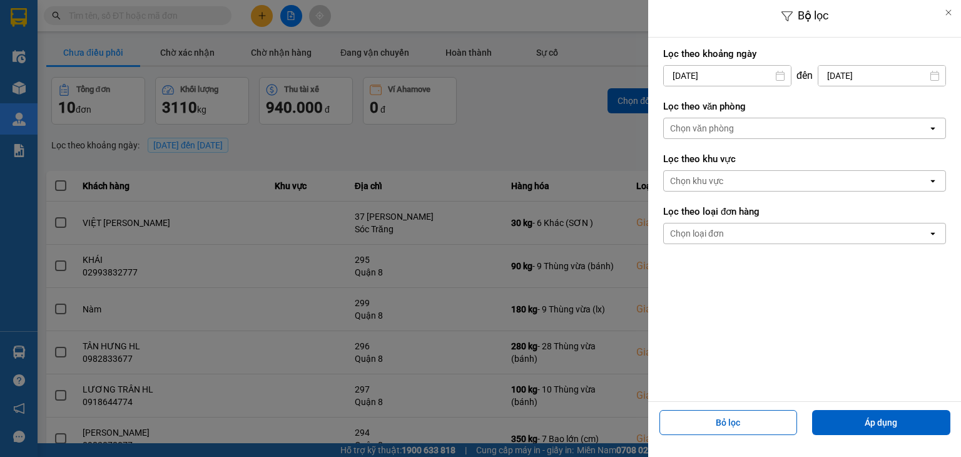
click at [708, 130] on div "Chọn văn phòng" at bounding box center [702, 128] width 64 height 13
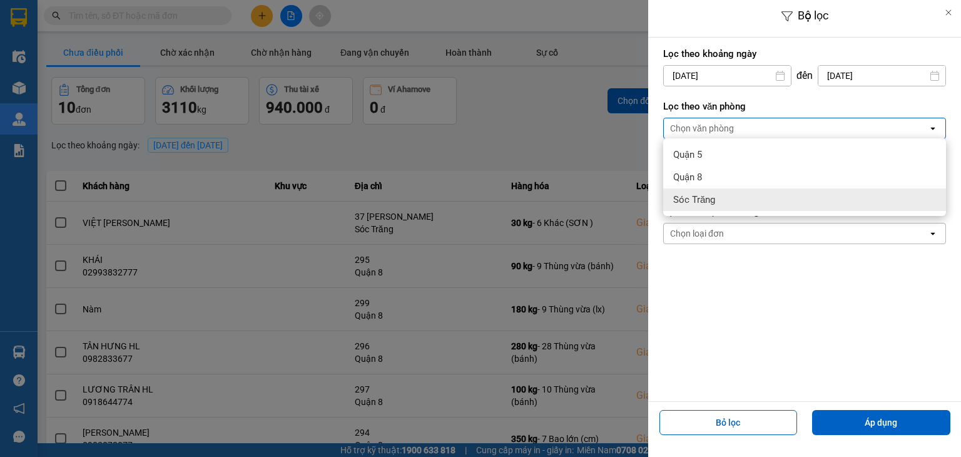
click at [690, 202] on span "Sóc Trăng" at bounding box center [694, 199] width 42 height 13
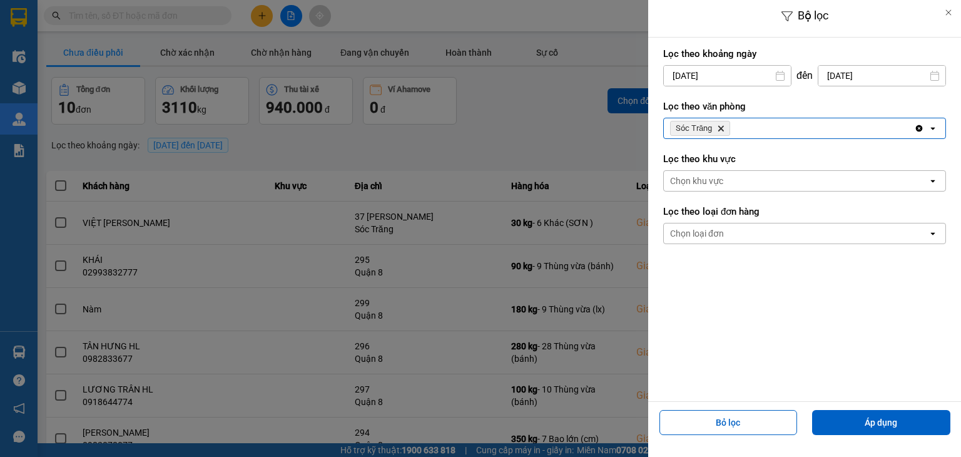
click at [685, 231] on div "Chọn loại đơn" at bounding box center [697, 233] width 54 height 13
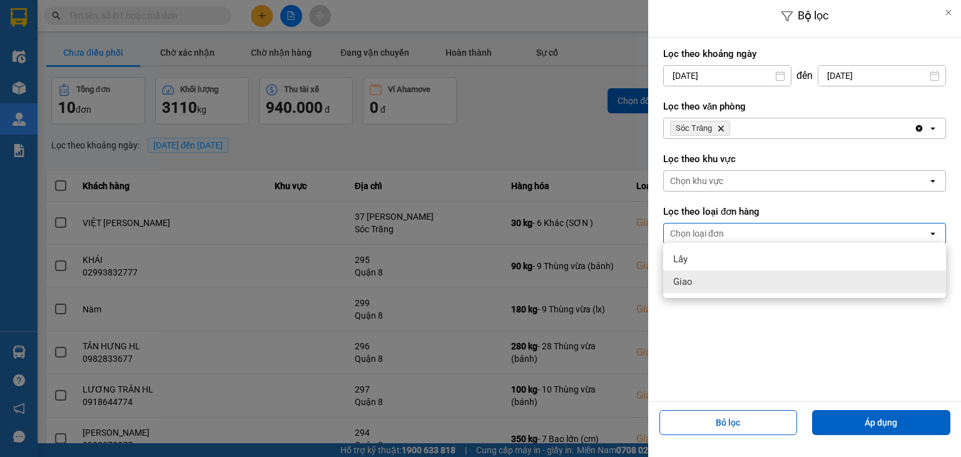
click at [680, 284] on span "Giao" at bounding box center [682, 281] width 19 height 13
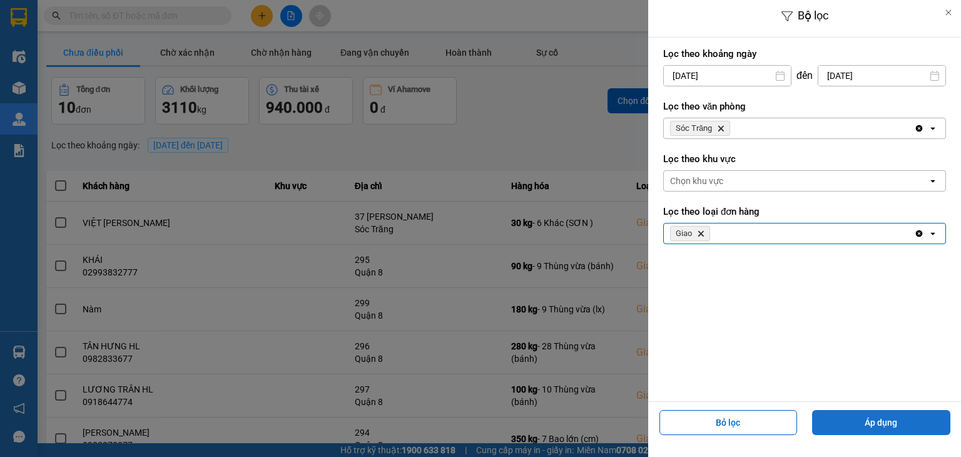
click at [836, 421] on button "Áp dụng" at bounding box center [881, 422] width 138 height 25
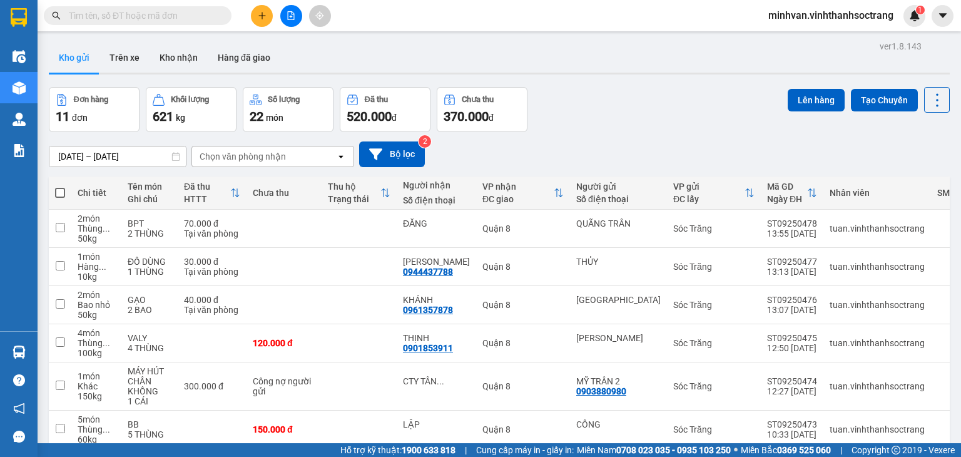
click at [156, 17] on input "text" at bounding box center [143, 16] width 148 height 14
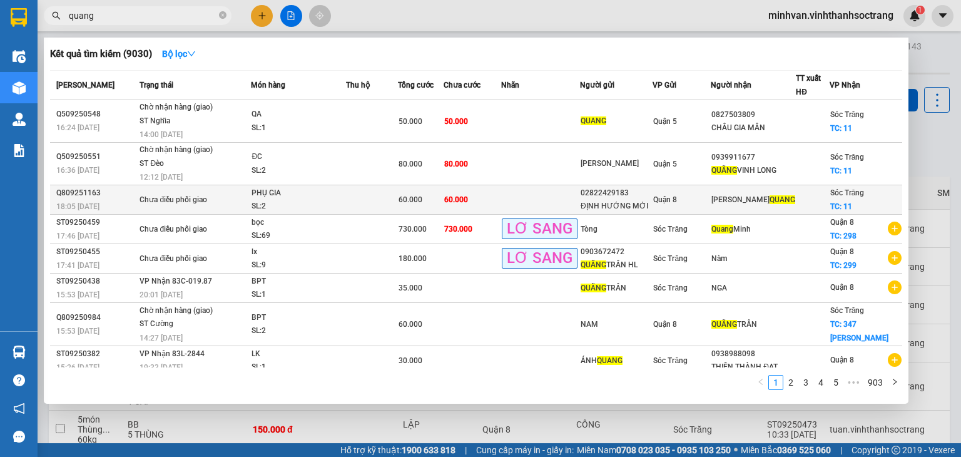
type input "quang"
click at [319, 191] on div "PHỤ GIA" at bounding box center [299, 193] width 94 height 14
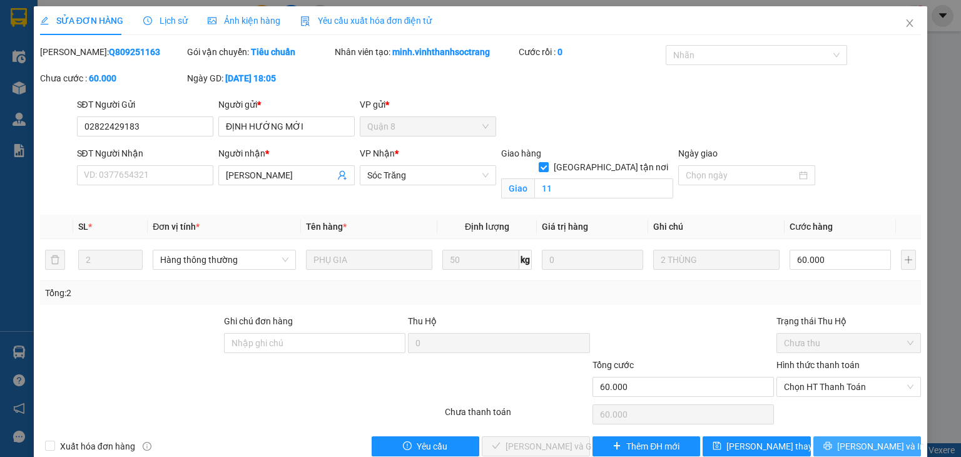
click at [831, 434] on button "[PERSON_NAME] và In" at bounding box center [868, 446] width 108 height 20
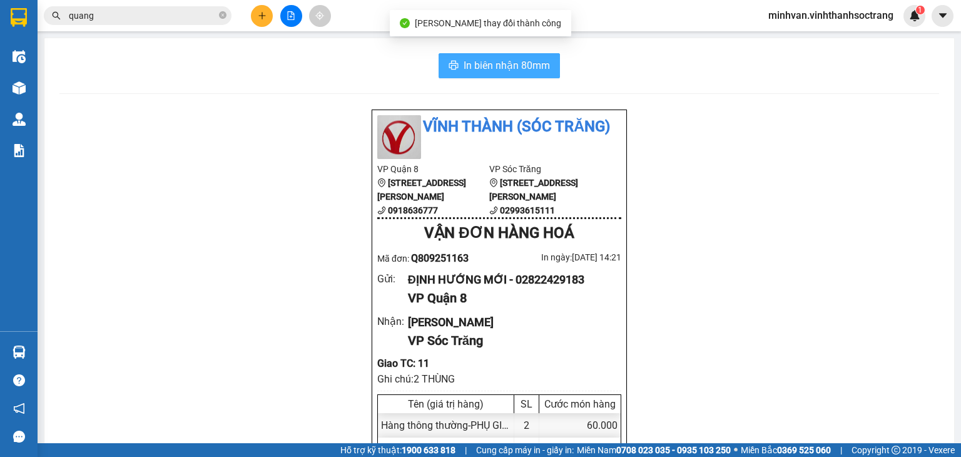
click at [486, 61] on span "In biên nhận 80mm" at bounding box center [507, 66] width 86 height 16
click at [531, 61] on span "In biên nhận 80mm" at bounding box center [507, 66] width 86 height 16
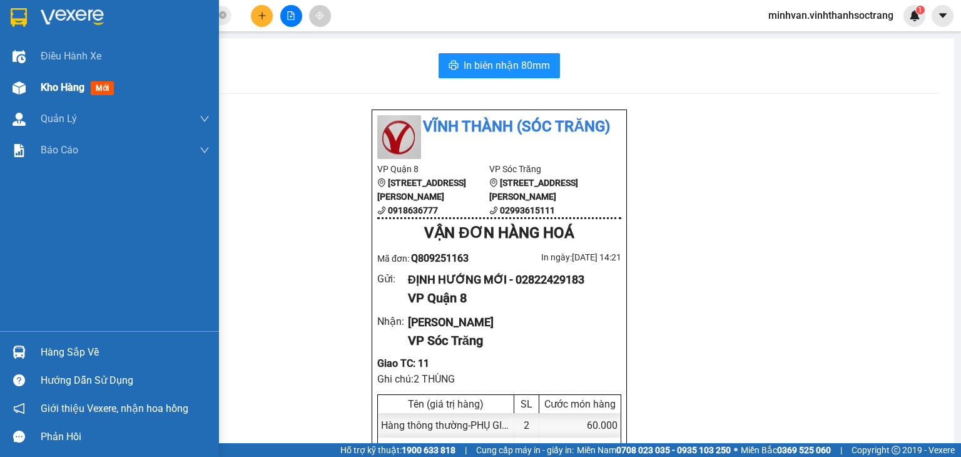
click at [55, 83] on span "Kho hàng" at bounding box center [63, 87] width 44 height 12
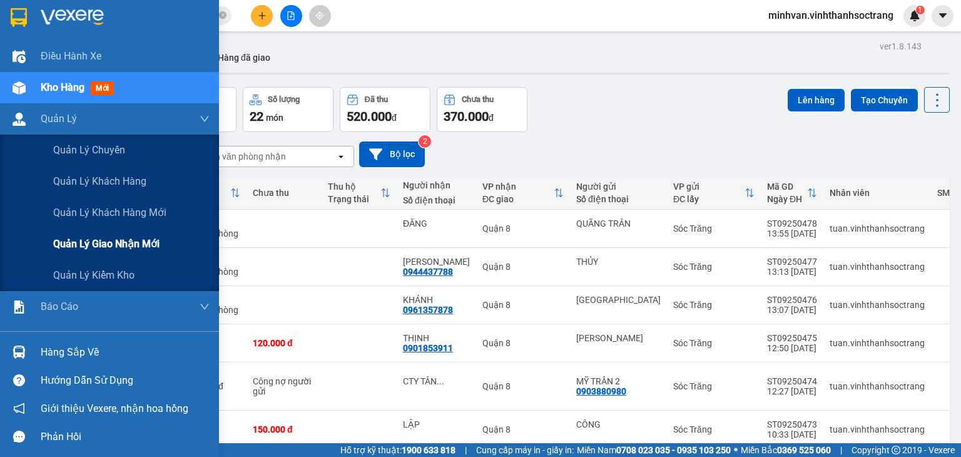
click at [74, 244] on span "Quản lý giao nhận mới" at bounding box center [106, 244] width 106 height 16
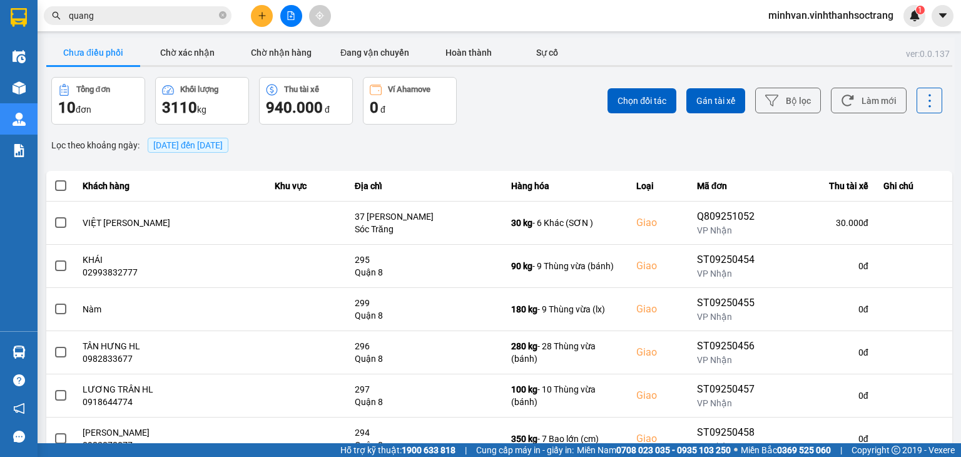
click at [190, 143] on span "[DATE] đến [DATE]" at bounding box center [187, 145] width 69 height 10
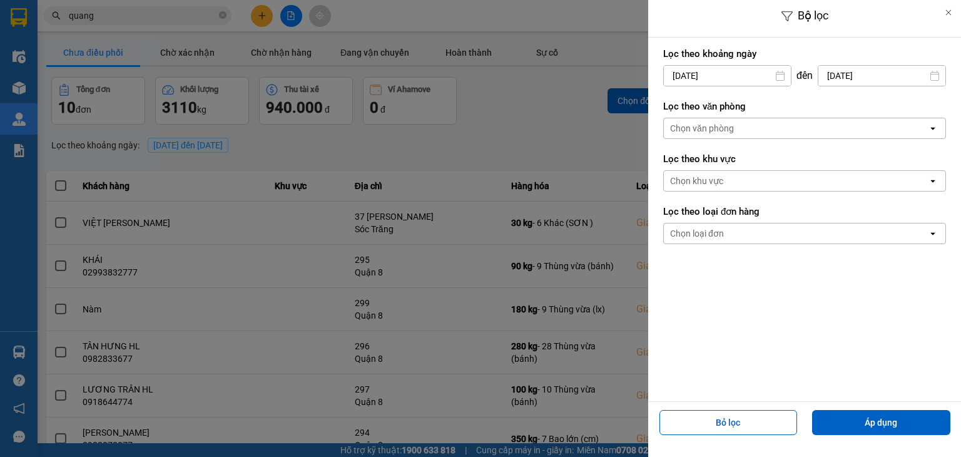
click at [748, 79] on input "[DATE]" at bounding box center [727, 76] width 127 height 20
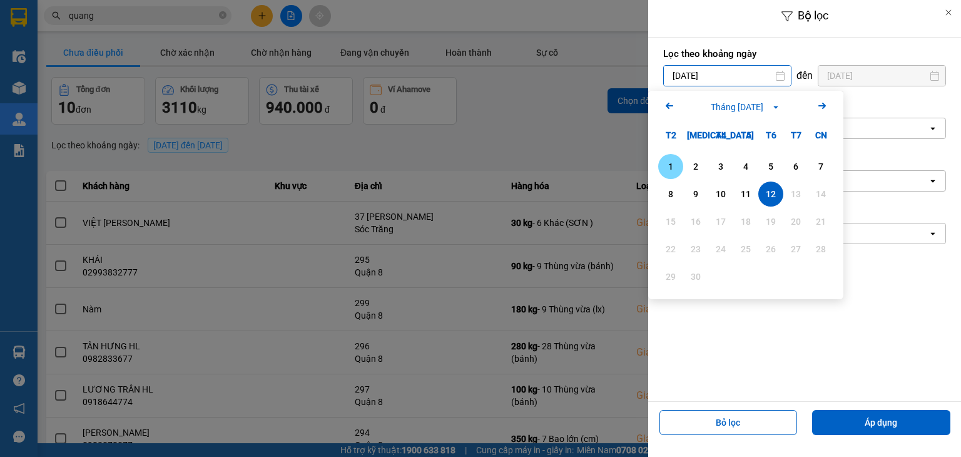
click at [671, 165] on div "1" at bounding box center [671, 166] width 18 height 15
type input "[DATE]"
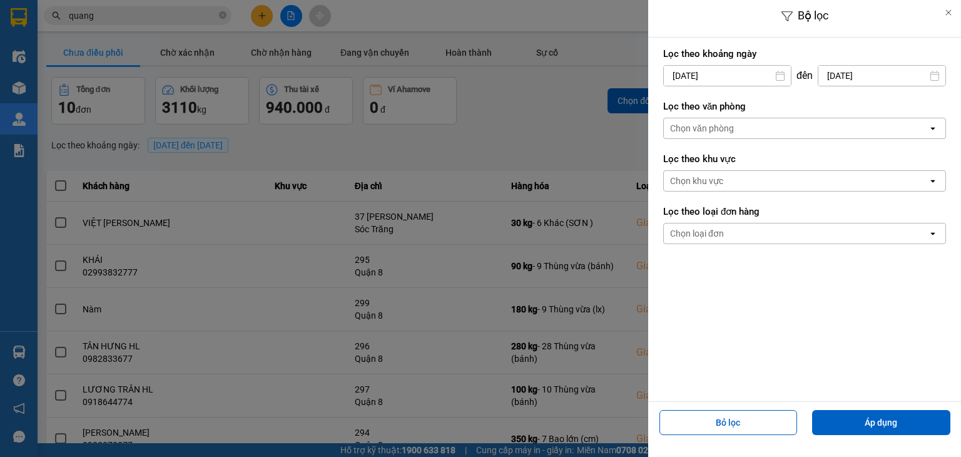
click at [723, 128] on div "Chọn văn phòng" at bounding box center [702, 128] width 64 height 13
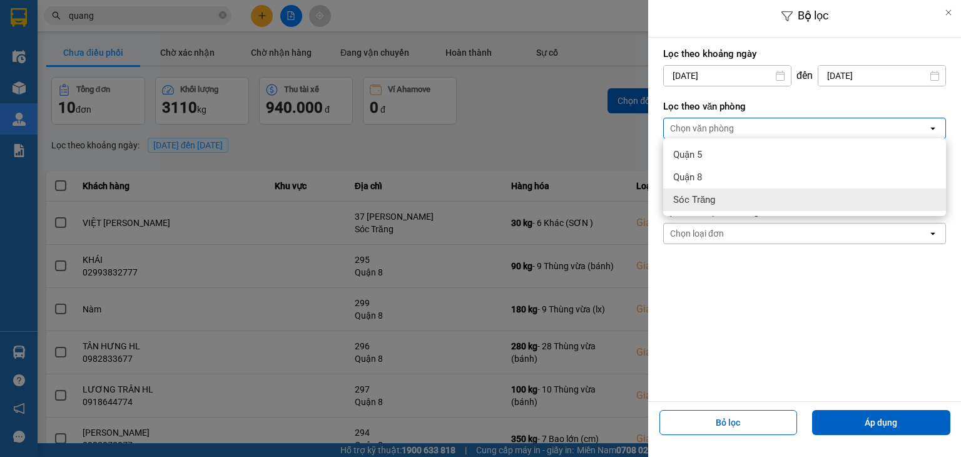
click at [712, 193] on div "Sóc Trăng" at bounding box center [804, 199] width 283 height 23
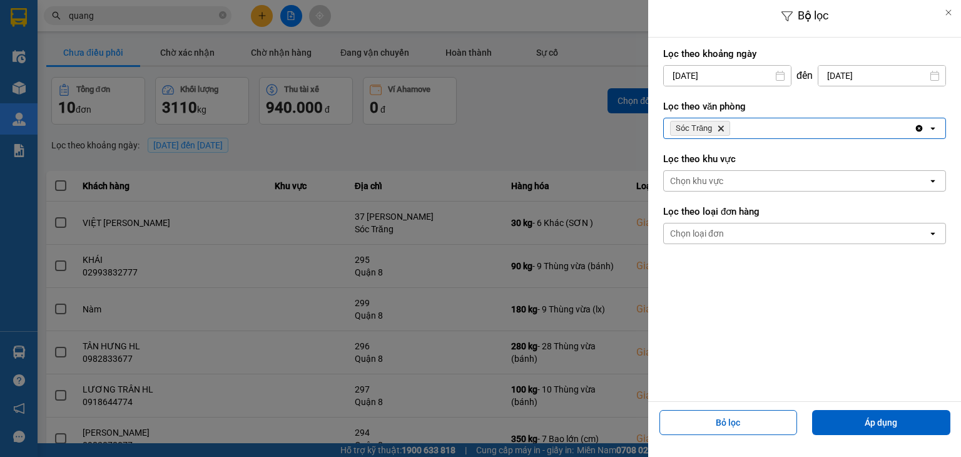
click at [728, 238] on div "Chọn loại đơn" at bounding box center [796, 233] width 264 height 20
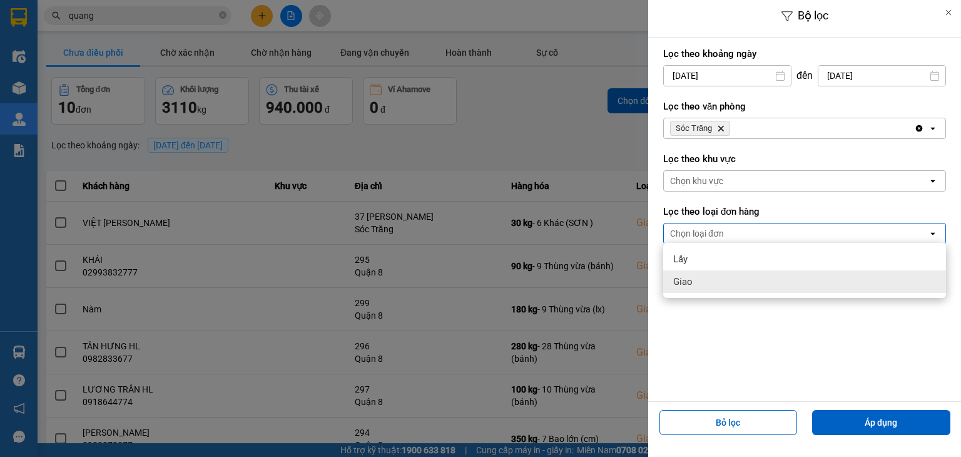
click at [697, 276] on div "Giao" at bounding box center [804, 281] width 283 height 23
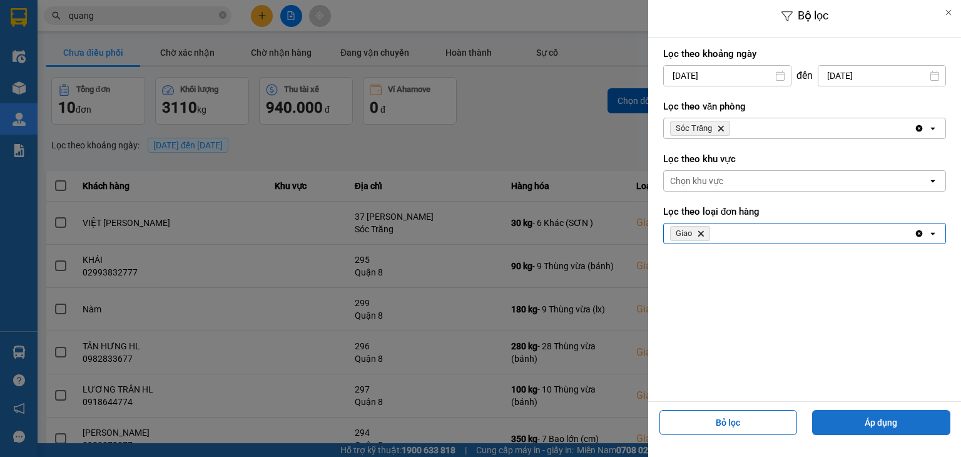
click at [881, 421] on button "Áp dụng" at bounding box center [881, 422] width 138 height 25
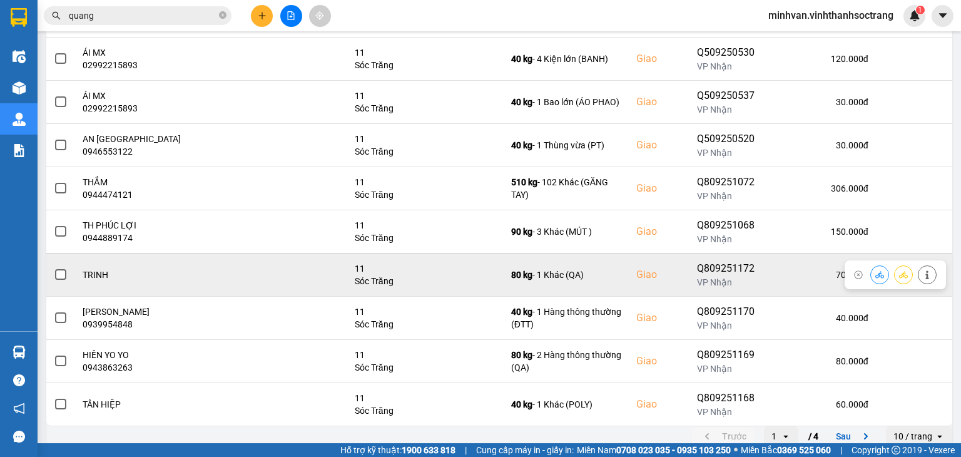
scroll to position [218, 0]
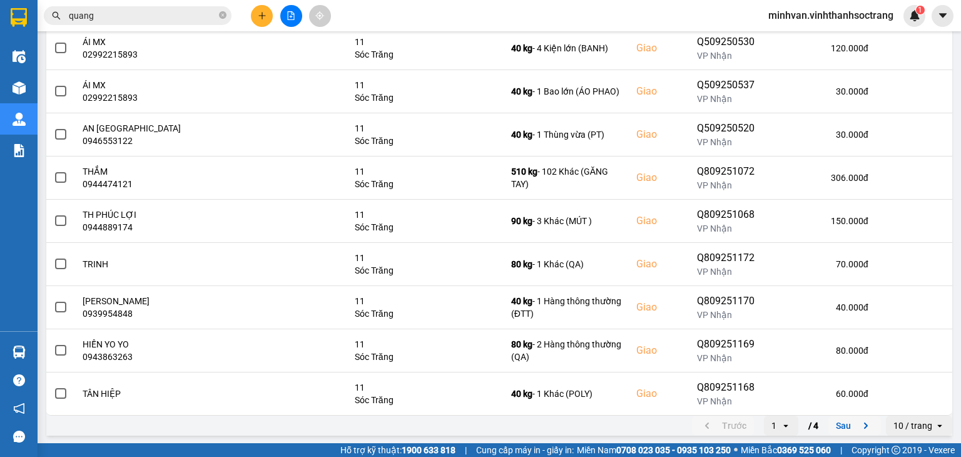
click at [837, 426] on button "Sau" at bounding box center [855, 425] width 53 height 19
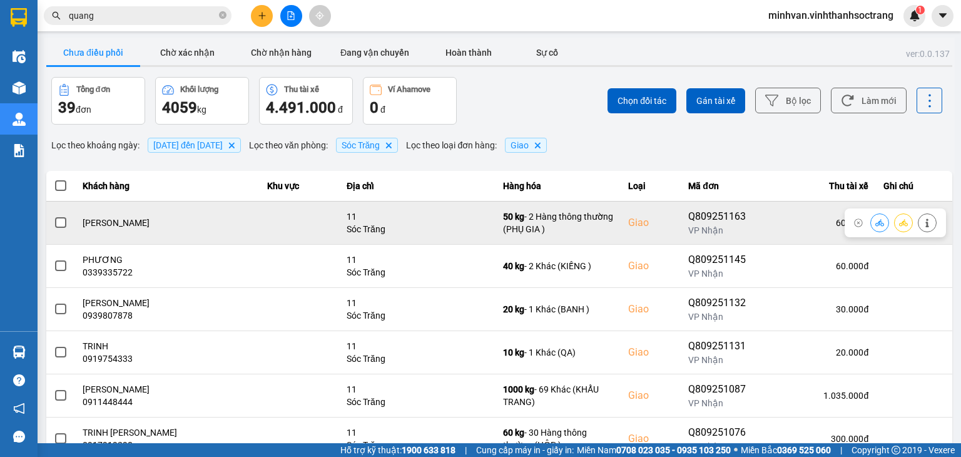
click at [59, 218] on span at bounding box center [60, 222] width 11 height 11
click at [54, 216] on input "checkbox" at bounding box center [54, 216] width 0 height 0
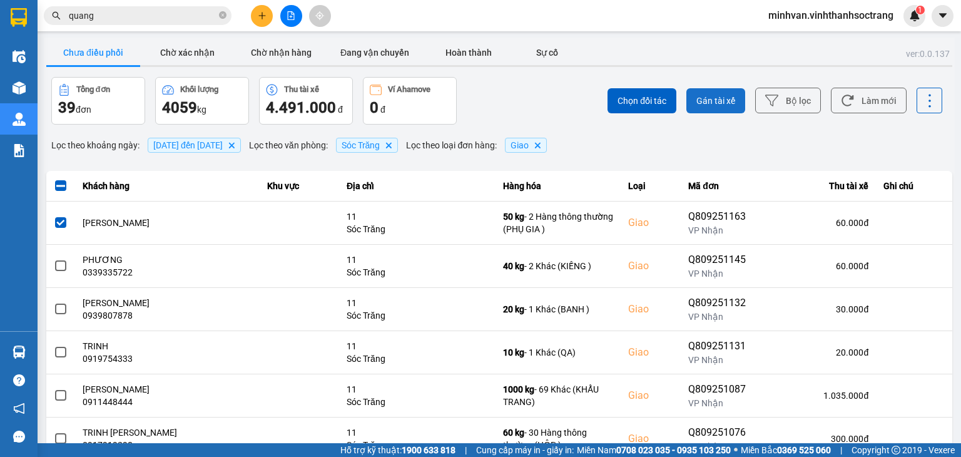
click at [701, 101] on span "Gán tài xế" at bounding box center [716, 100] width 39 height 13
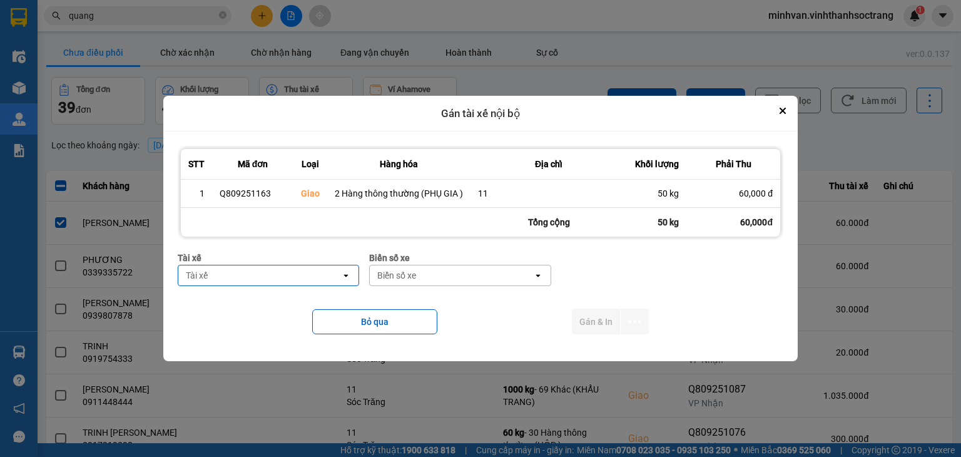
click at [258, 276] on div "Tài xế" at bounding box center [259, 275] width 163 height 20
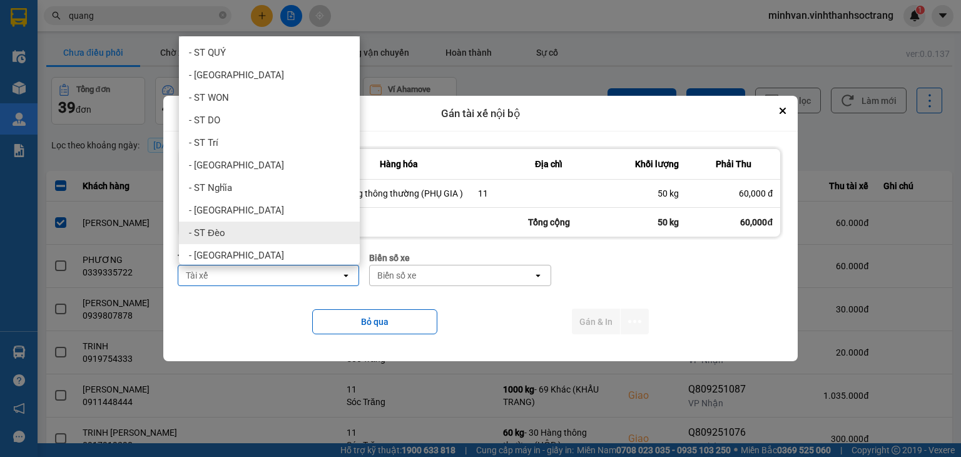
click at [224, 230] on div "- ST Đèo" at bounding box center [269, 233] width 181 height 23
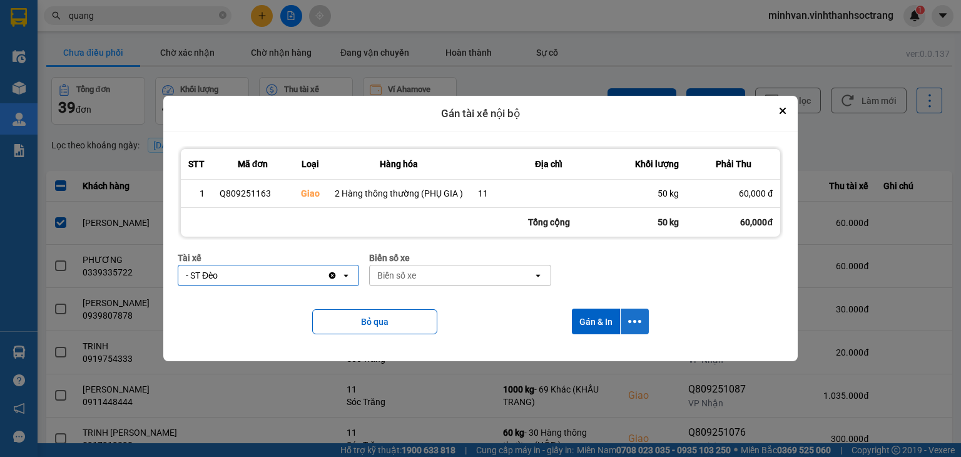
click at [633, 326] on icon "dialog" at bounding box center [634, 321] width 13 height 13
click at [603, 358] on span "Chỉ gán tài" at bounding box center [584, 355] width 41 height 13
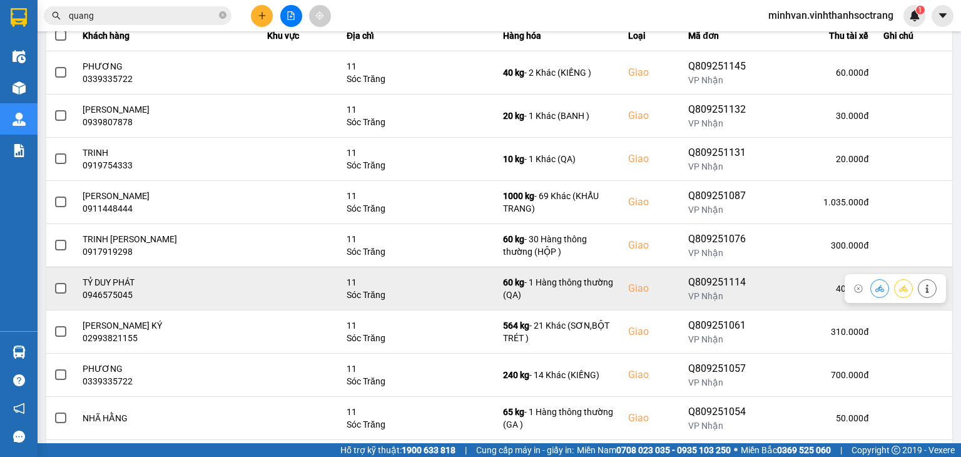
scroll to position [188, 0]
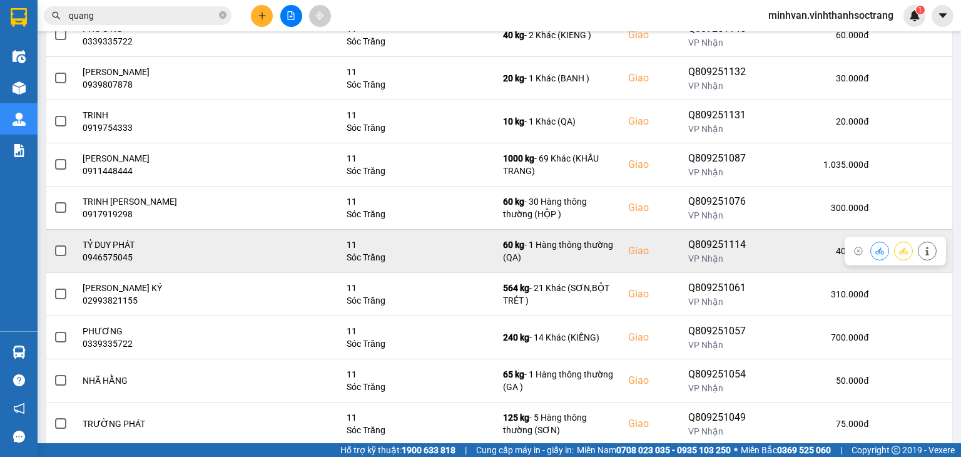
click at [58, 253] on span at bounding box center [60, 250] width 11 height 11
click at [54, 244] on input "checkbox" at bounding box center [54, 244] width 0 height 0
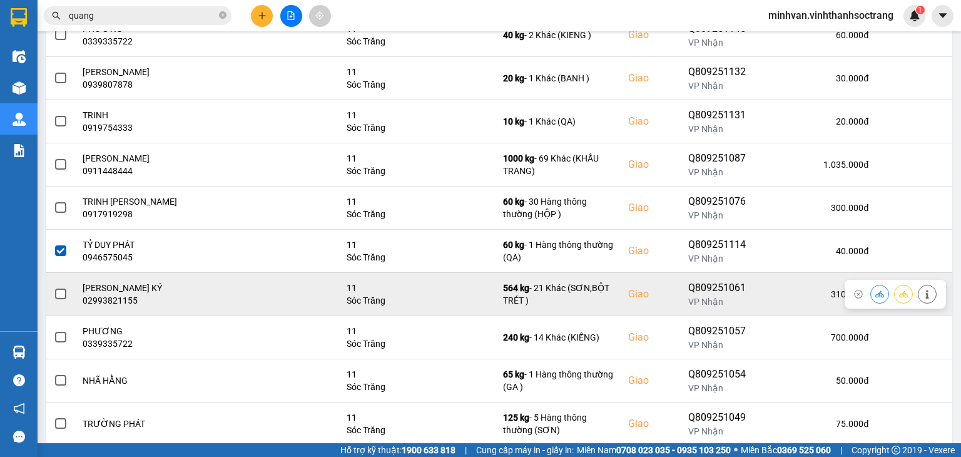
click at [61, 293] on span at bounding box center [60, 293] width 11 height 11
click at [54, 287] on input "checkbox" at bounding box center [54, 287] width 0 height 0
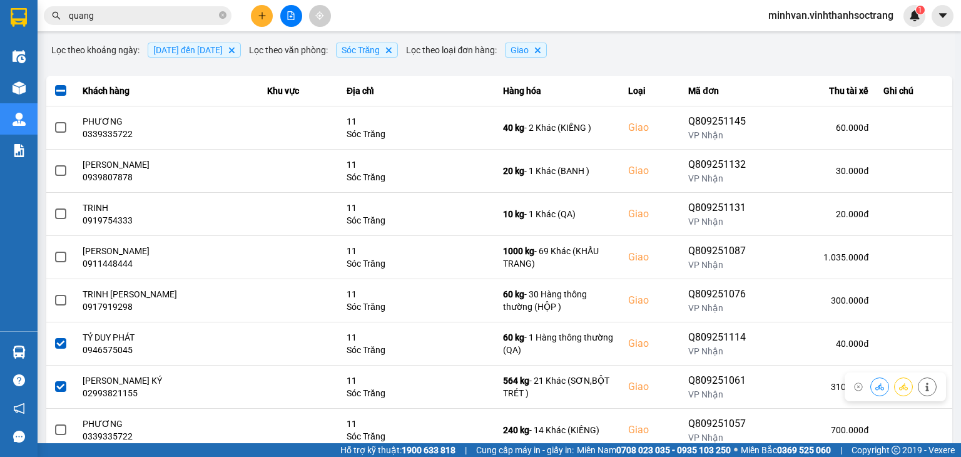
scroll to position [0, 0]
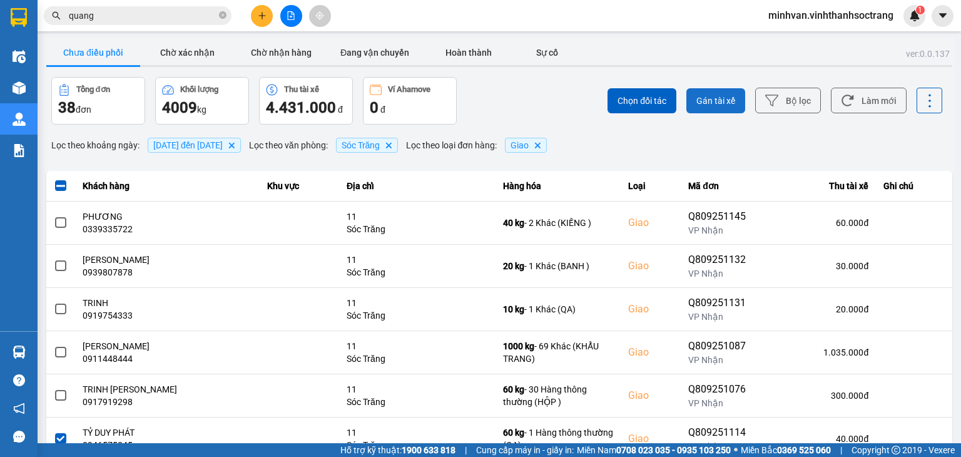
click at [703, 103] on span "Gán tài xế" at bounding box center [716, 100] width 39 height 13
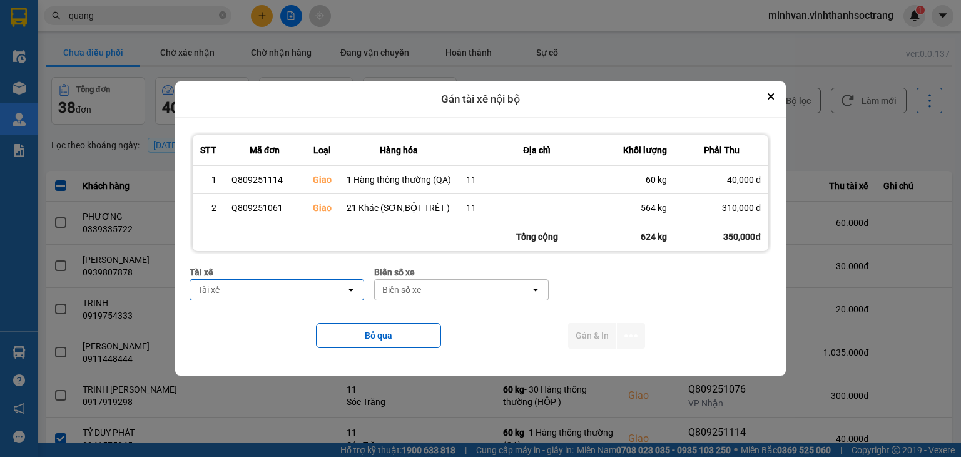
click at [270, 293] on div "Tài xế" at bounding box center [268, 290] width 156 height 20
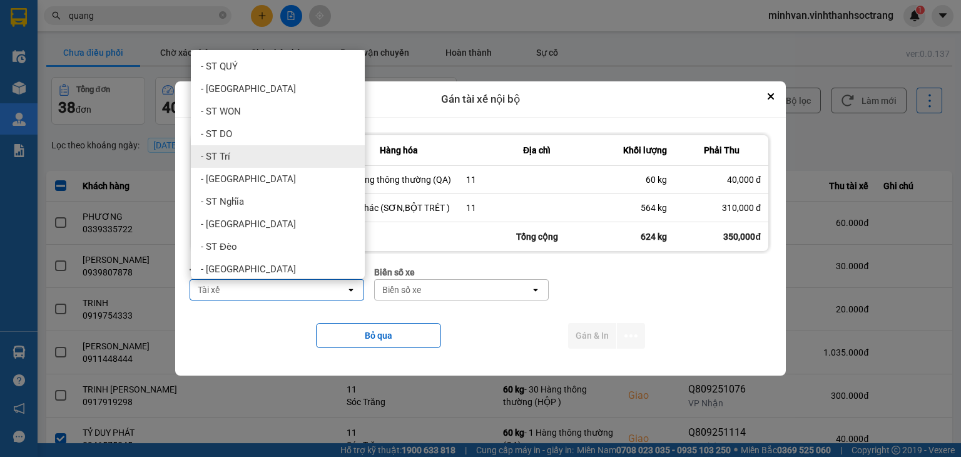
click at [232, 154] on div "- ST Trí" at bounding box center [278, 156] width 174 height 23
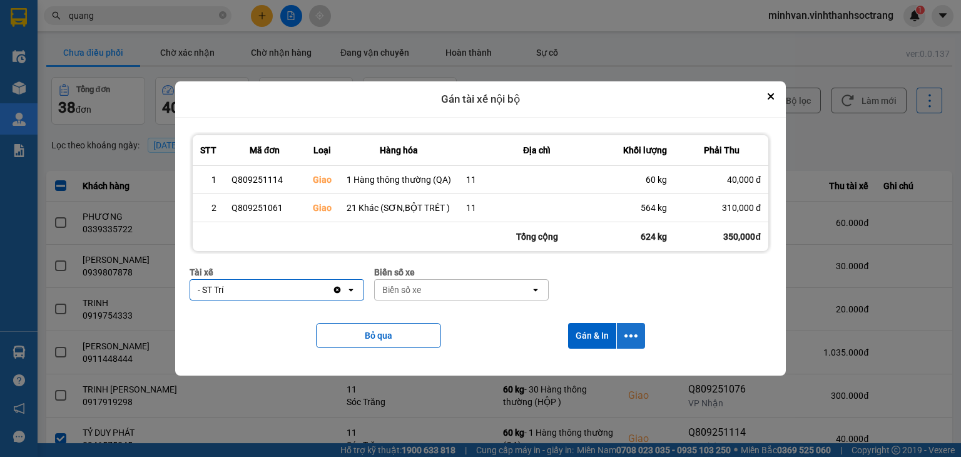
click at [631, 340] on icon "dialog" at bounding box center [631, 335] width 13 height 13
click at [598, 369] on span "Chỉ gán tài" at bounding box center [580, 369] width 41 height 13
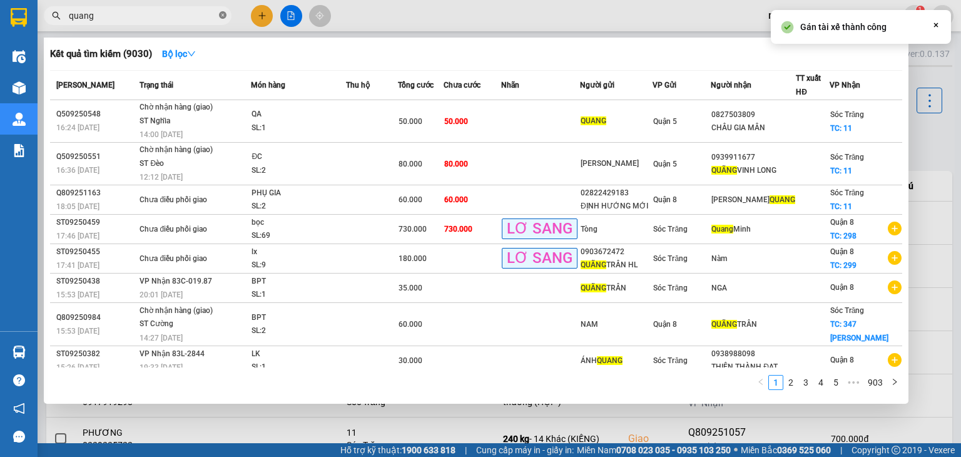
click at [222, 13] on icon "close-circle" at bounding box center [223, 15] width 8 height 8
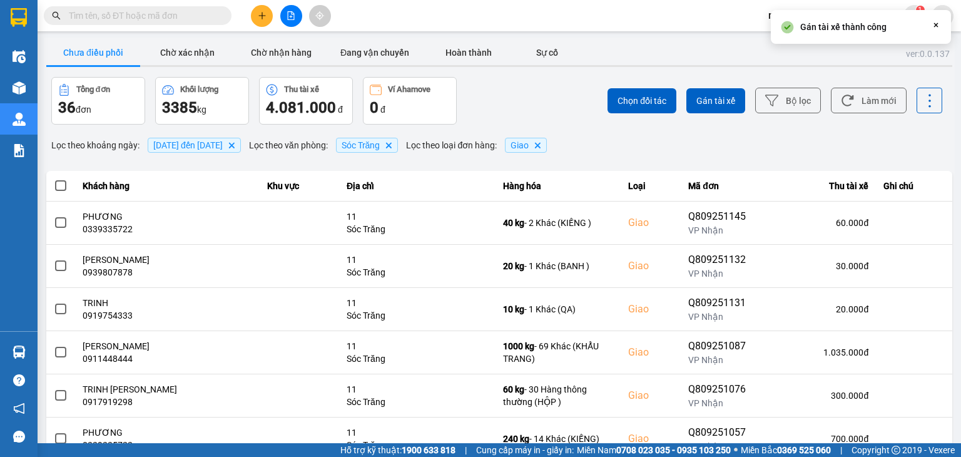
click at [121, 16] on input "text" at bounding box center [143, 16] width 148 height 14
click at [120, 19] on input "text" at bounding box center [143, 16] width 148 height 14
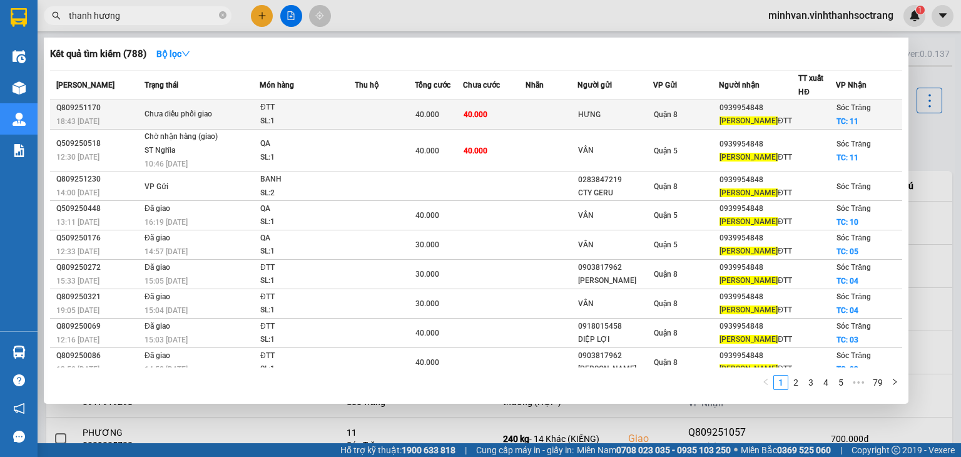
type input "thanh hương"
click at [303, 106] on td "ĐTT SL: 1" at bounding box center [307, 114] width 95 height 29
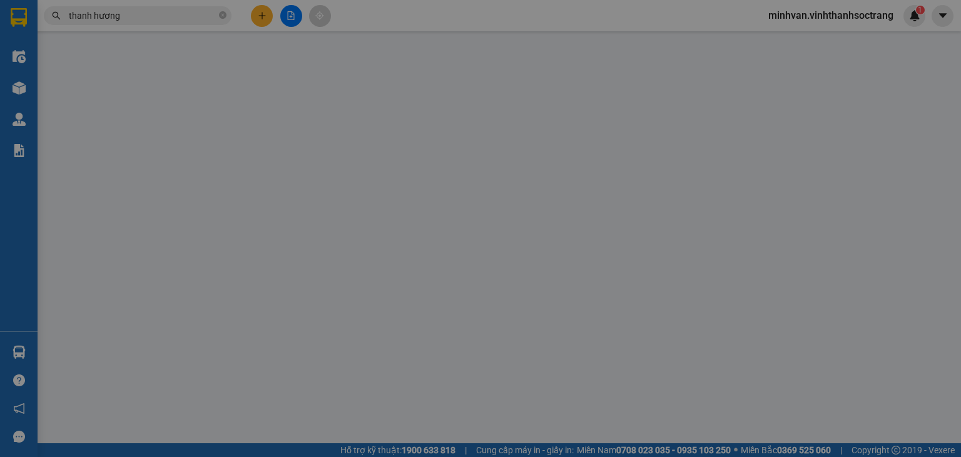
type input "HƯNG"
type input "0939954848"
type input "[PERSON_NAME]"
checkbox input "true"
type input "11"
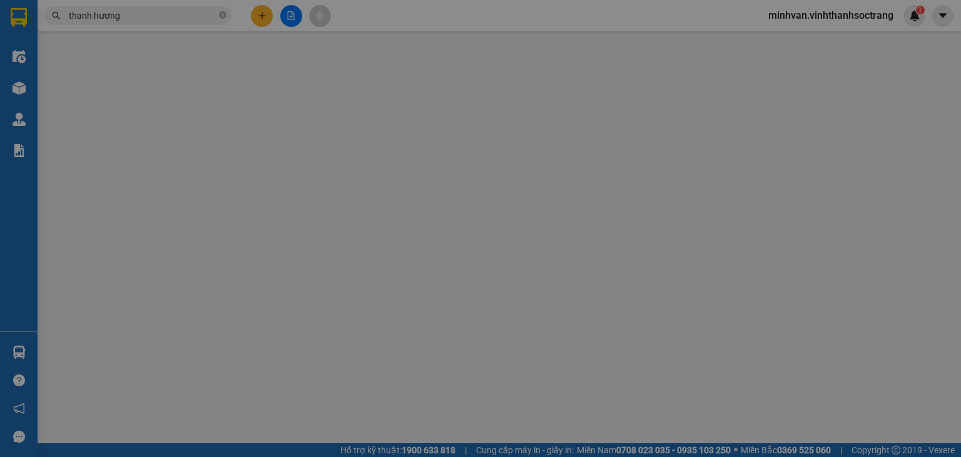
type input "40.000"
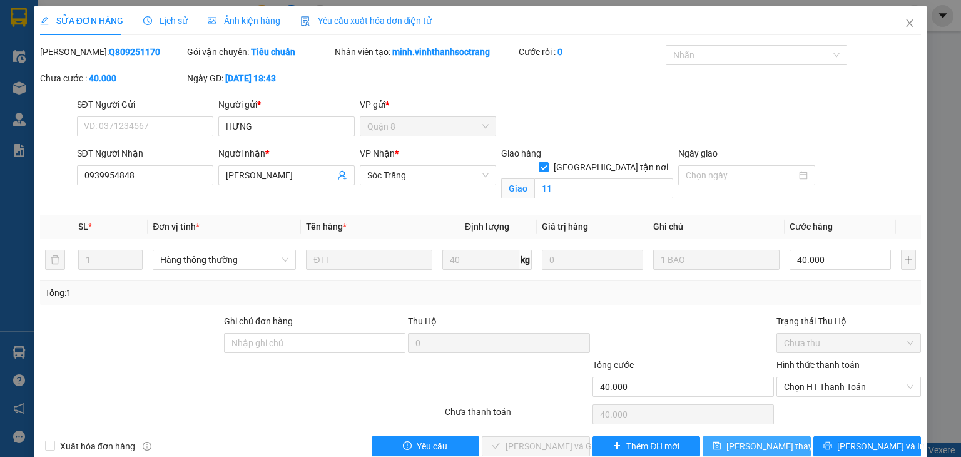
click at [776, 434] on span "[PERSON_NAME] đổi" at bounding box center [777, 446] width 100 height 14
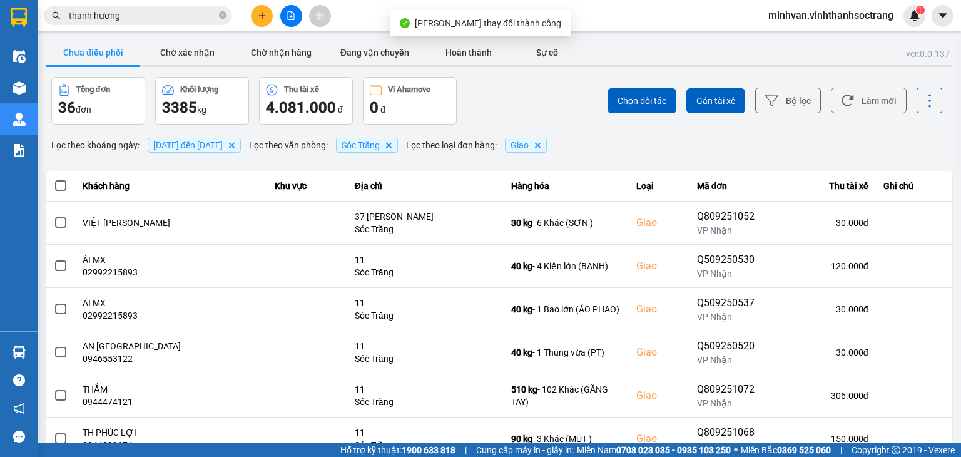
click at [136, 18] on input "thanh hương" at bounding box center [143, 16] width 148 height 14
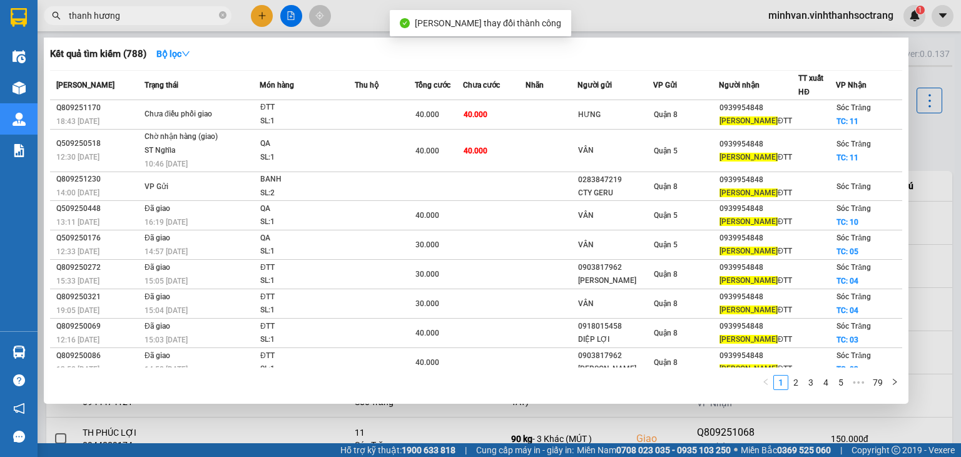
click at [347, 403] on div "Kết quả tìm kiếm ( 788 ) Bộ lọc Mã ĐH Trạng thái Món hàng Thu hộ Tổng cước Chưa…" at bounding box center [476, 221] width 865 height 366
click at [340, 413] on div at bounding box center [480, 228] width 961 height 457
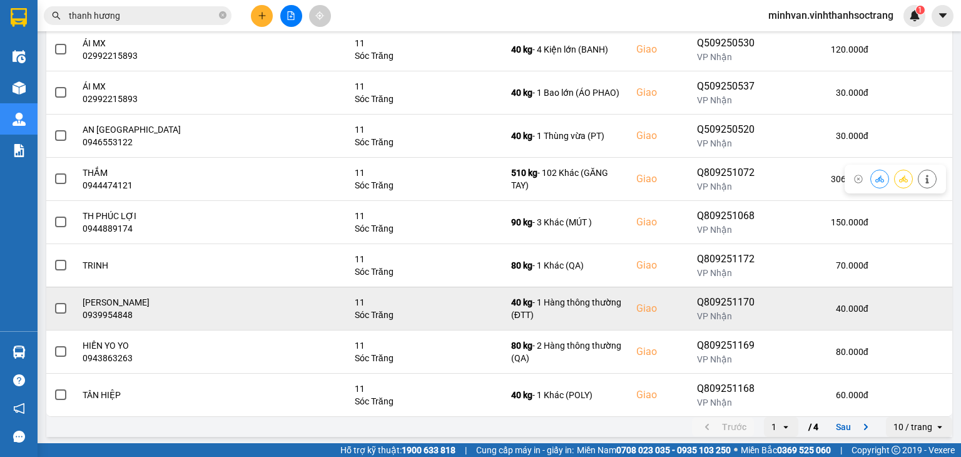
scroll to position [218, 0]
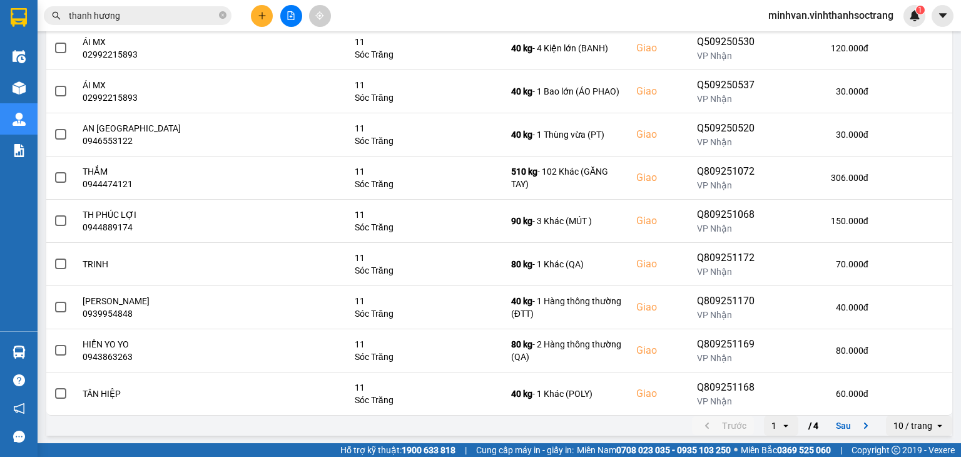
click at [781, 419] on div "open" at bounding box center [790, 426] width 18 height 20
click at [778, 386] on li "4" at bounding box center [772, 397] width 34 height 23
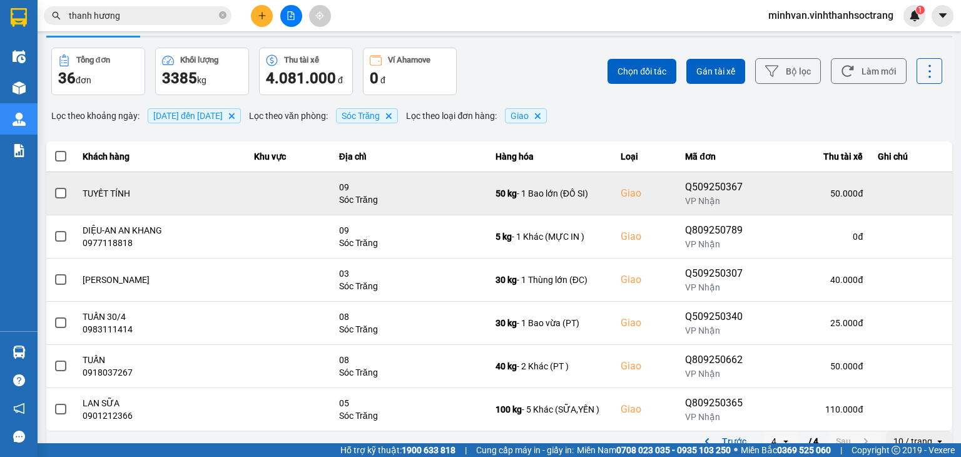
scroll to position [45, 0]
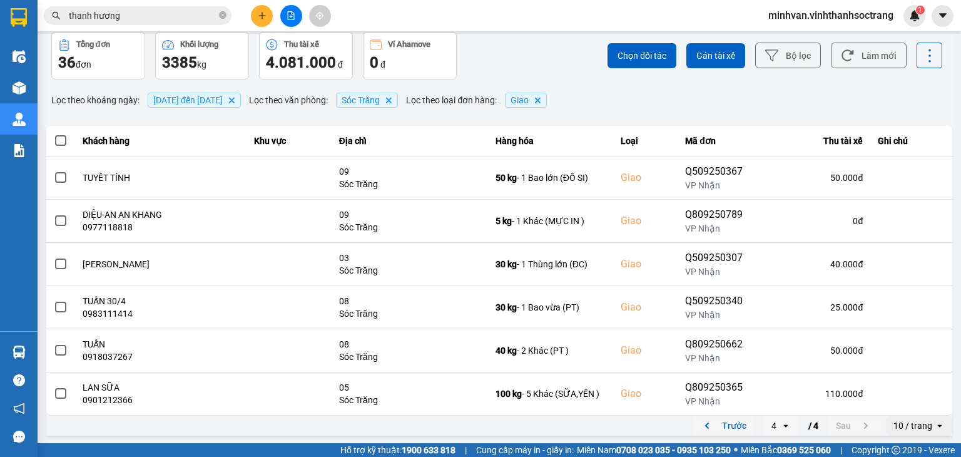
click at [726, 424] on button "Trước" at bounding box center [723, 425] width 62 height 19
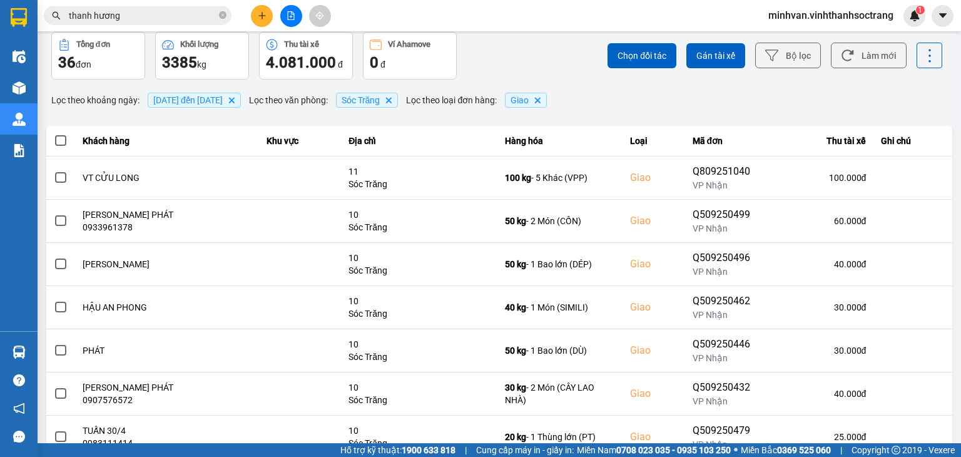
scroll to position [0, 0]
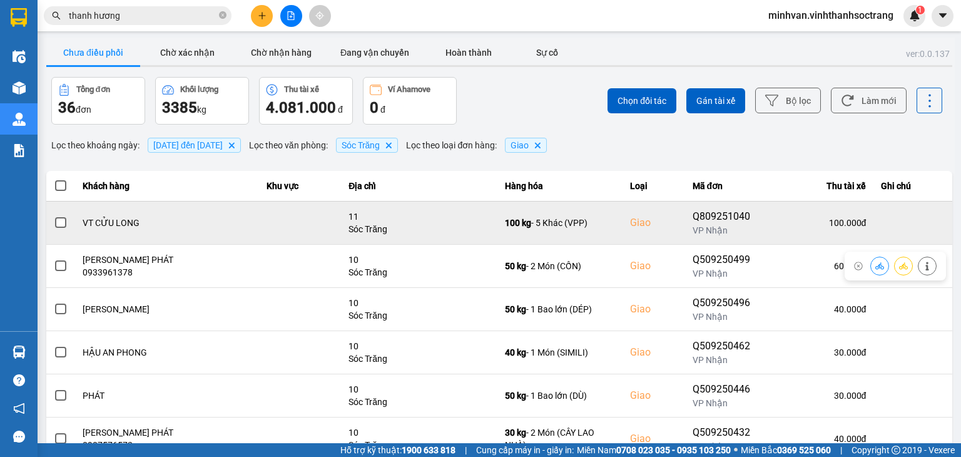
click at [62, 221] on span at bounding box center [60, 222] width 11 height 11
click at [54, 216] on input "checkbox" at bounding box center [54, 216] width 0 height 0
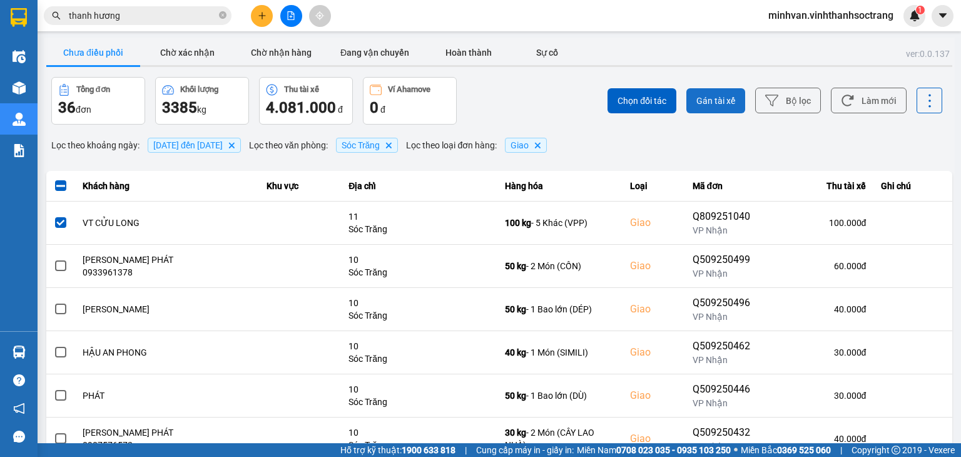
click at [706, 101] on span "Gán tài xế" at bounding box center [716, 100] width 39 height 13
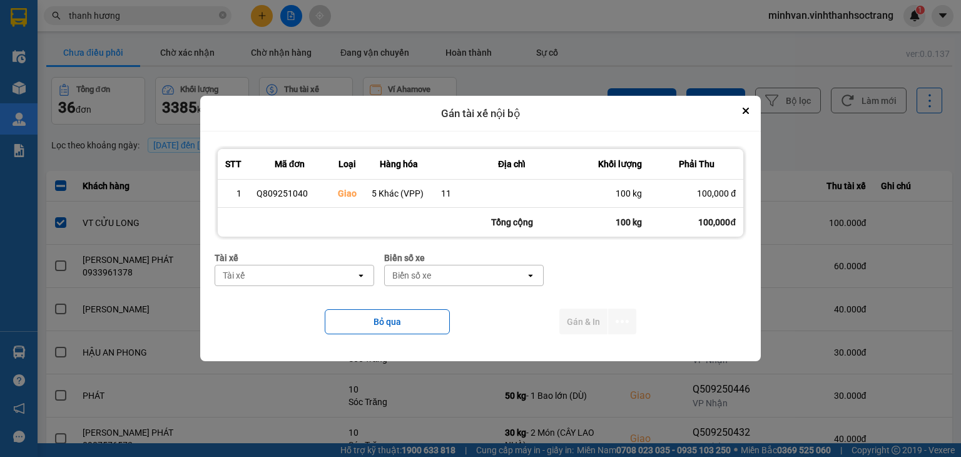
click at [333, 278] on div "Tài xế" at bounding box center [285, 275] width 141 height 20
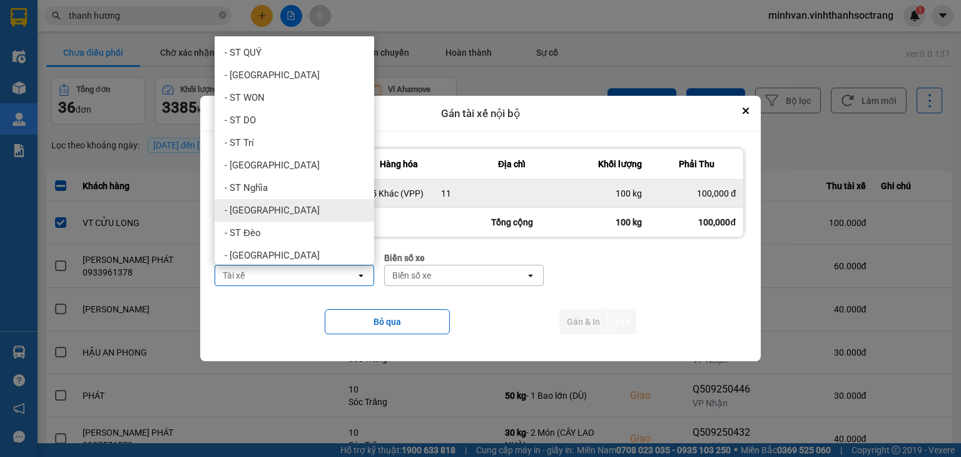
click at [255, 204] on span "- [GEOGRAPHIC_DATA][PERSON_NAME]" at bounding box center [272, 210] width 95 height 13
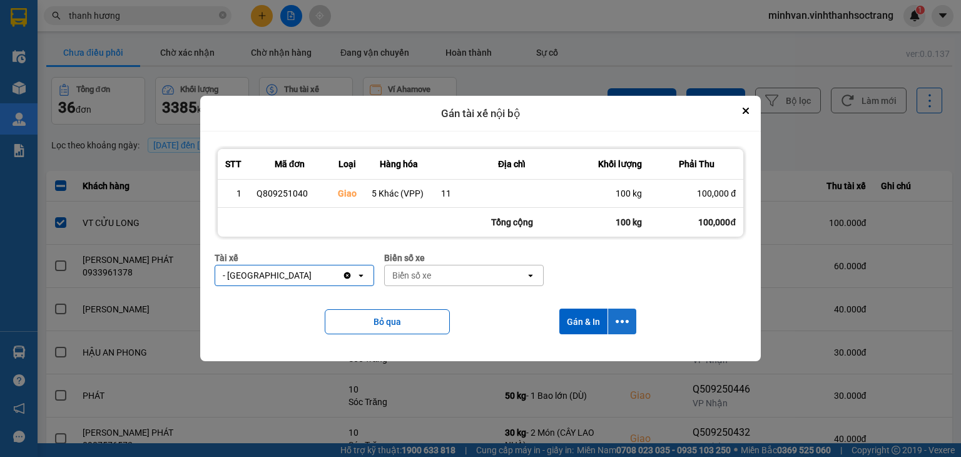
click at [623, 324] on icon "dialog" at bounding box center [622, 321] width 13 height 13
click at [594, 352] on div "Chỉ gán tài" at bounding box center [590, 355] width 74 height 13
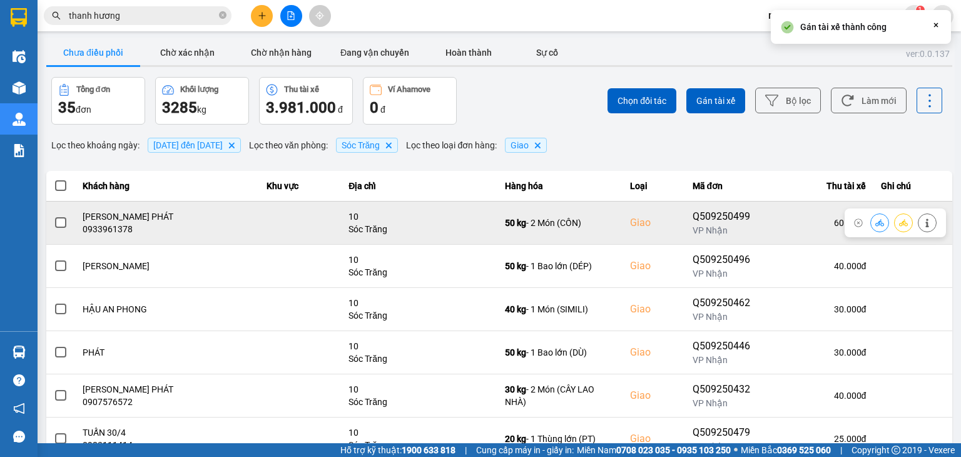
click at [61, 217] on span at bounding box center [60, 222] width 11 height 11
click at [54, 216] on input "checkbox" at bounding box center [54, 216] width 0 height 0
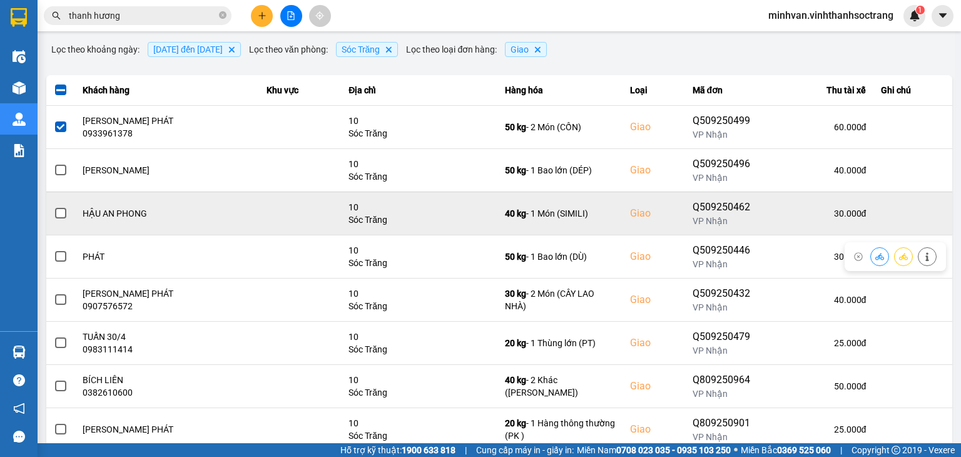
scroll to position [125, 0]
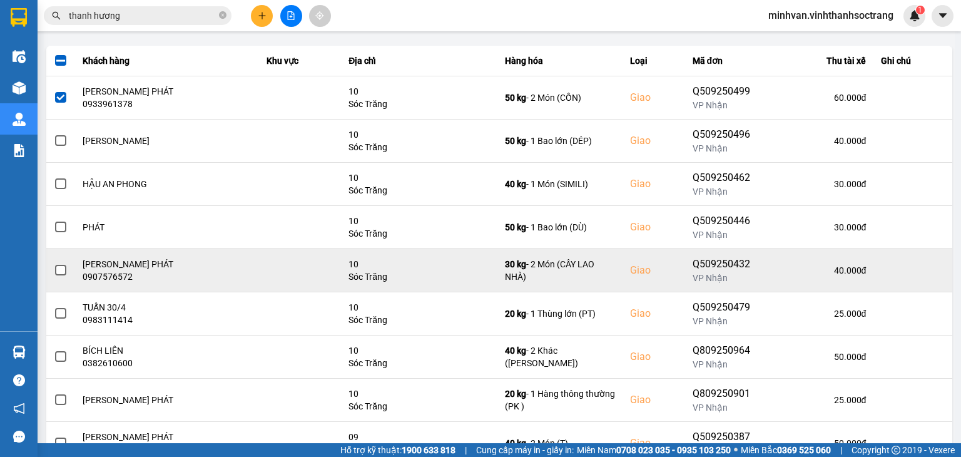
click at [58, 269] on span at bounding box center [60, 270] width 11 height 11
click at [54, 263] on input "checkbox" at bounding box center [54, 263] width 0 height 0
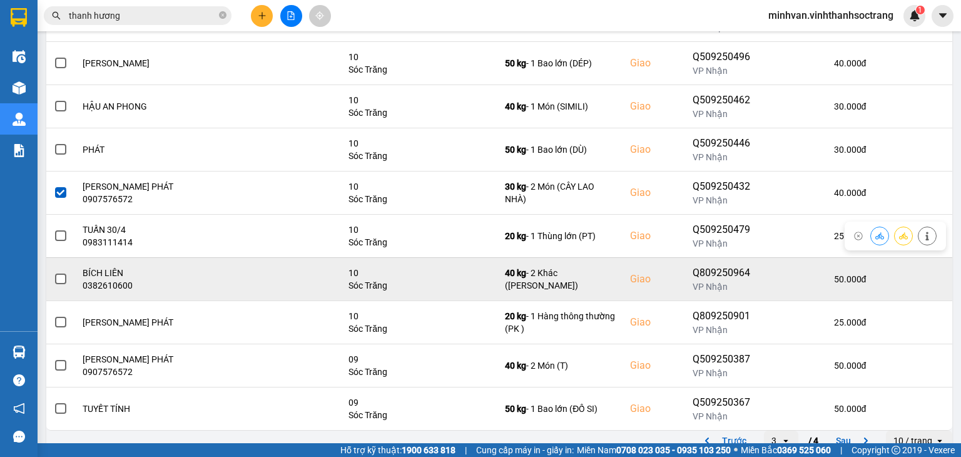
scroll to position [218, 0]
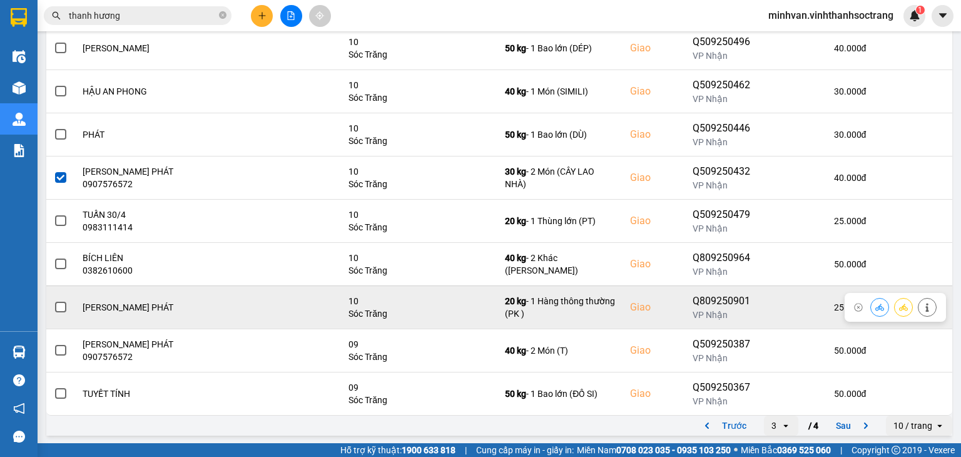
click at [60, 304] on span at bounding box center [60, 307] width 11 height 11
click at [54, 300] on input "checkbox" at bounding box center [54, 300] width 0 height 0
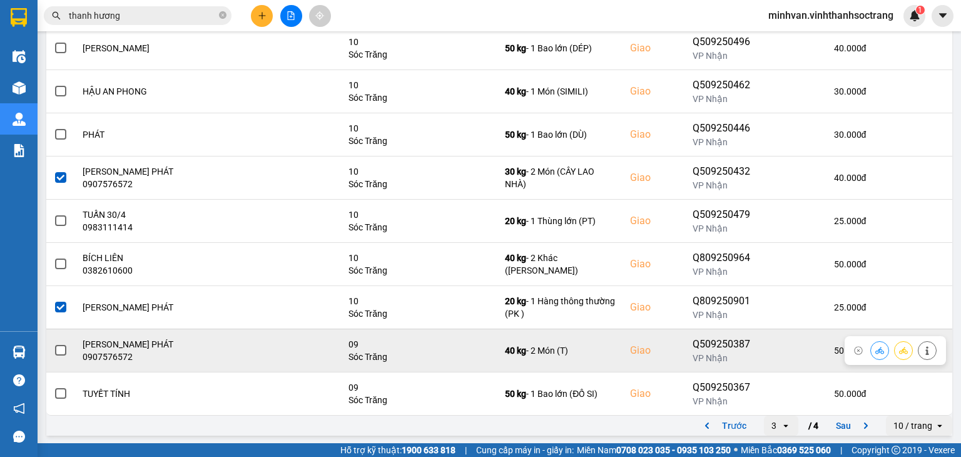
click at [59, 353] on span at bounding box center [60, 350] width 11 height 11
click at [54, 344] on input "checkbox" at bounding box center [54, 344] width 0 height 0
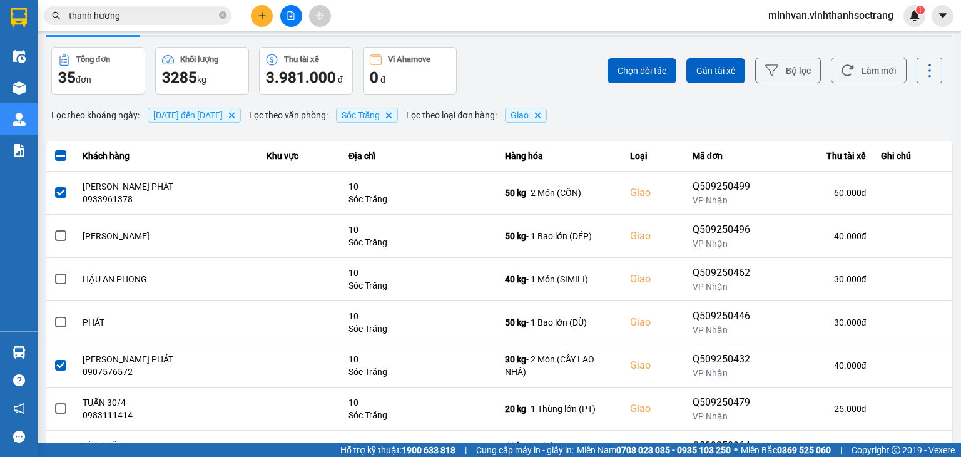
scroll to position [30, 0]
click at [709, 74] on span "Gán tài xế" at bounding box center [716, 70] width 39 height 13
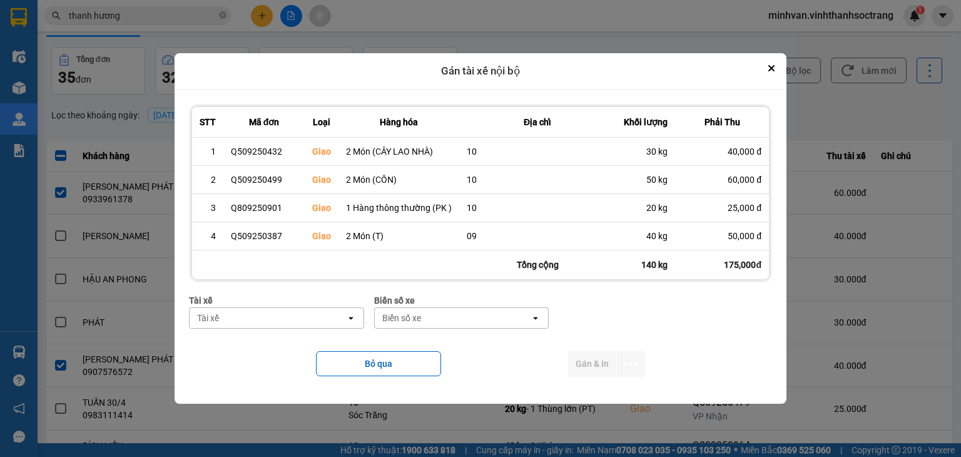
click at [245, 319] on div "Tài xế" at bounding box center [268, 318] width 156 height 20
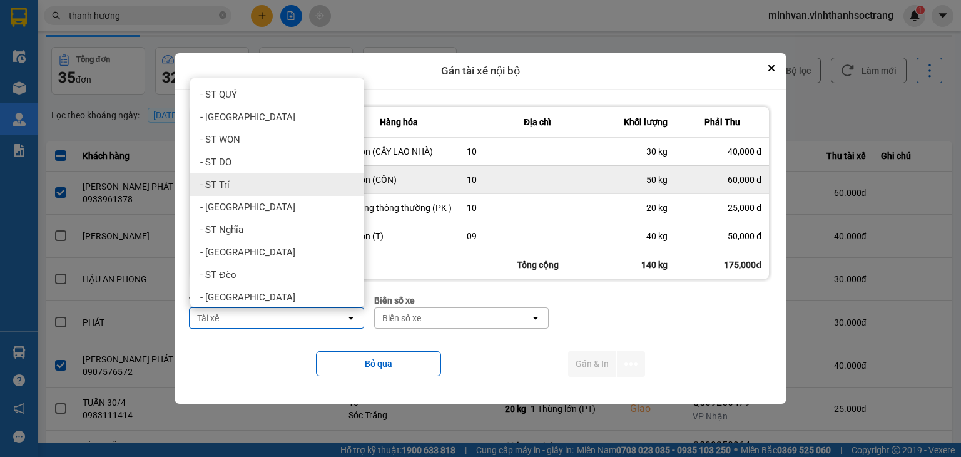
click at [223, 178] on div "- ST Trí" at bounding box center [277, 184] width 174 height 23
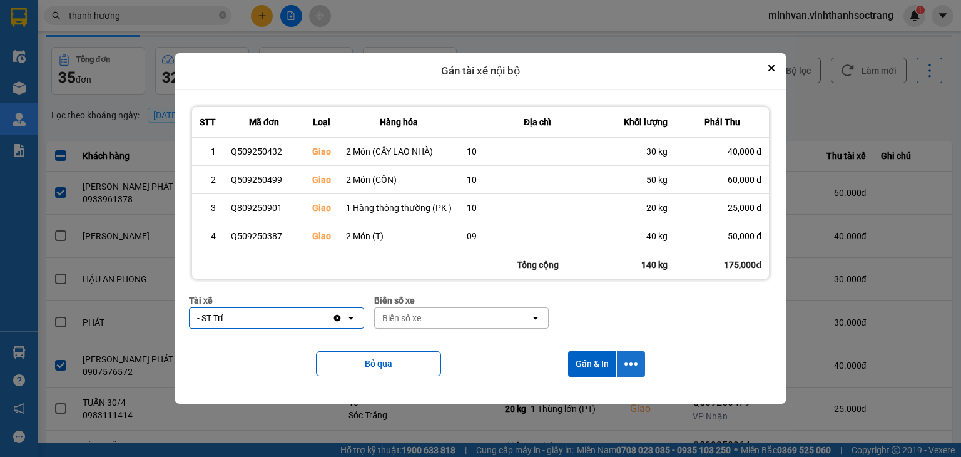
click at [627, 371] on button "dialog" at bounding box center [631, 364] width 28 height 26
click at [600, 399] on span "Chỉ gán tài" at bounding box center [581, 396] width 41 height 13
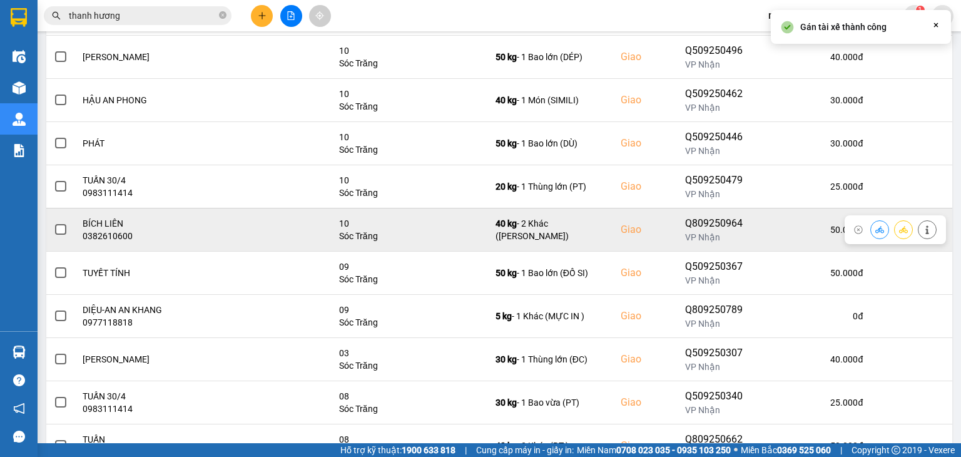
scroll to position [218, 0]
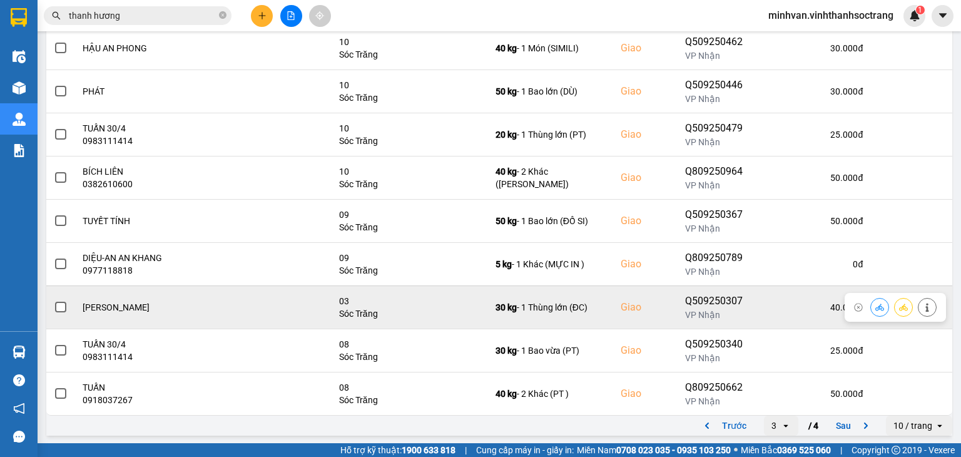
click at [58, 310] on span at bounding box center [60, 307] width 11 height 11
click at [54, 300] on input "checkbox" at bounding box center [54, 300] width 0 height 0
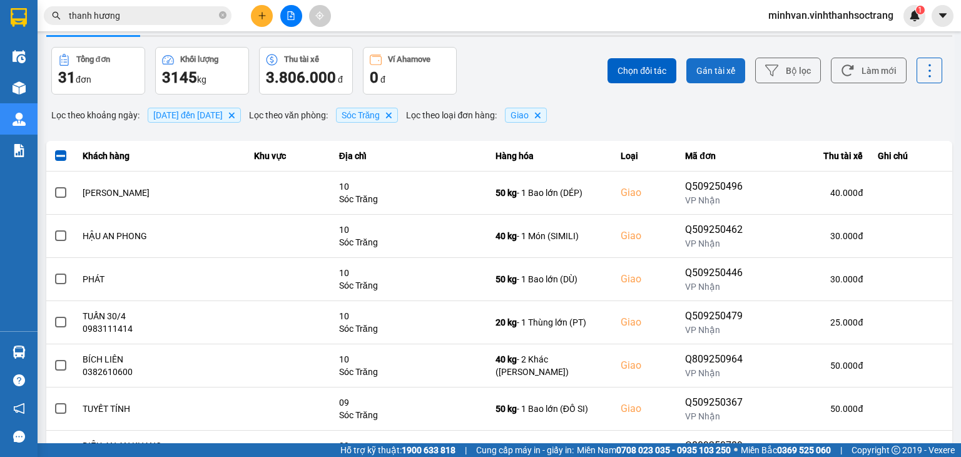
click at [722, 76] on span "Gán tài xế" at bounding box center [716, 70] width 39 height 13
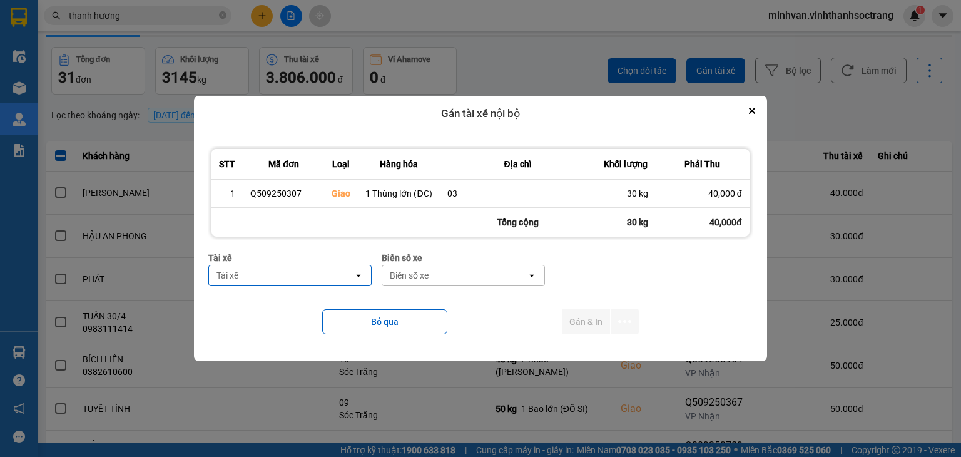
click at [284, 275] on div "Tài xế" at bounding box center [281, 275] width 145 height 20
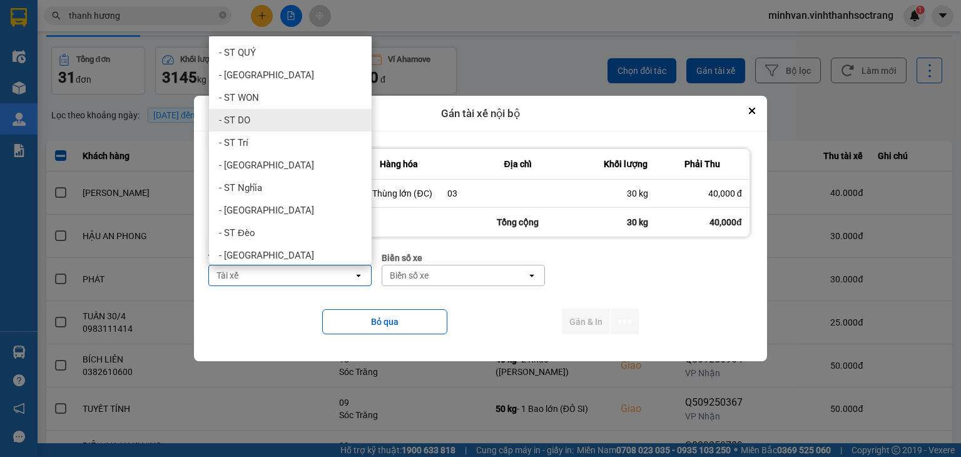
click at [250, 122] on div "- ST DO" at bounding box center [290, 120] width 163 height 23
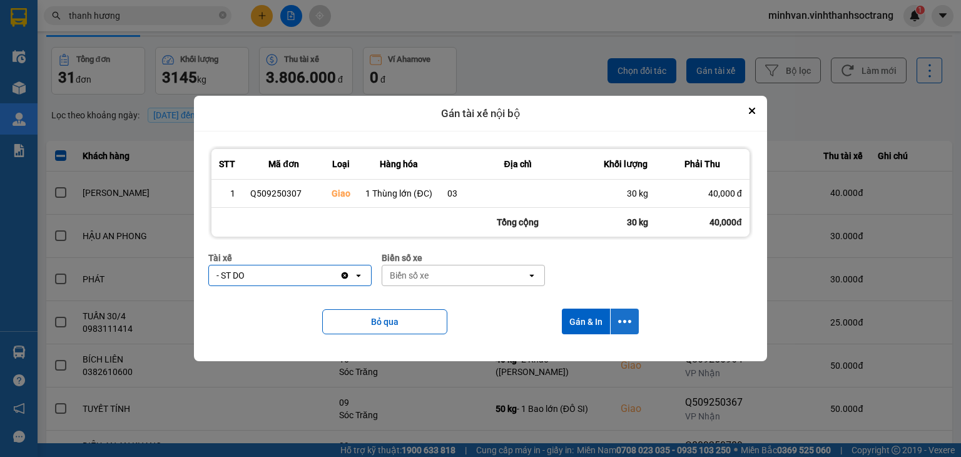
click at [624, 324] on icon "dialog" at bounding box center [624, 321] width 13 height 13
click at [588, 352] on span "Chỉ gán tài" at bounding box center [574, 355] width 41 height 13
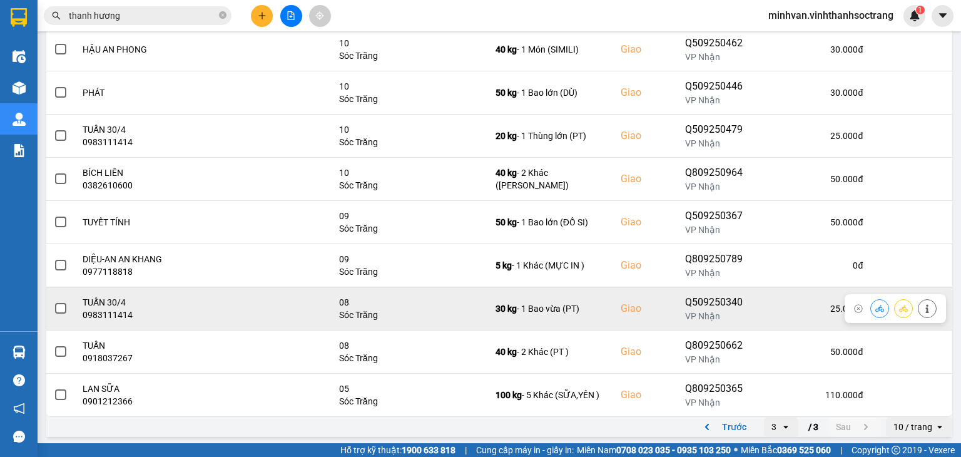
scroll to position [218, 0]
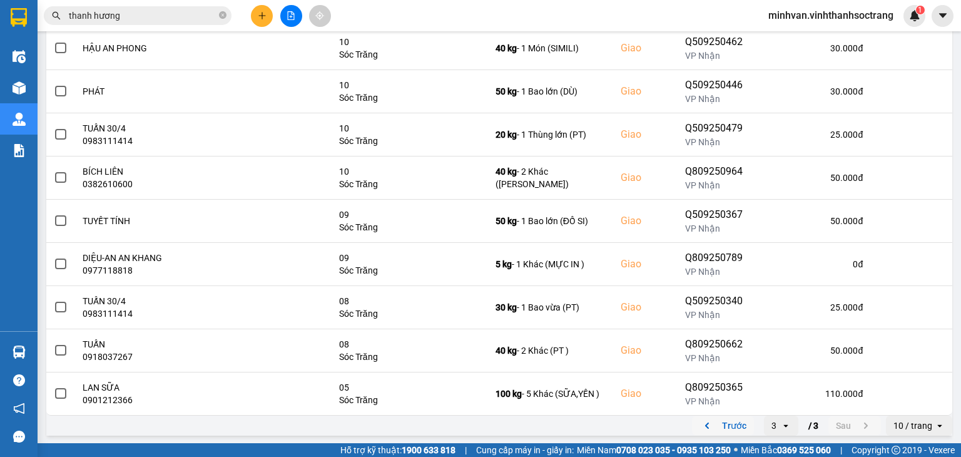
click at [723, 428] on button "Trước" at bounding box center [723, 425] width 62 height 19
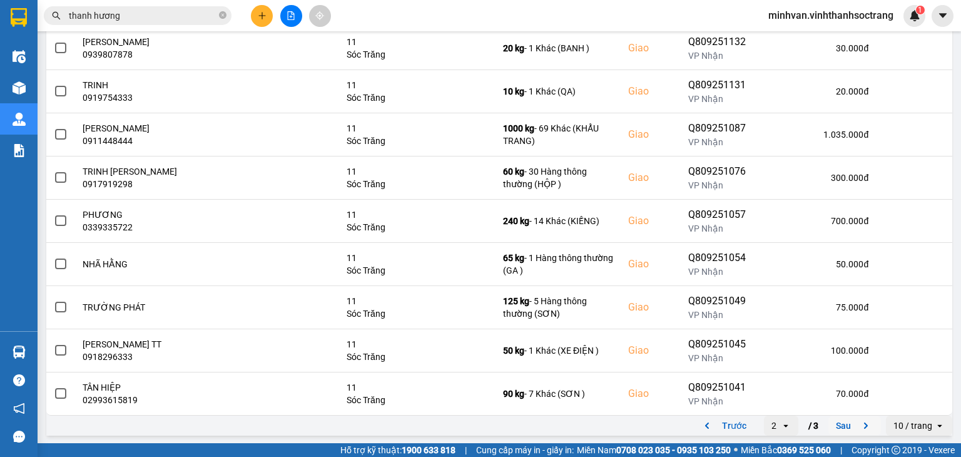
click at [836, 423] on button "Sau" at bounding box center [855, 425] width 53 height 19
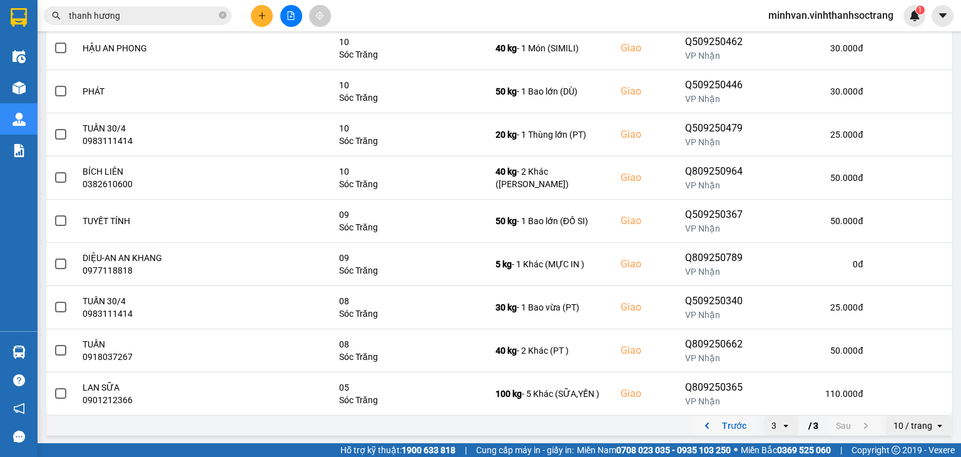
click at [713, 426] on button "Trước" at bounding box center [723, 425] width 62 height 19
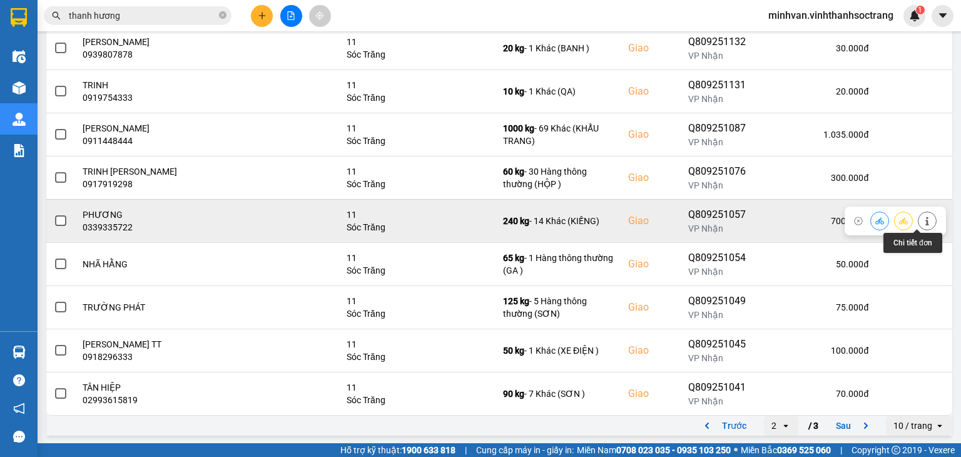
click at [923, 216] on button at bounding box center [928, 221] width 18 height 22
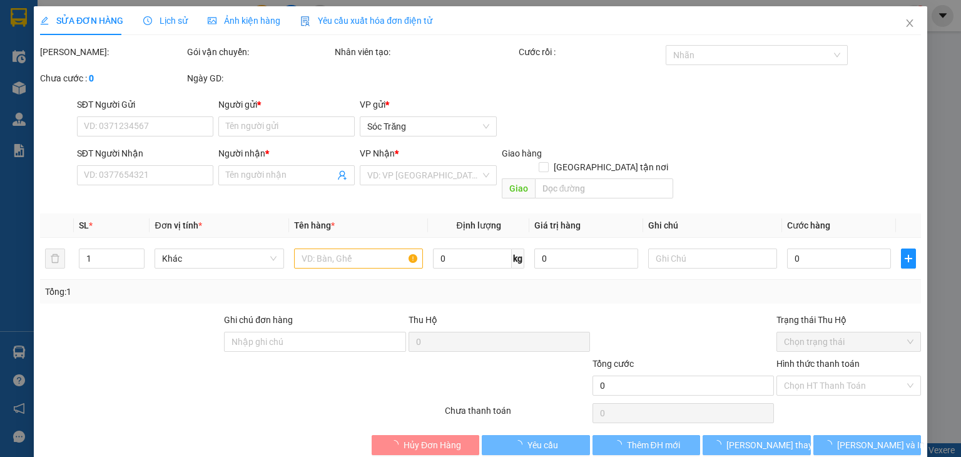
type input "0929767666"
type input "GROBER"
type input "0339335722"
type input "PHƯƠNG"
checkbox input "true"
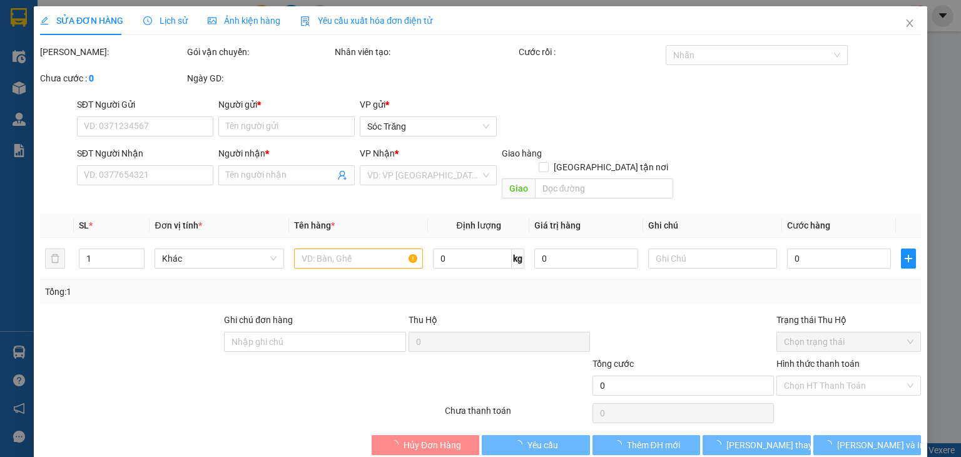
type input "11"
type input "700.000"
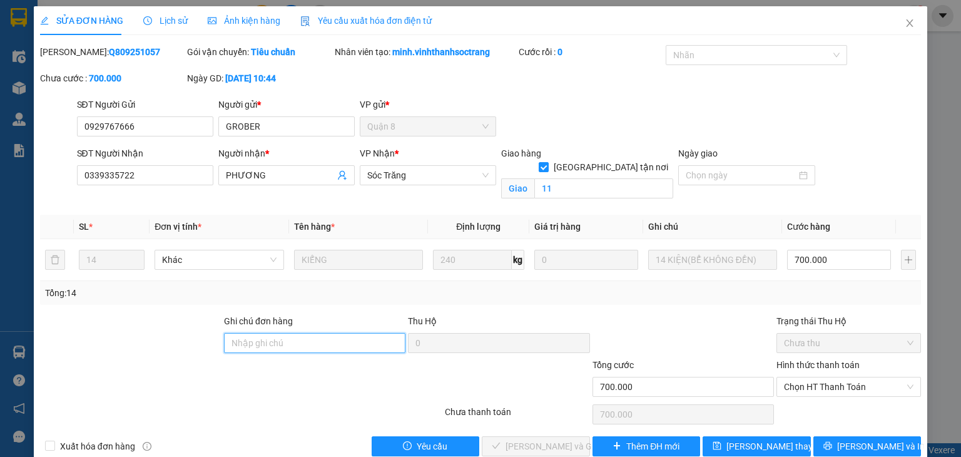
click at [292, 339] on input "Ghi chú đơn hàng" at bounding box center [314, 343] width 181 height 20
type input "4*100, 10*30"
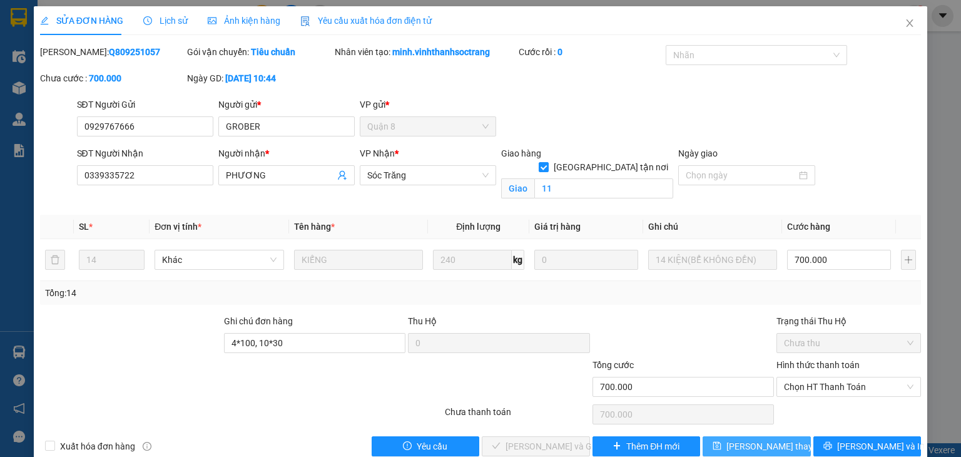
click at [735, 434] on span "[PERSON_NAME] đổi" at bounding box center [777, 446] width 100 height 14
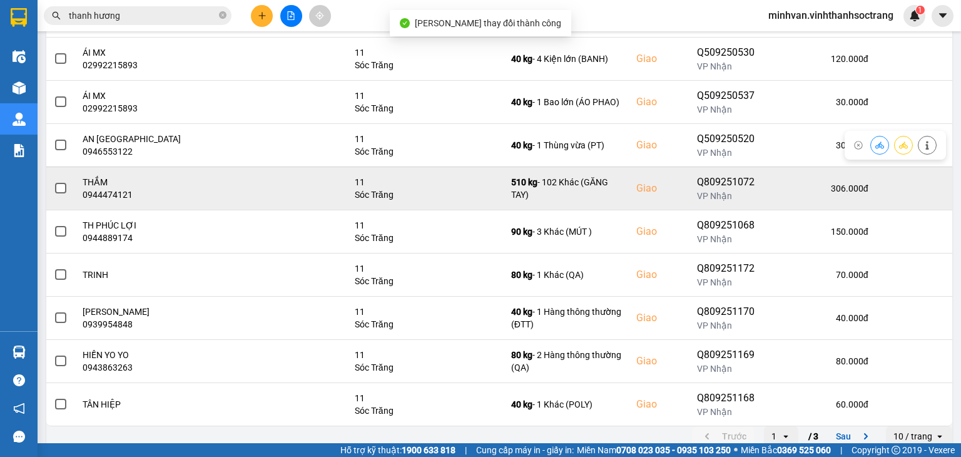
scroll to position [218, 0]
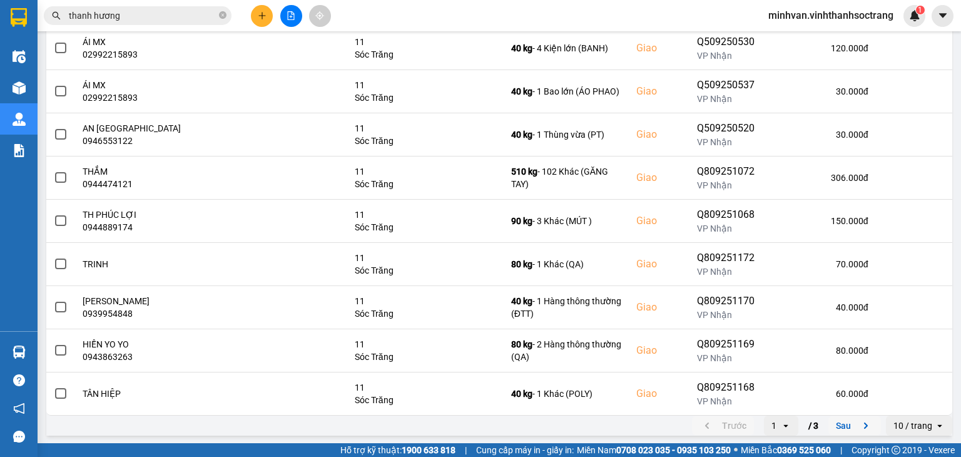
click at [831, 426] on button "Sau" at bounding box center [855, 425] width 53 height 19
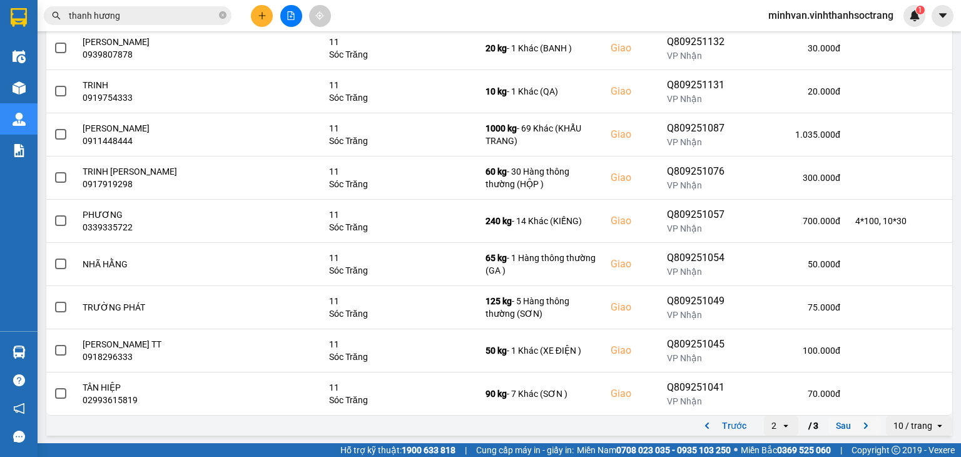
click at [830, 421] on button "Sau" at bounding box center [855, 425] width 53 height 19
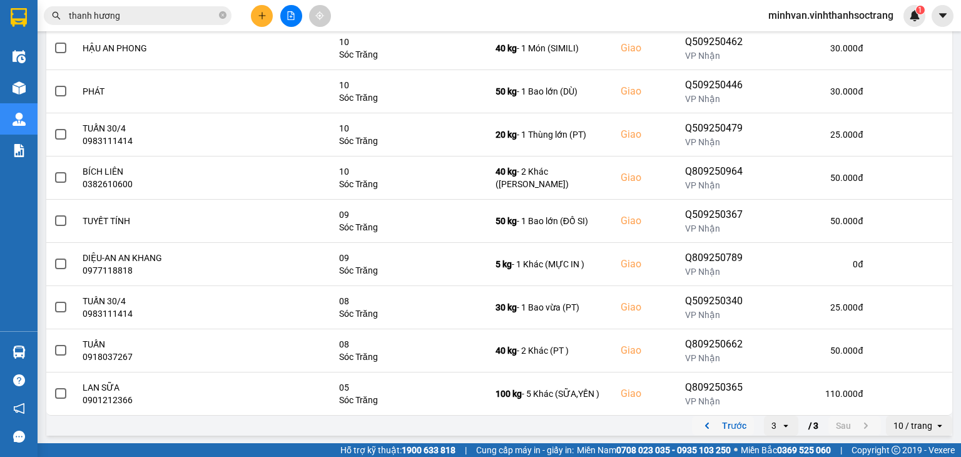
click at [725, 422] on button "Trước" at bounding box center [723, 425] width 62 height 19
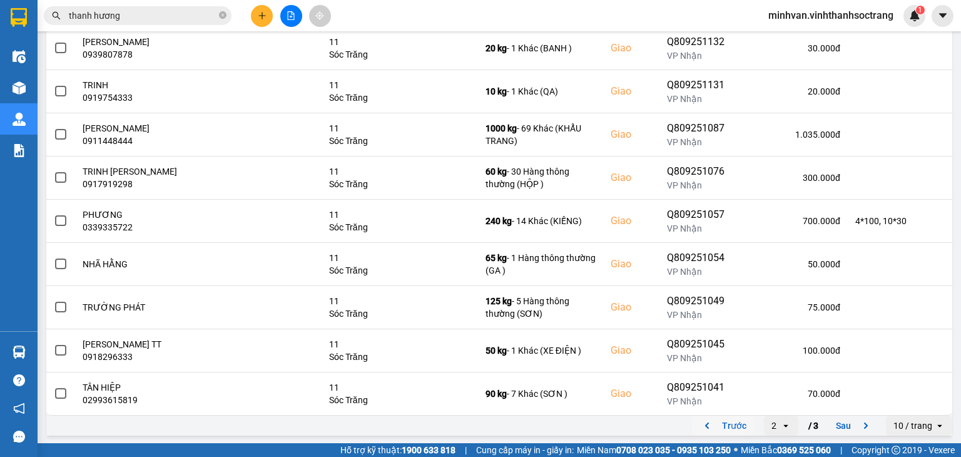
click at [727, 431] on button "Trước" at bounding box center [723, 425] width 62 height 19
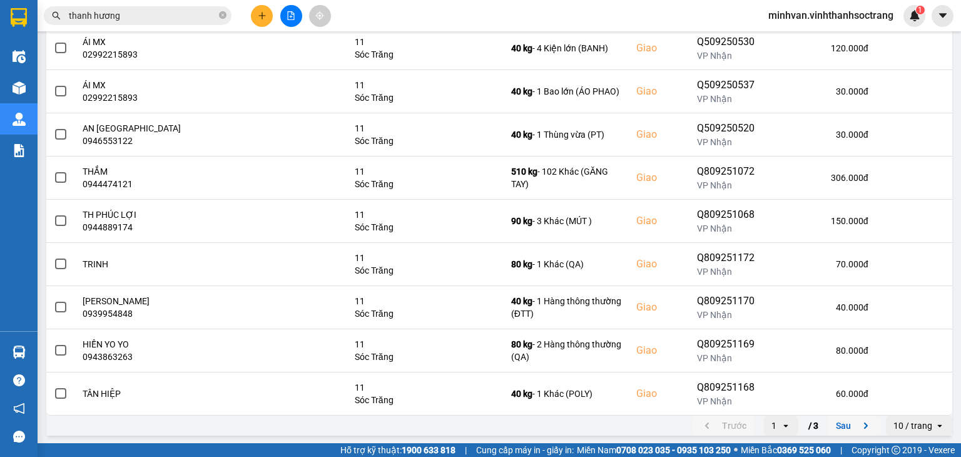
click at [836, 418] on button "Sau" at bounding box center [855, 425] width 53 height 19
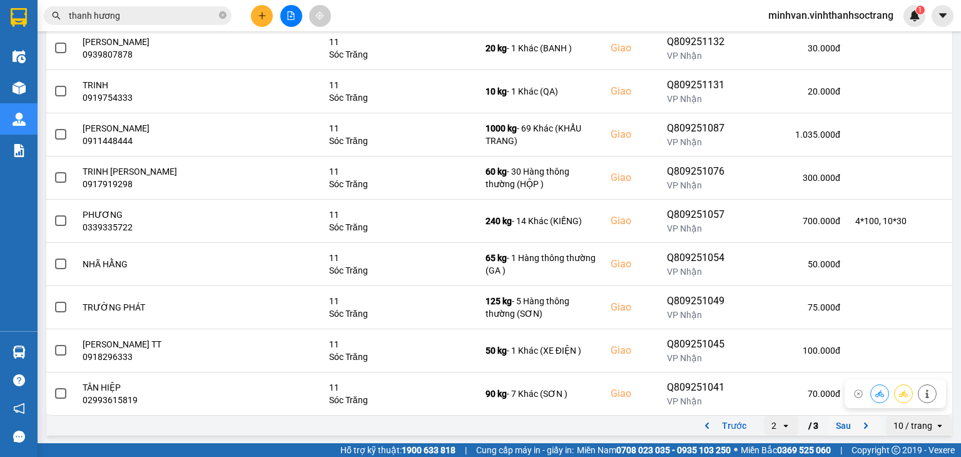
click at [835, 424] on button "Sau" at bounding box center [855, 425] width 53 height 19
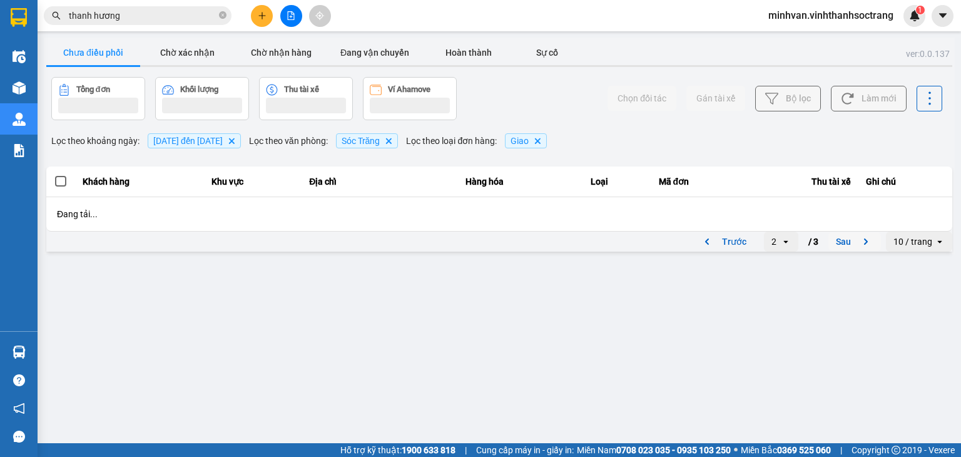
scroll to position [0, 0]
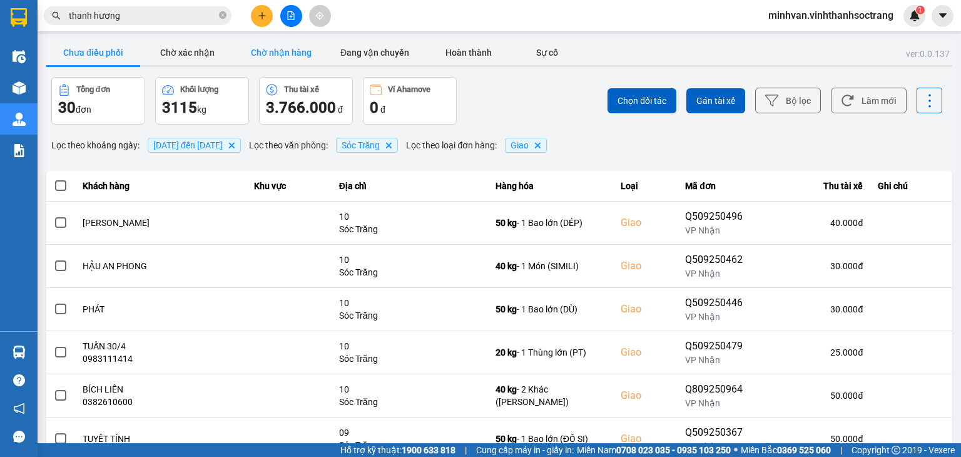
click at [275, 53] on button "Chờ nhận hàng" at bounding box center [281, 52] width 94 height 25
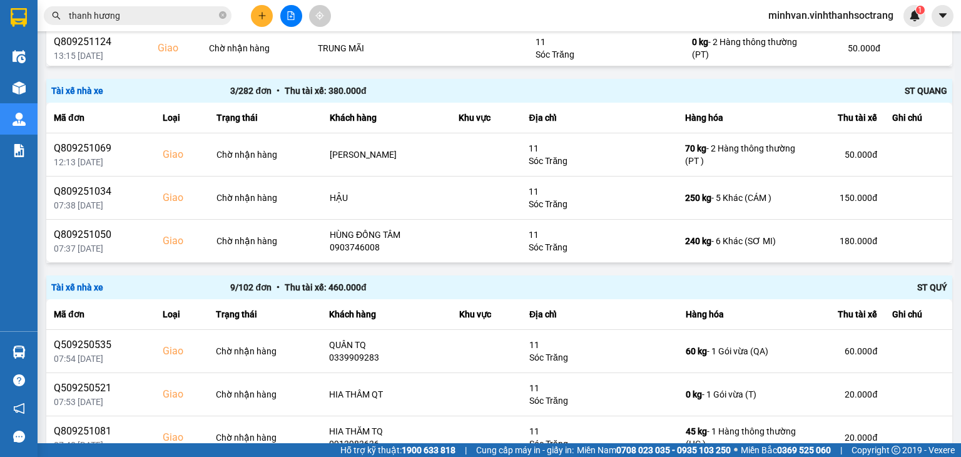
scroll to position [1496, 0]
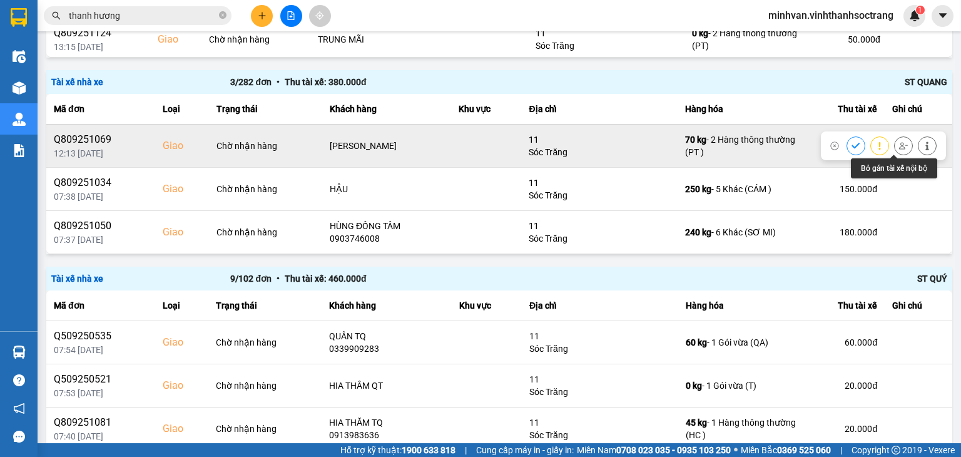
click at [899, 148] on icon at bounding box center [903, 145] width 9 height 9
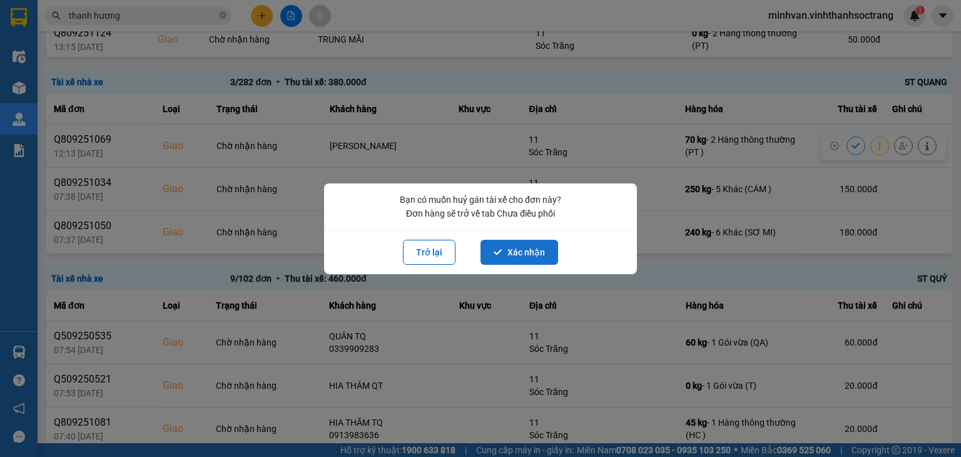
click at [533, 263] on button "Xác nhận" at bounding box center [520, 252] width 78 height 25
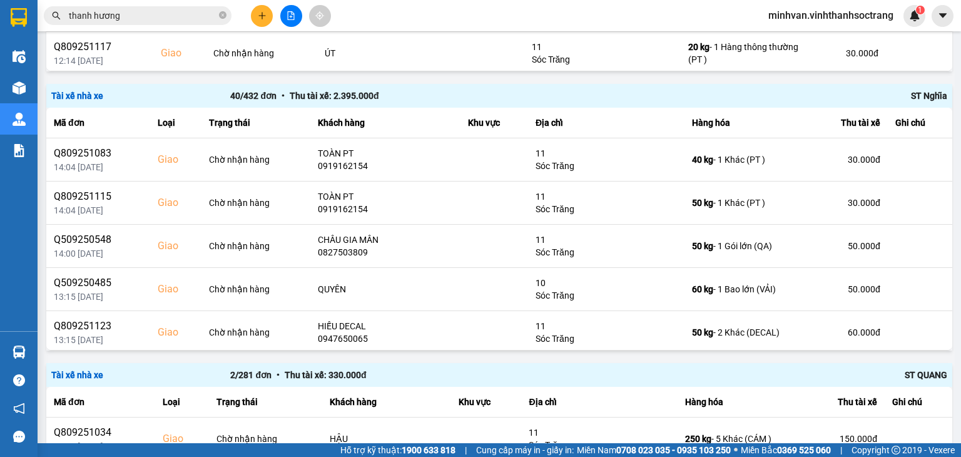
scroll to position [1319, 0]
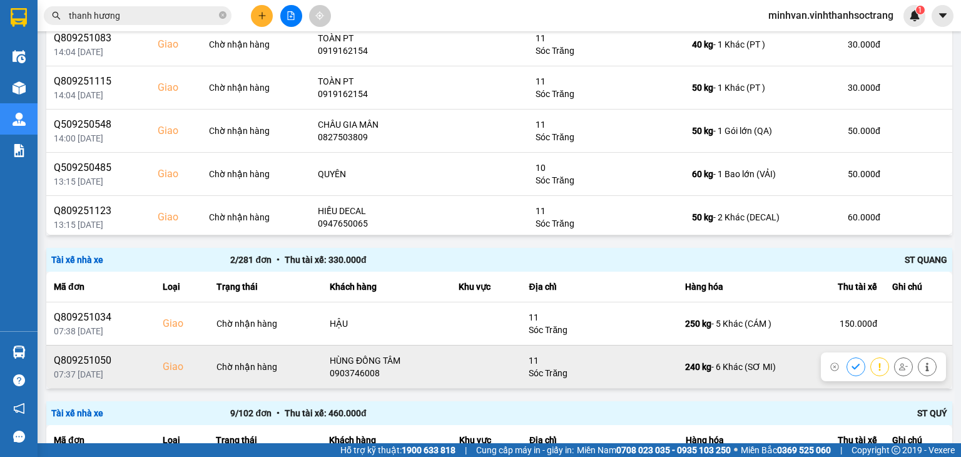
click at [899, 370] on icon at bounding box center [903, 366] width 9 height 9
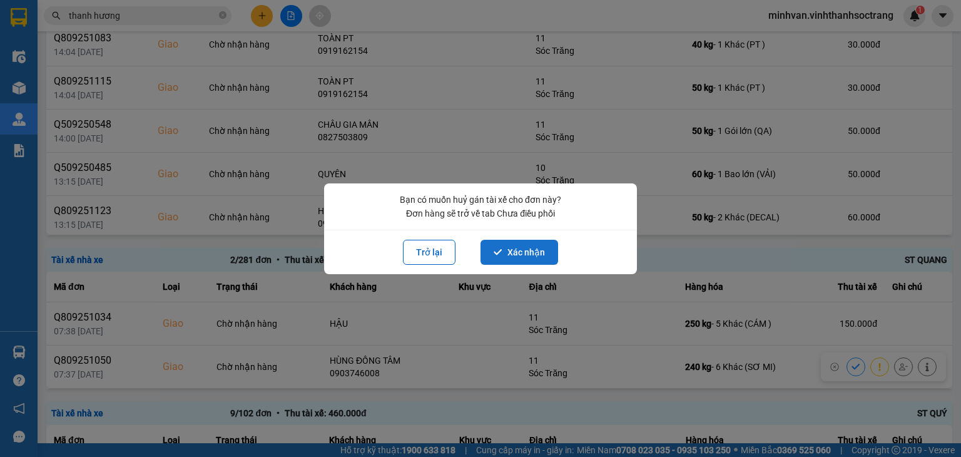
click at [519, 248] on button "Xác nhận" at bounding box center [520, 252] width 78 height 25
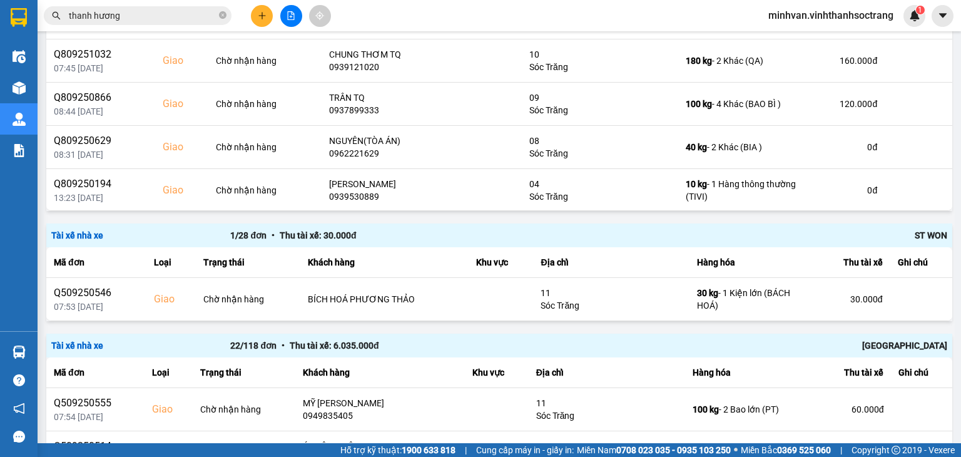
scroll to position [1749, 0]
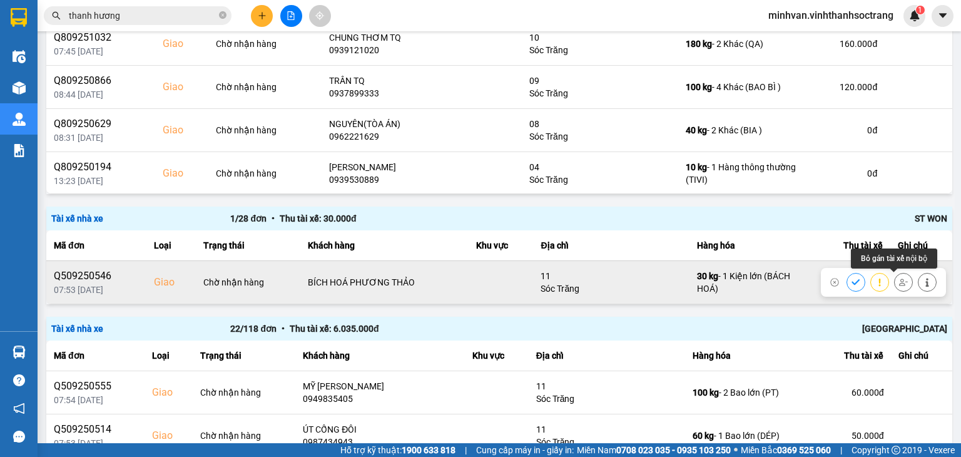
click at [899, 282] on icon at bounding box center [903, 282] width 9 height 9
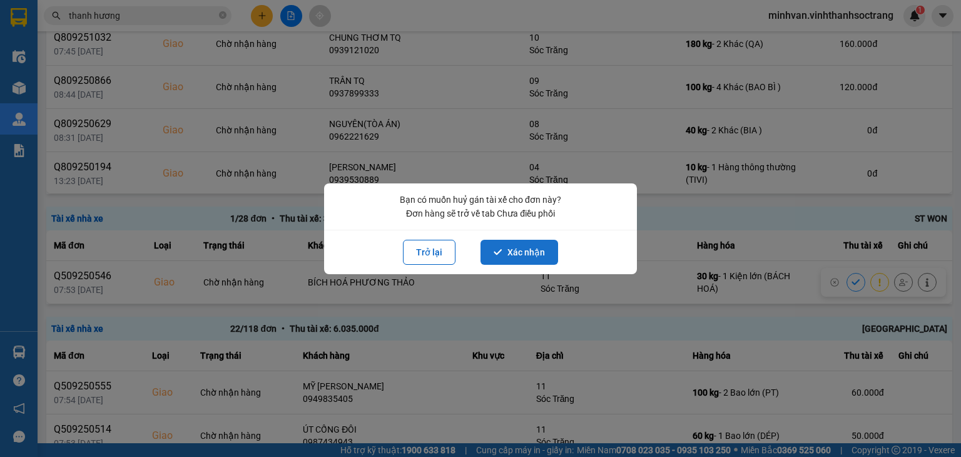
click at [533, 254] on button "Xác nhận" at bounding box center [520, 252] width 78 height 25
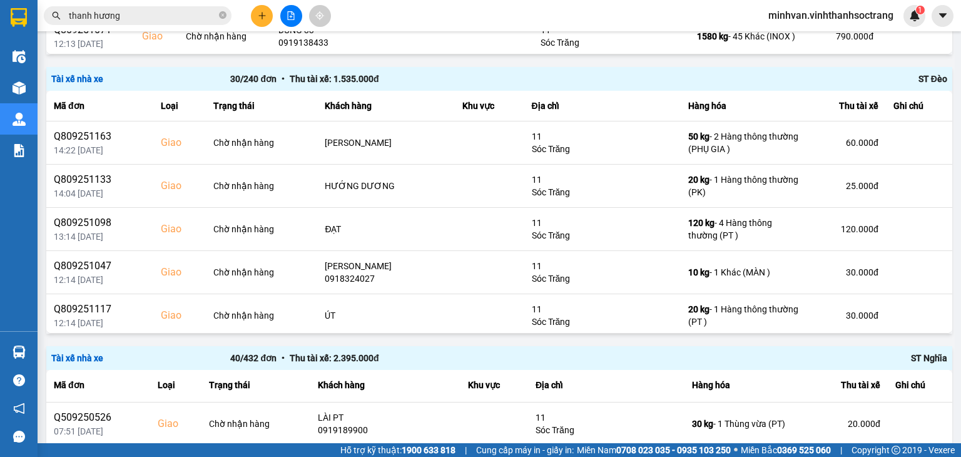
scroll to position [939, 0]
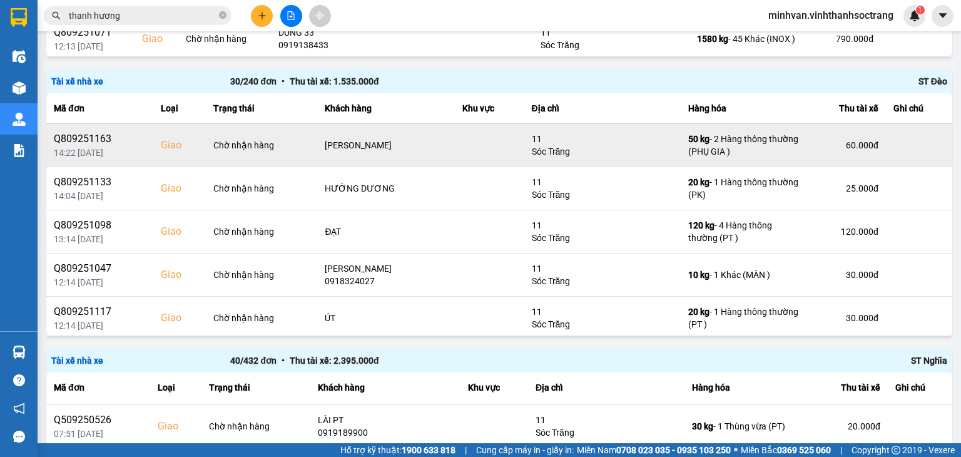
click at [932, 127] on td at bounding box center [919, 144] width 66 height 43
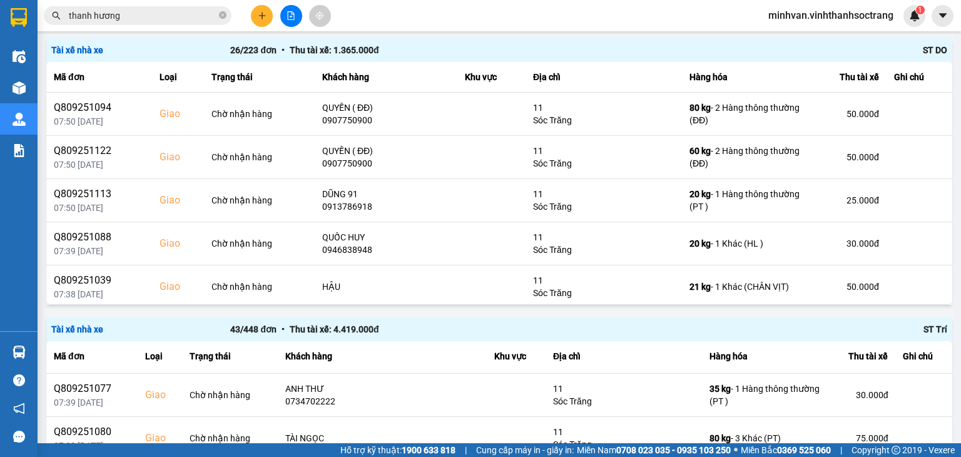
scroll to position [0, 0]
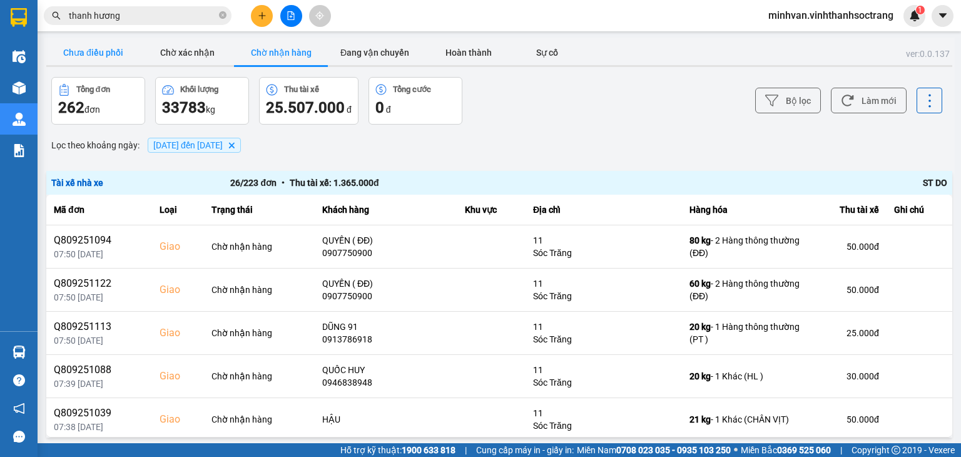
click at [110, 55] on button "Chưa điều phối" at bounding box center [93, 52] width 94 height 25
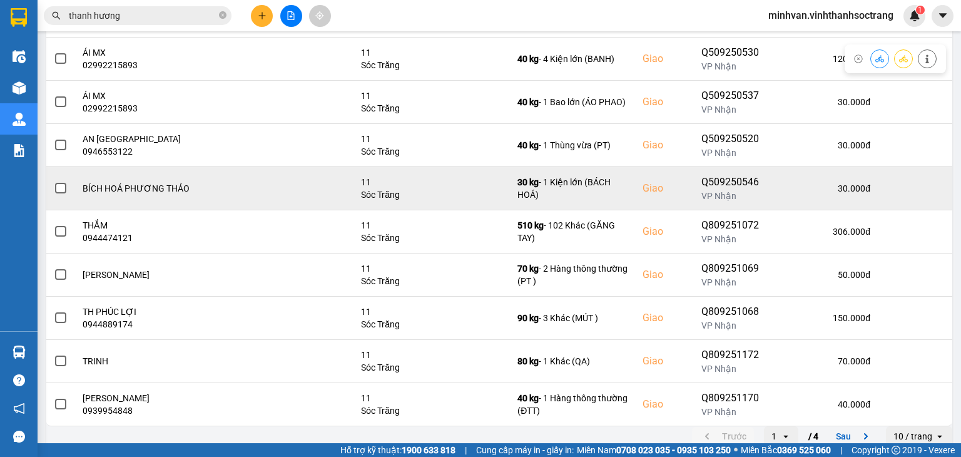
scroll to position [218, 0]
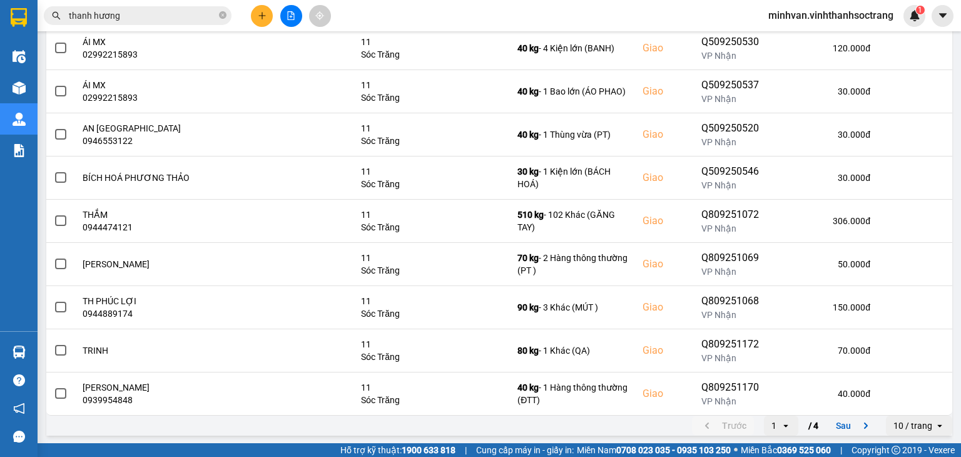
click at [781, 421] on icon "open" at bounding box center [786, 426] width 10 height 10
click at [772, 396] on div "4" at bounding box center [772, 397] width 14 height 13
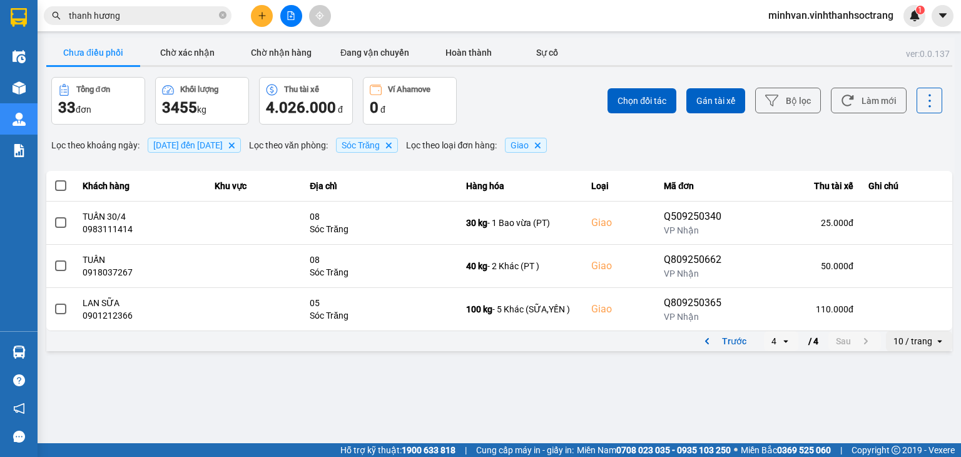
scroll to position [0, 0]
click at [741, 339] on button "Trước" at bounding box center [723, 341] width 62 height 19
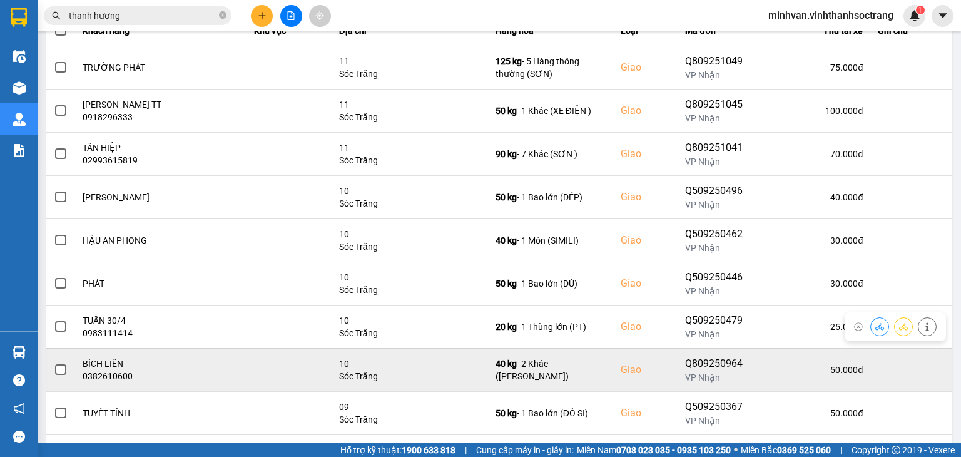
scroll to position [218, 0]
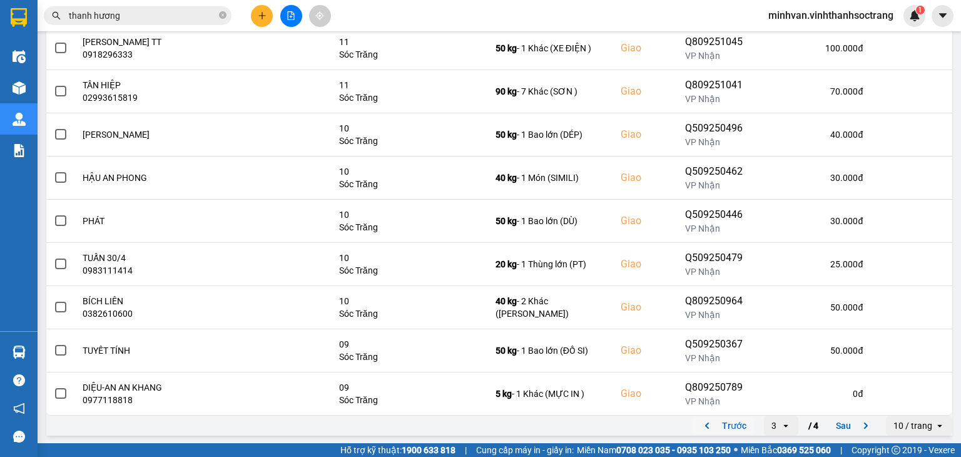
click at [731, 426] on button "Trước" at bounding box center [723, 425] width 62 height 19
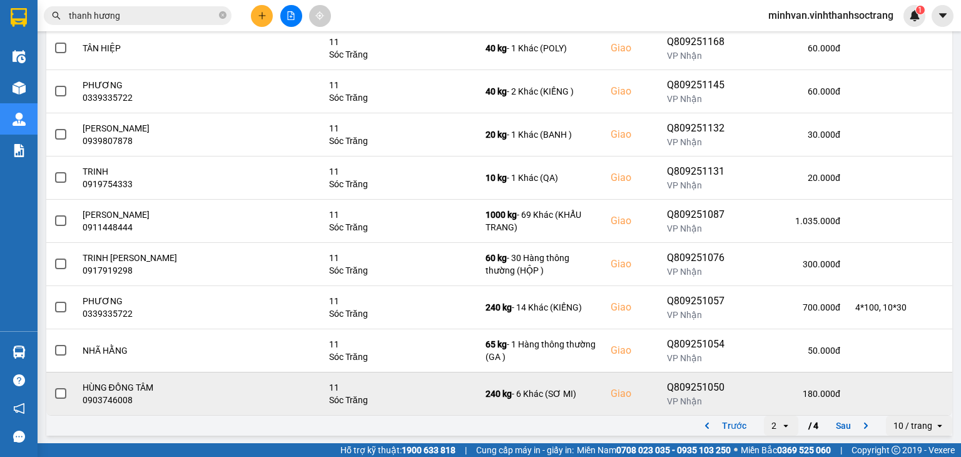
click at [65, 398] on label at bounding box center [61, 394] width 14 height 14
click at [54, 387] on input "checkbox" at bounding box center [54, 387] width 0 height 0
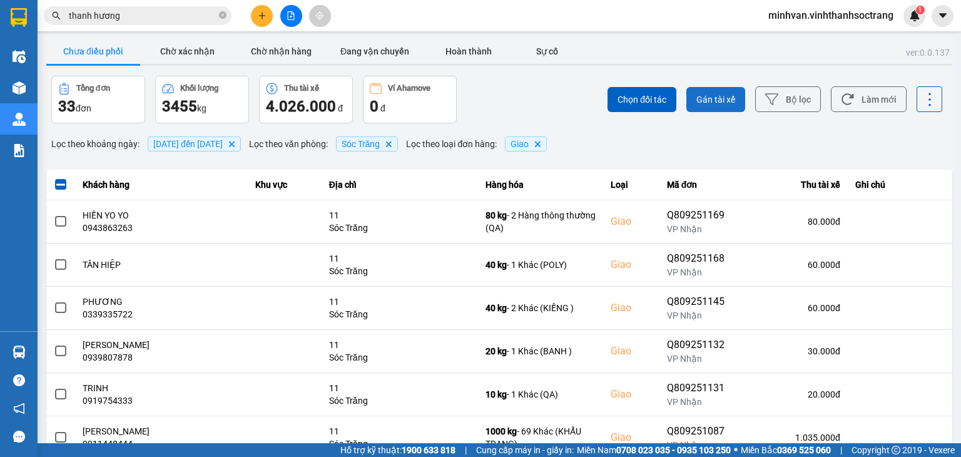
scroll to position [0, 0]
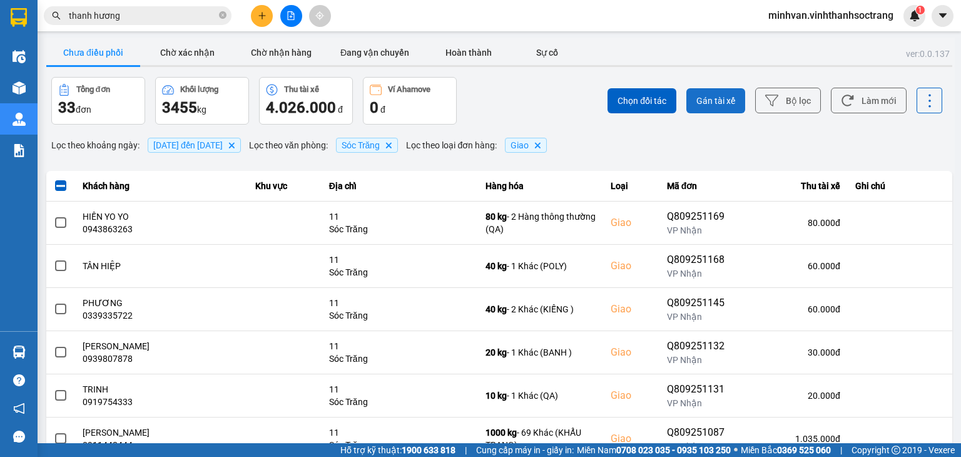
click at [711, 96] on span "Gán tài xế" at bounding box center [716, 100] width 39 height 13
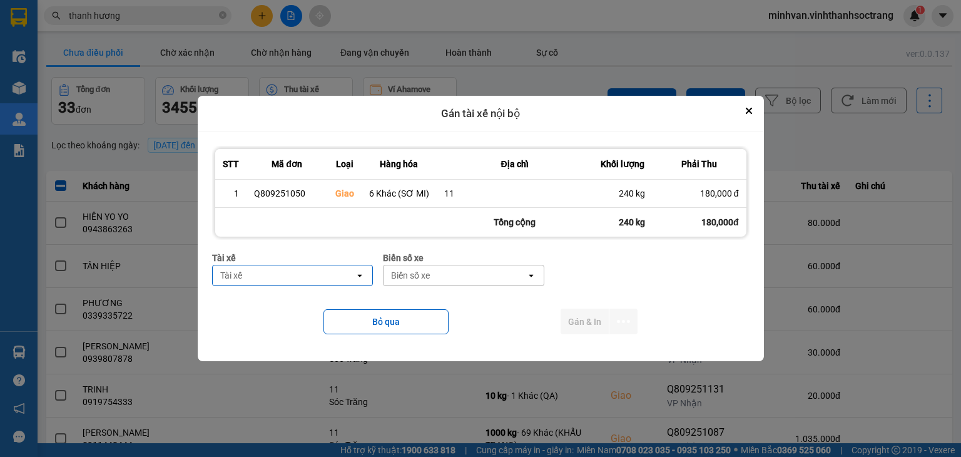
click at [263, 282] on div "Tài xế" at bounding box center [284, 275] width 143 height 20
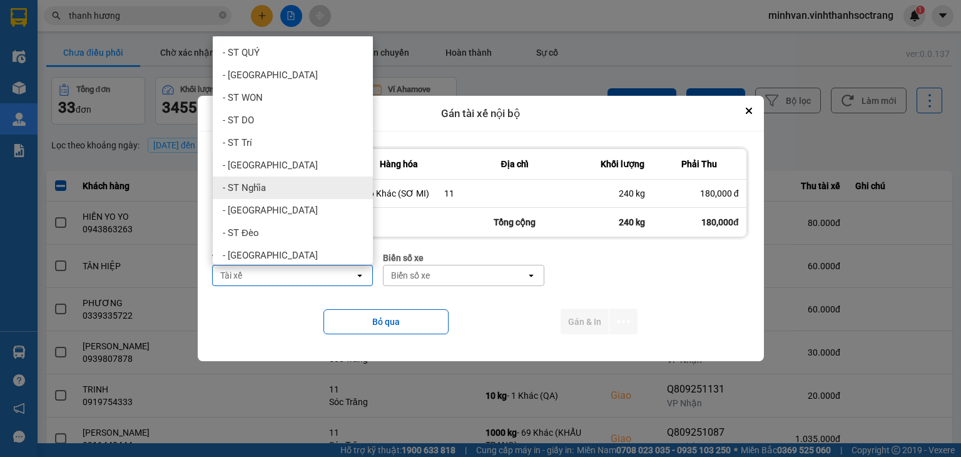
click at [257, 188] on span "- ST [PERSON_NAME]" at bounding box center [244, 187] width 43 height 13
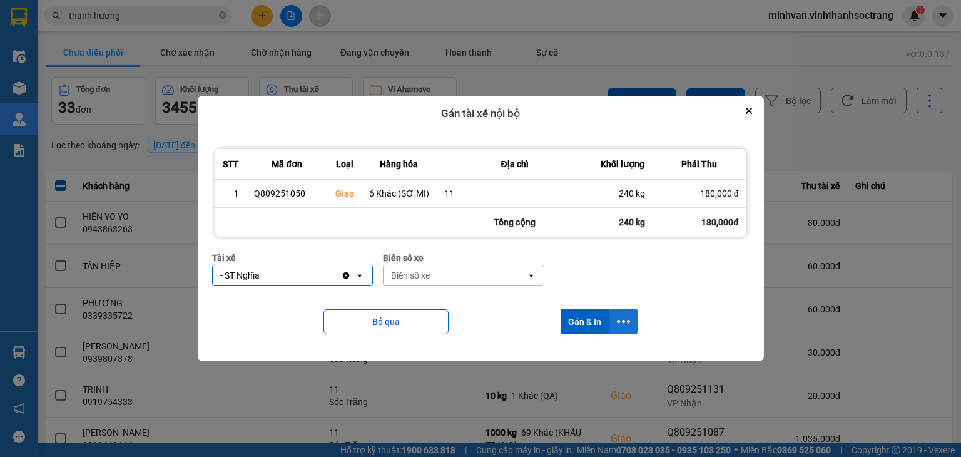
click at [632, 319] on button "dialog" at bounding box center [624, 322] width 28 height 26
click at [588, 354] on span "Chỉ gán tài" at bounding box center [573, 355] width 41 height 13
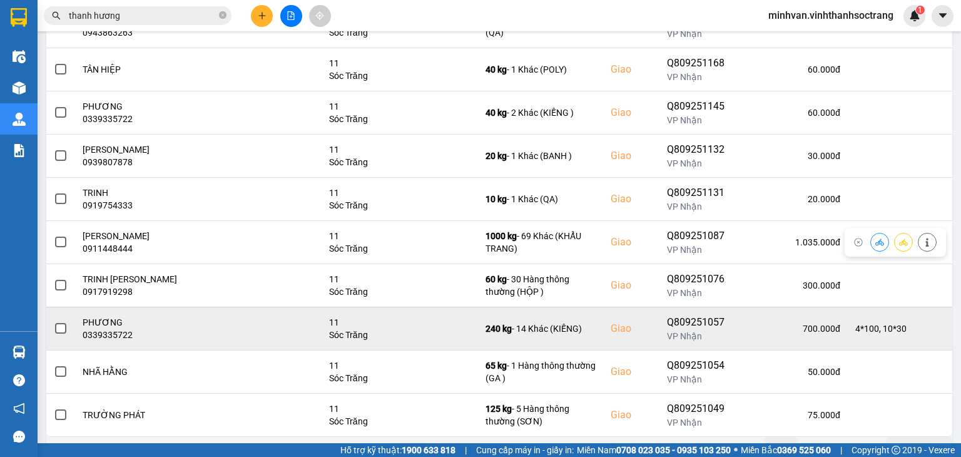
scroll to position [218, 0]
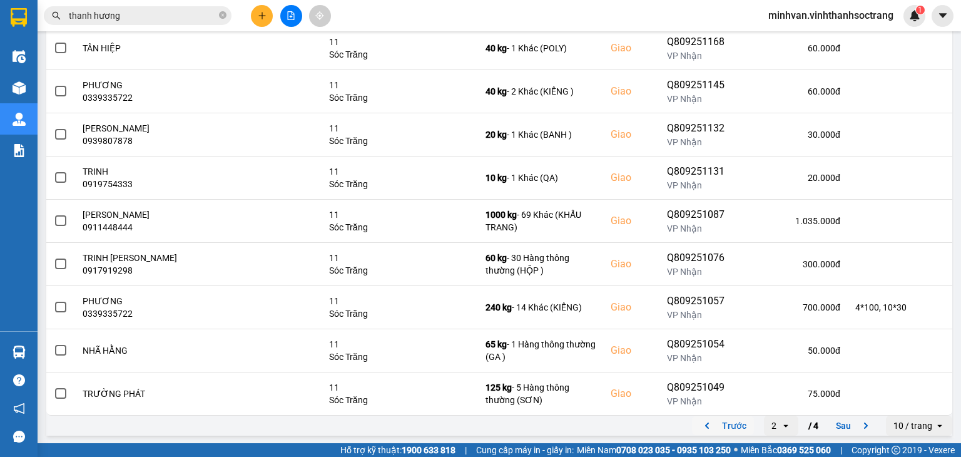
click at [723, 421] on button "Trước" at bounding box center [723, 425] width 62 height 19
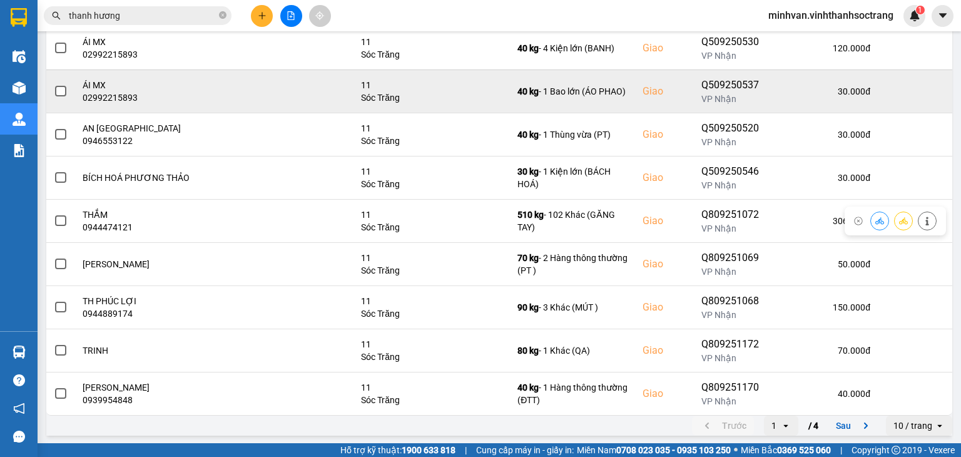
scroll to position [155, 0]
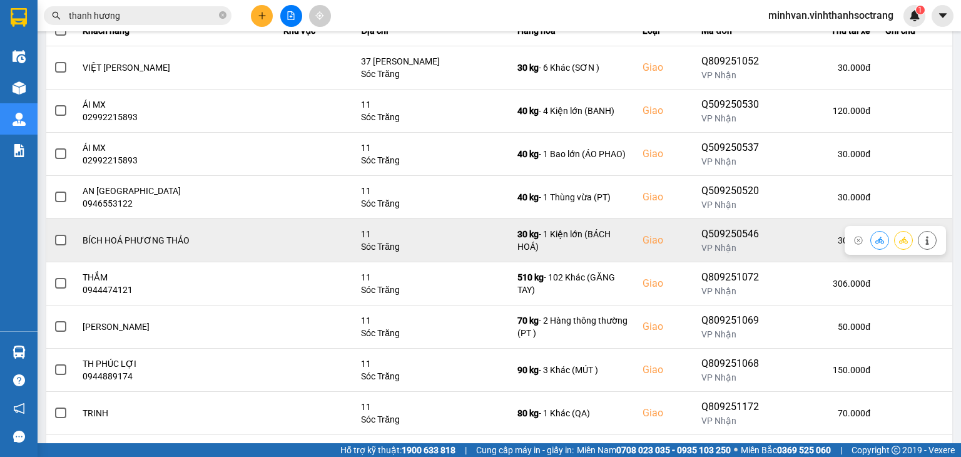
click at [60, 235] on span at bounding box center [60, 240] width 11 height 11
click at [54, 233] on input "checkbox" at bounding box center [54, 233] width 0 height 0
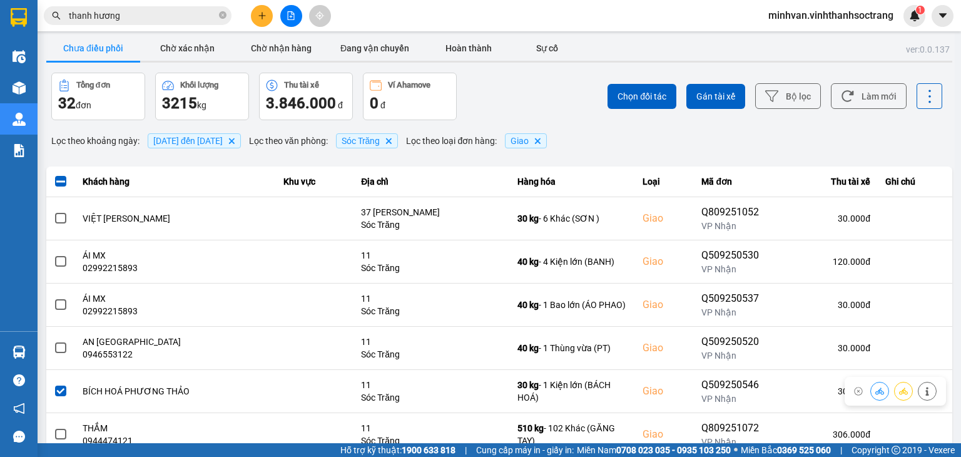
scroll to position [0, 0]
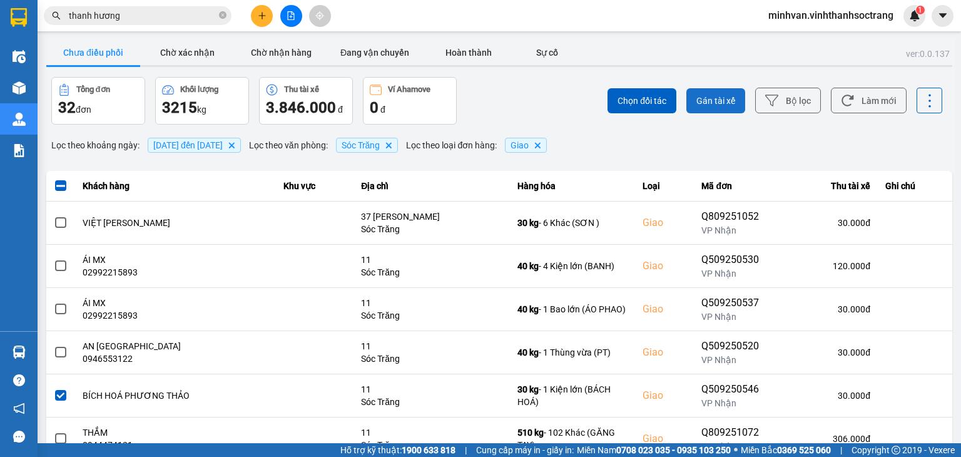
click at [708, 98] on span "Gán tài xế" at bounding box center [716, 100] width 39 height 13
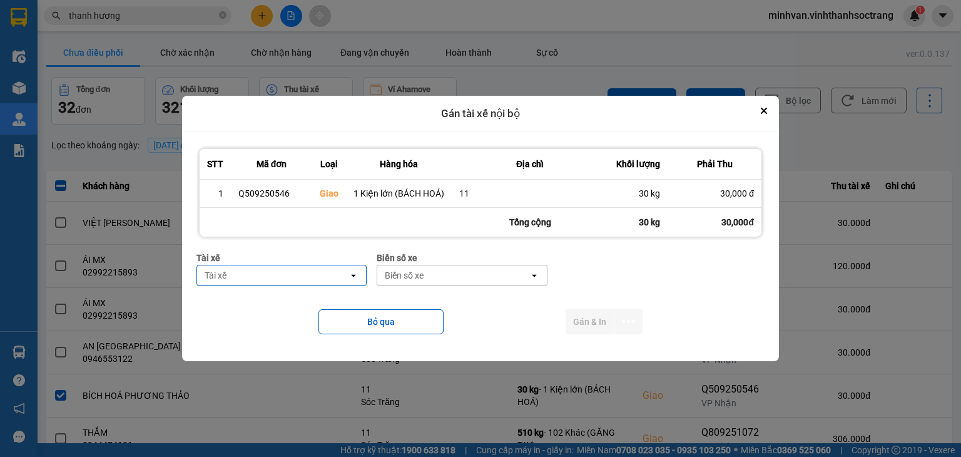
click at [287, 273] on div "Tài xế" at bounding box center [272, 275] width 151 height 20
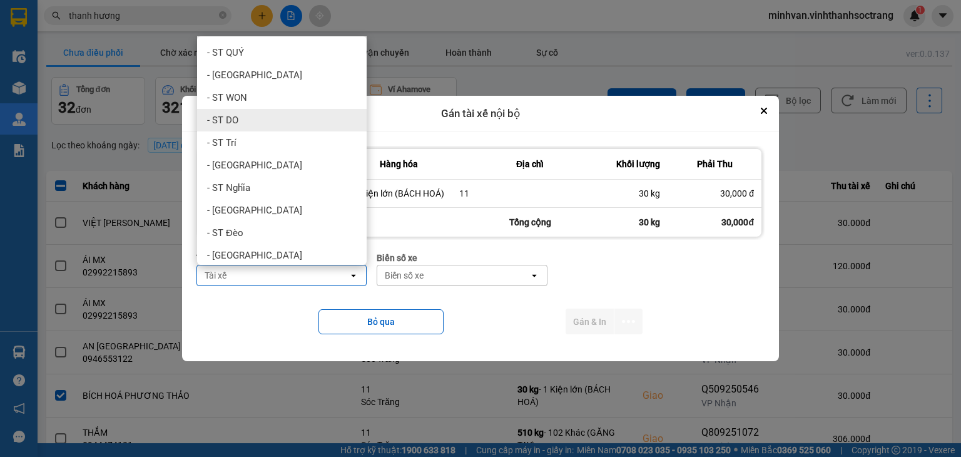
click at [248, 116] on div "- ST DO" at bounding box center [282, 120] width 170 height 23
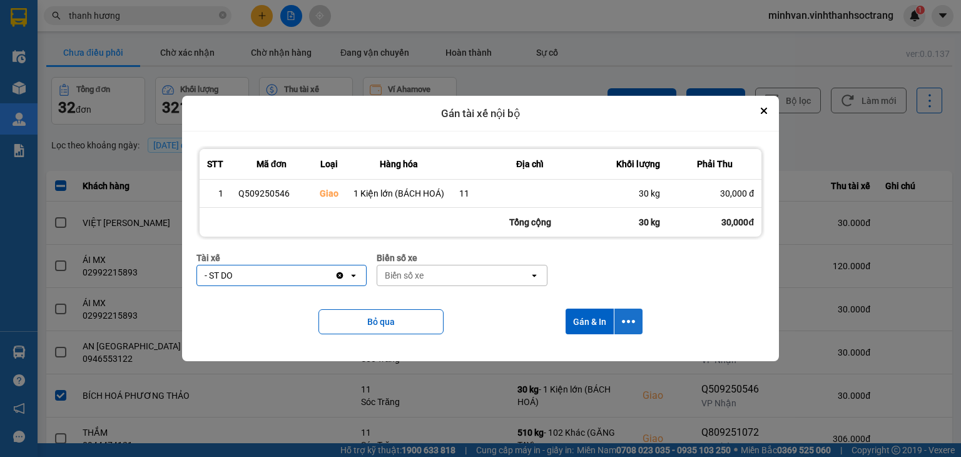
click at [633, 320] on icon "dialog" at bounding box center [628, 321] width 13 height 3
click at [586, 354] on span "Chỉ gán tài" at bounding box center [578, 355] width 41 height 13
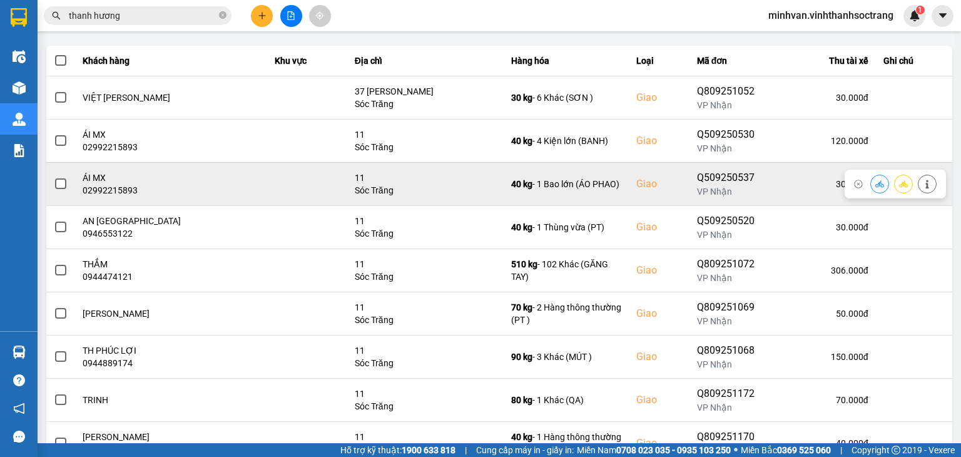
scroll to position [188, 0]
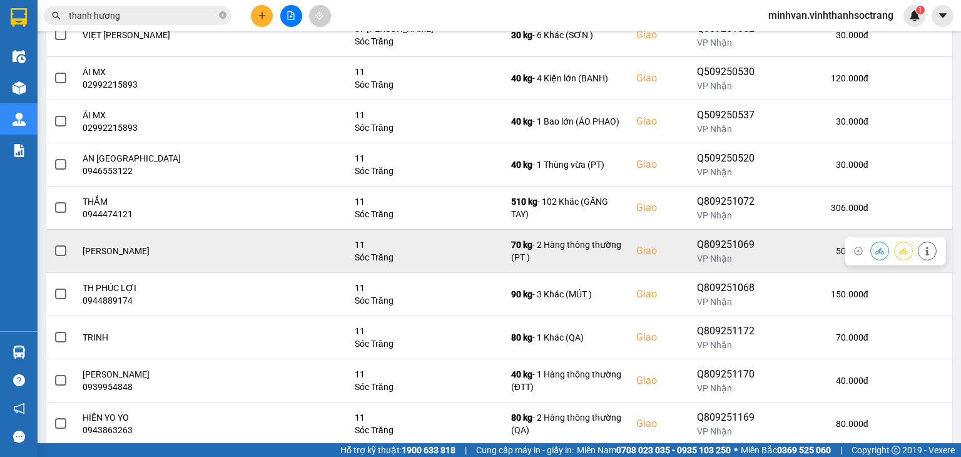
click at [62, 251] on span at bounding box center [60, 250] width 11 height 11
click at [54, 244] on input "checkbox" at bounding box center [54, 244] width 0 height 0
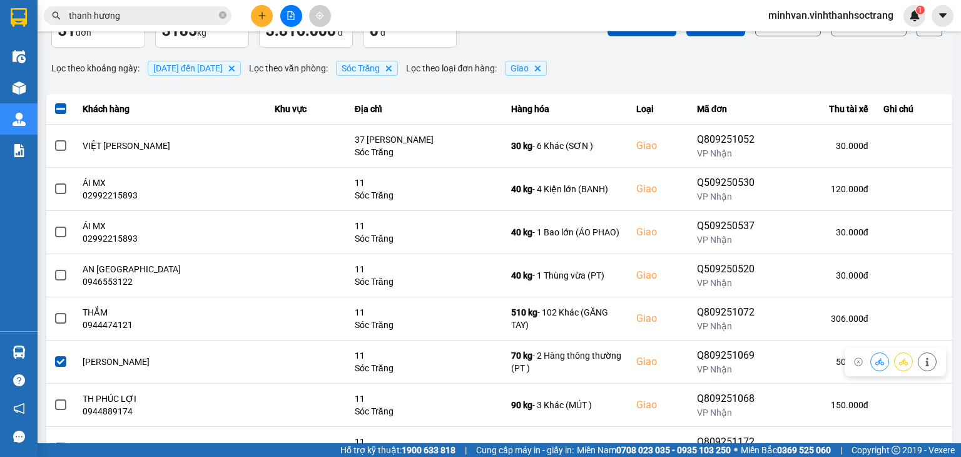
scroll to position [0, 0]
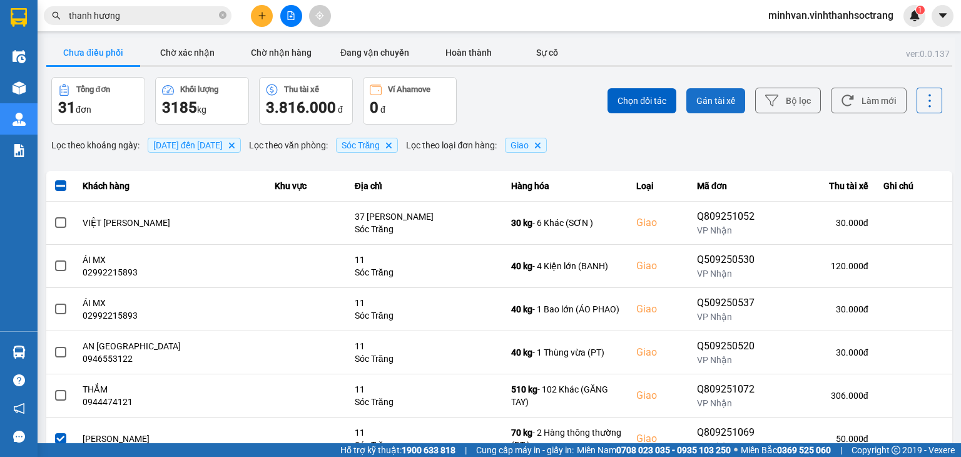
click at [707, 106] on span "Gán tài xế" at bounding box center [716, 100] width 39 height 13
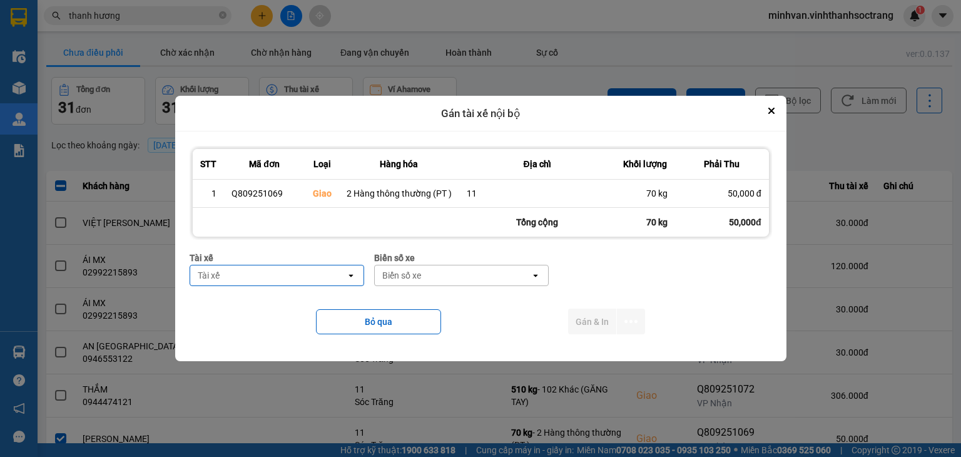
click at [255, 285] on div "Tài xế open" at bounding box center [277, 275] width 175 height 21
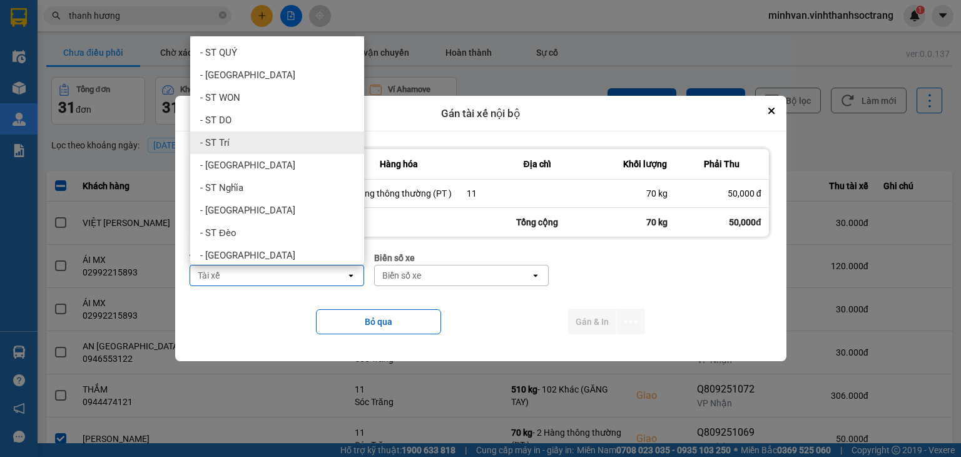
click at [238, 141] on div "- ST Trí" at bounding box center [277, 142] width 174 height 23
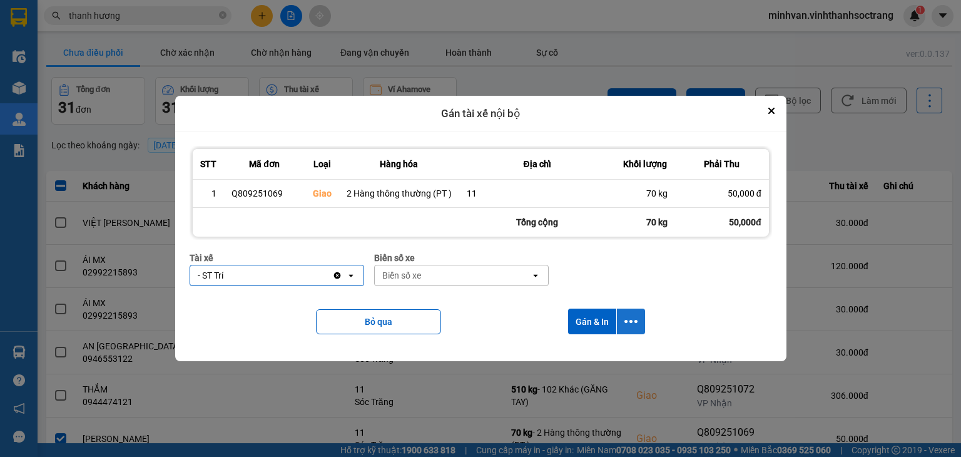
click at [625, 317] on icon "dialog" at bounding box center [631, 321] width 13 height 13
click at [592, 351] on span "Chỉ gán tài" at bounding box center [580, 355] width 41 height 13
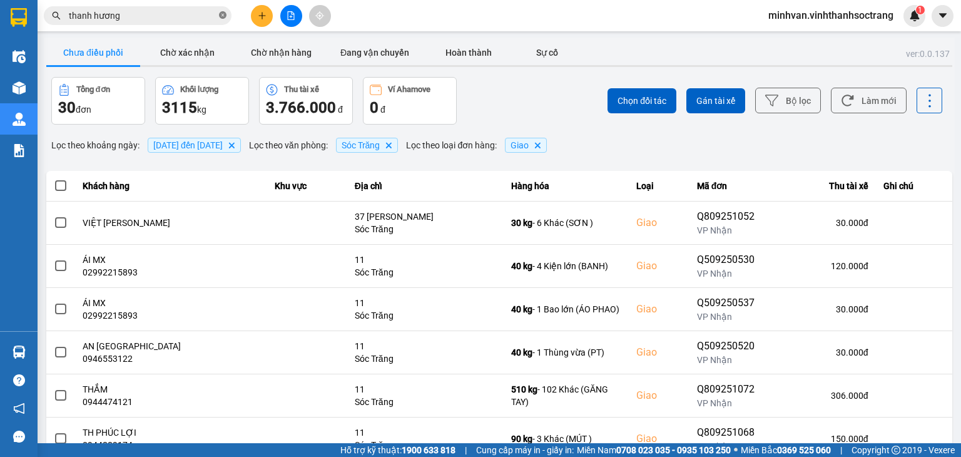
click at [223, 13] on icon "close-circle" at bounding box center [223, 15] width 8 height 8
click at [123, 18] on input "text" at bounding box center [143, 16] width 148 height 14
type input "g"
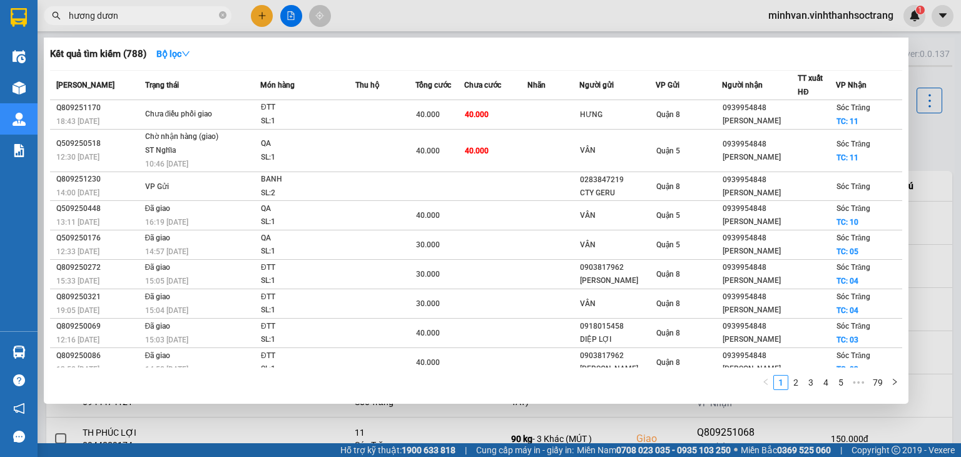
type input "hương dương"
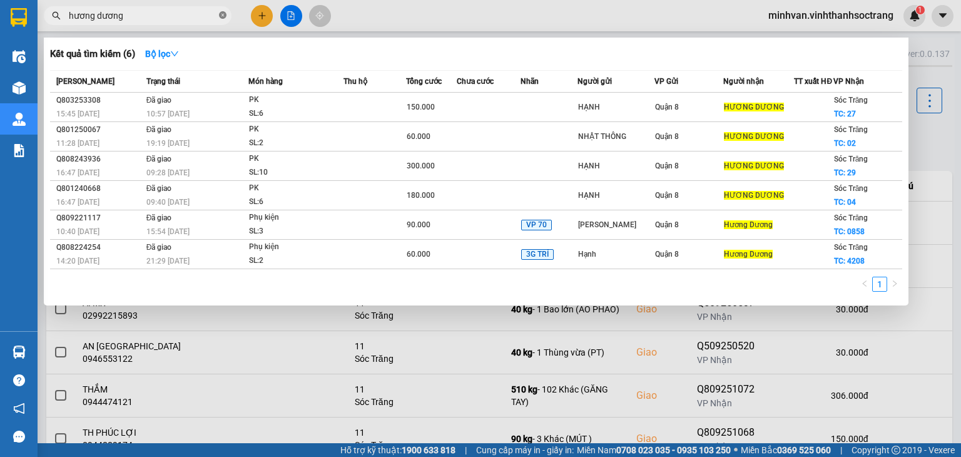
click at [223, 12] on icon "close-circle" at bounding box center [223, 15] width 8 height 8
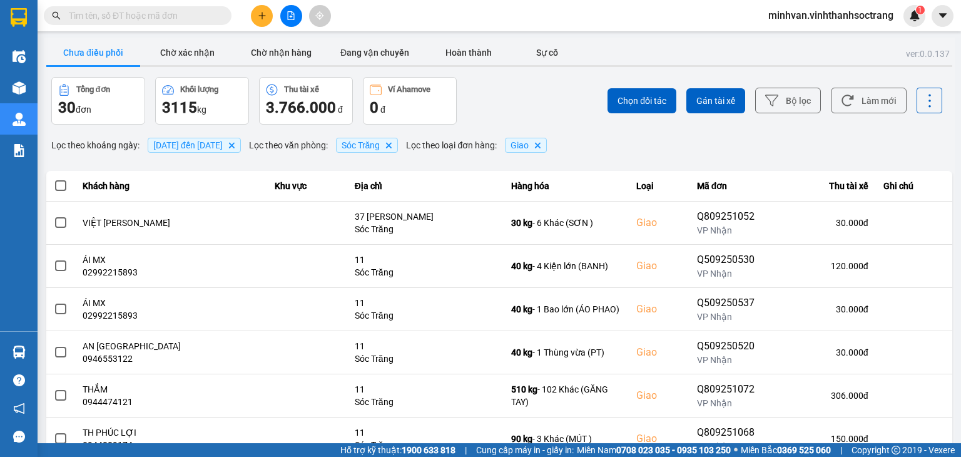
click at [114, 18] on input "text" at bounding box center [143, 16] width 148 height 14
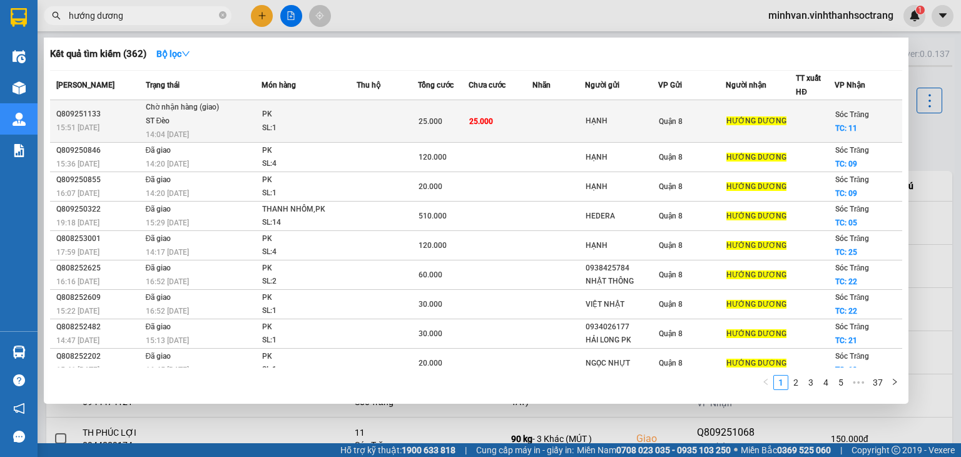
type input "hướng dương"
click at [357, 111] on td at bounding box center [387, 121] width 61 height 43
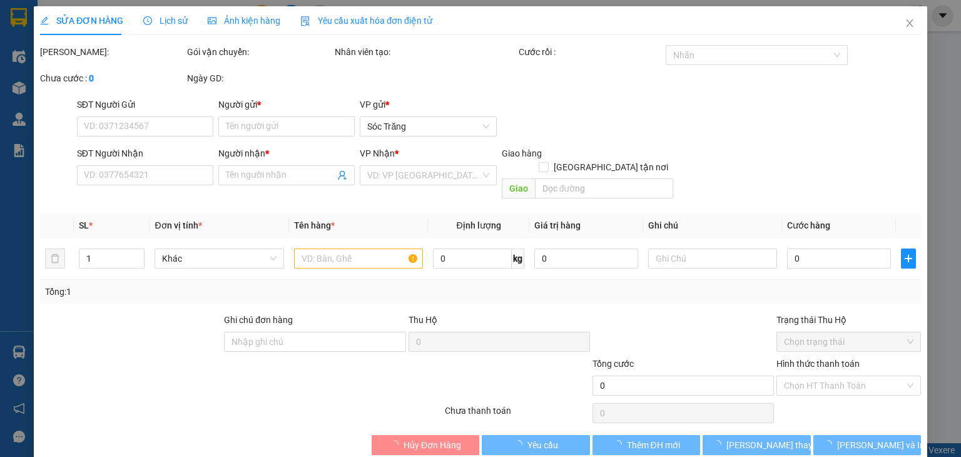
type input "HẠNH"
type input "[PERSON_NAME]"
checkbox input "true"
type input "11"
type input "25.000"
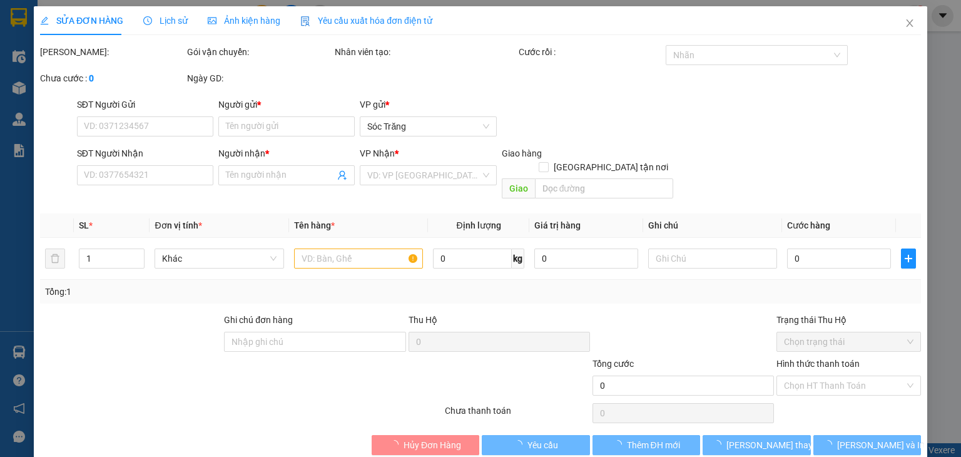
type input "25.000"
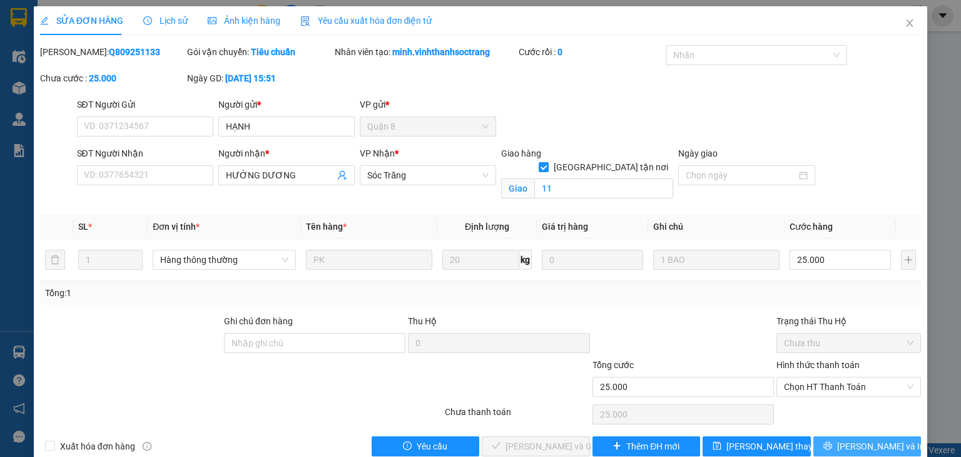
click at [832, 434] on icon "printer" at bounding box center [828, 445] width 9 height 9
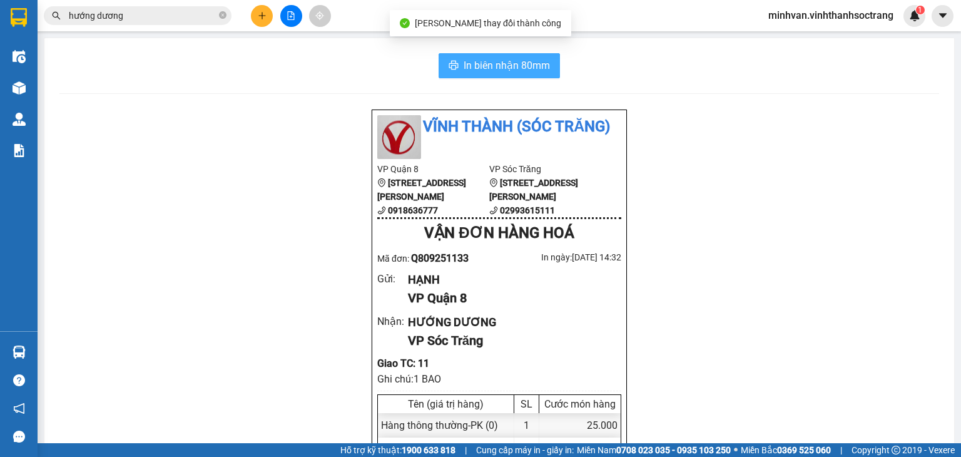
click at [518, 73] on span "In biên nhận 80mm" at bounding box center [507, 66] width 86 height 16
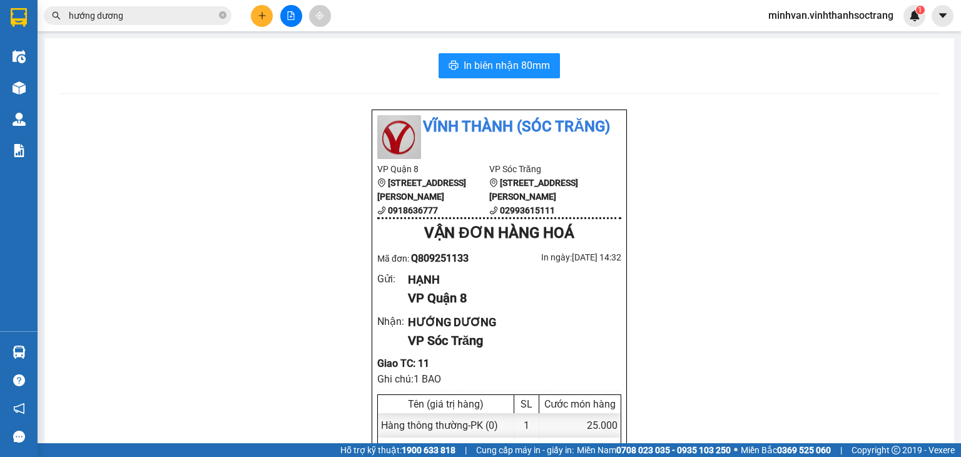
click at [180, 18] on input "hướng dương" at bounding box center [143, 16] width 148 height 14
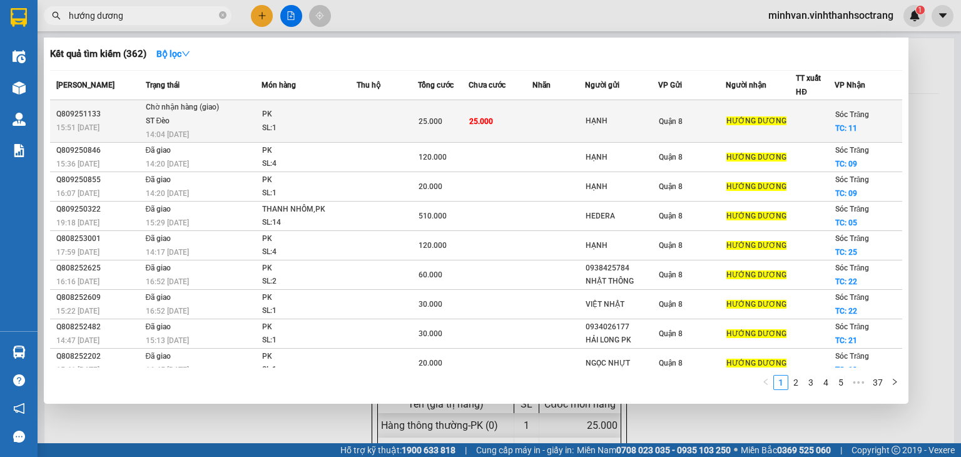
click at [287, 126] on div "SL: 1" at bounding box center [309, 128] width 94 height 14
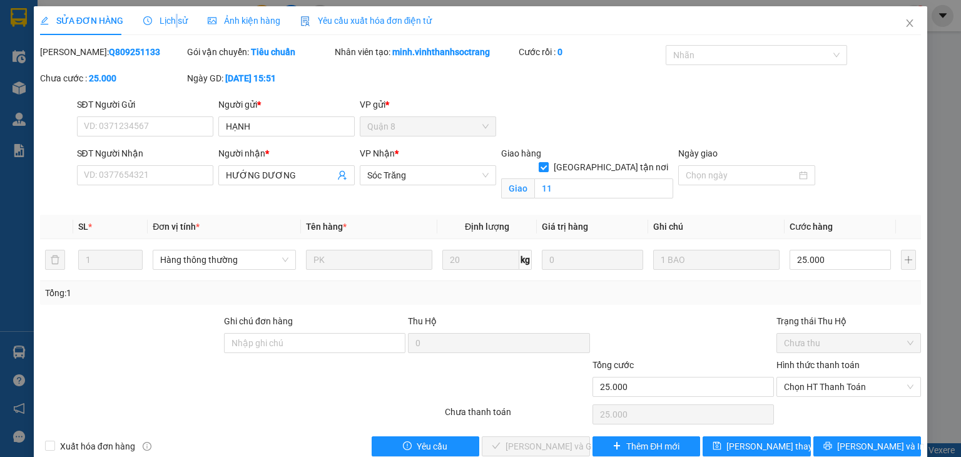
click at [173, 18] on span "Lịch sử" at bounding box center [165, 21] width 44 height 10
